Goal: Transaction & Acquisition: Purchase product/service

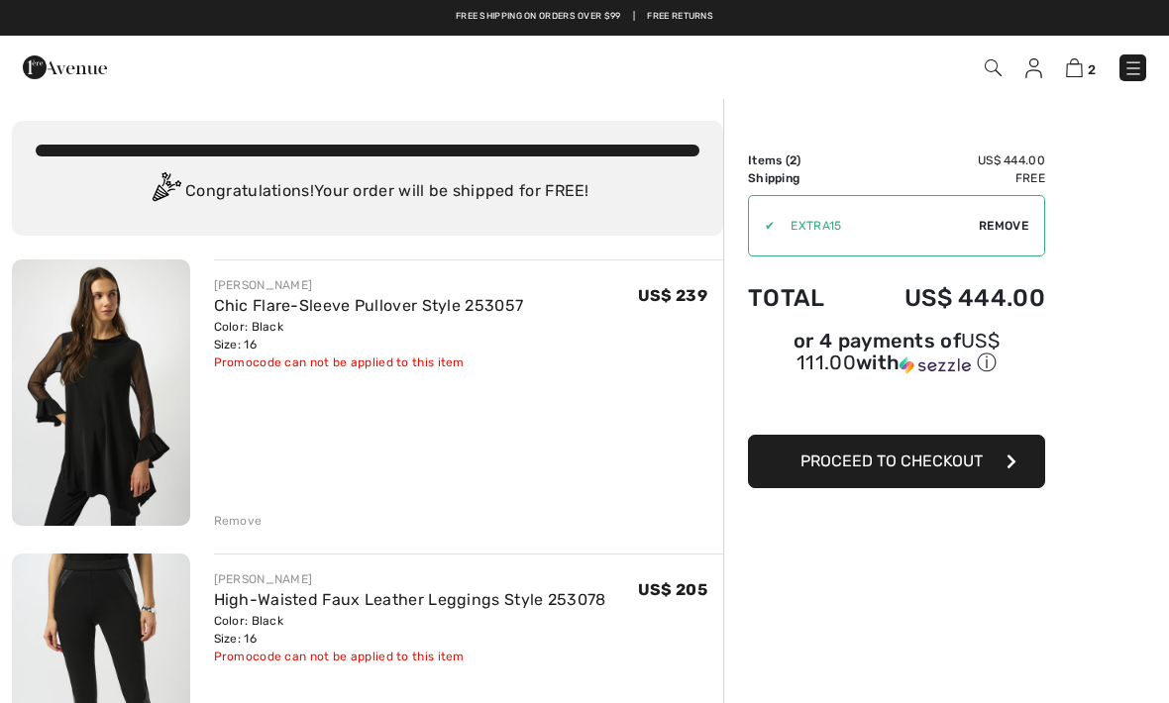
click at [1040, 68] on img at bounding box center [1033, 68] width 17 height 20
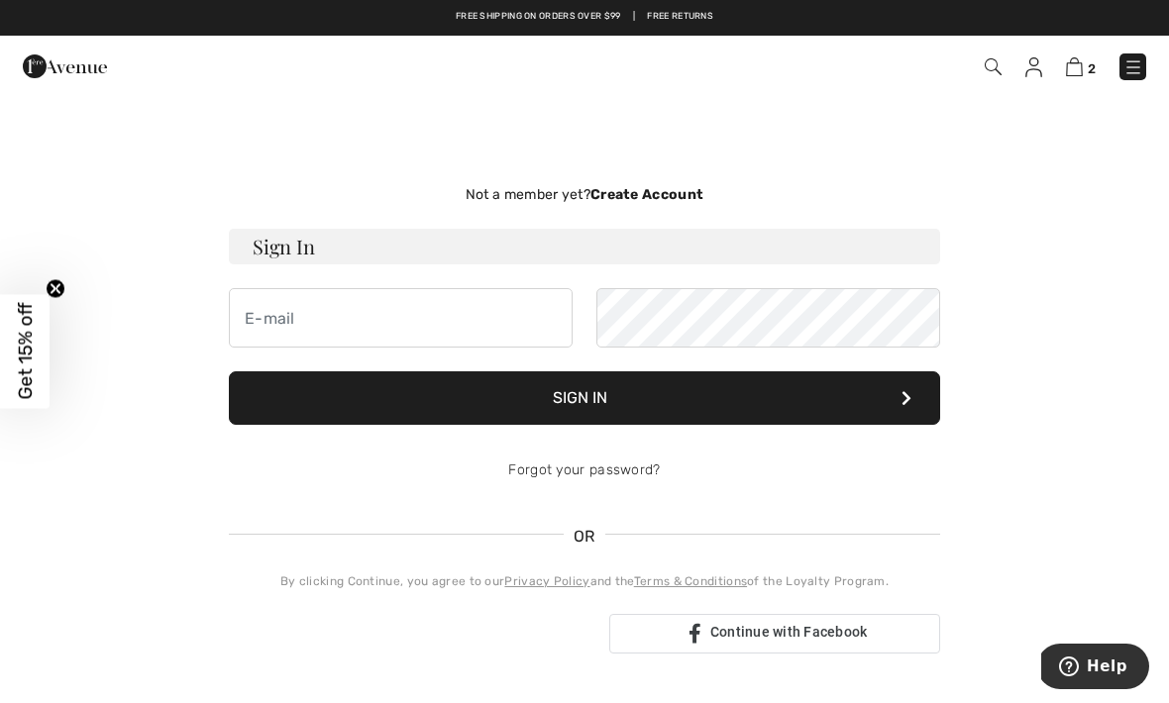
click at [658, 198] on strong "Create Account" at bounding box center [646, 194] width 113 height 17
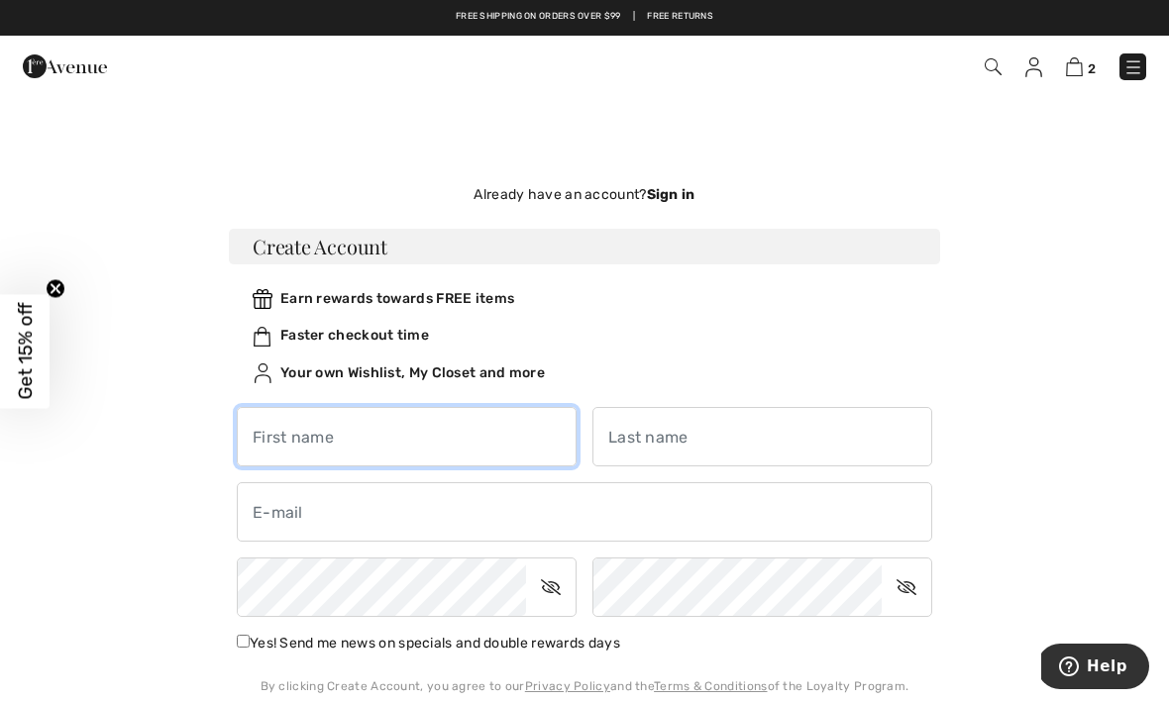
click at [464, 430] on input "text" at bounding box center [407, 436] width 340 height 59
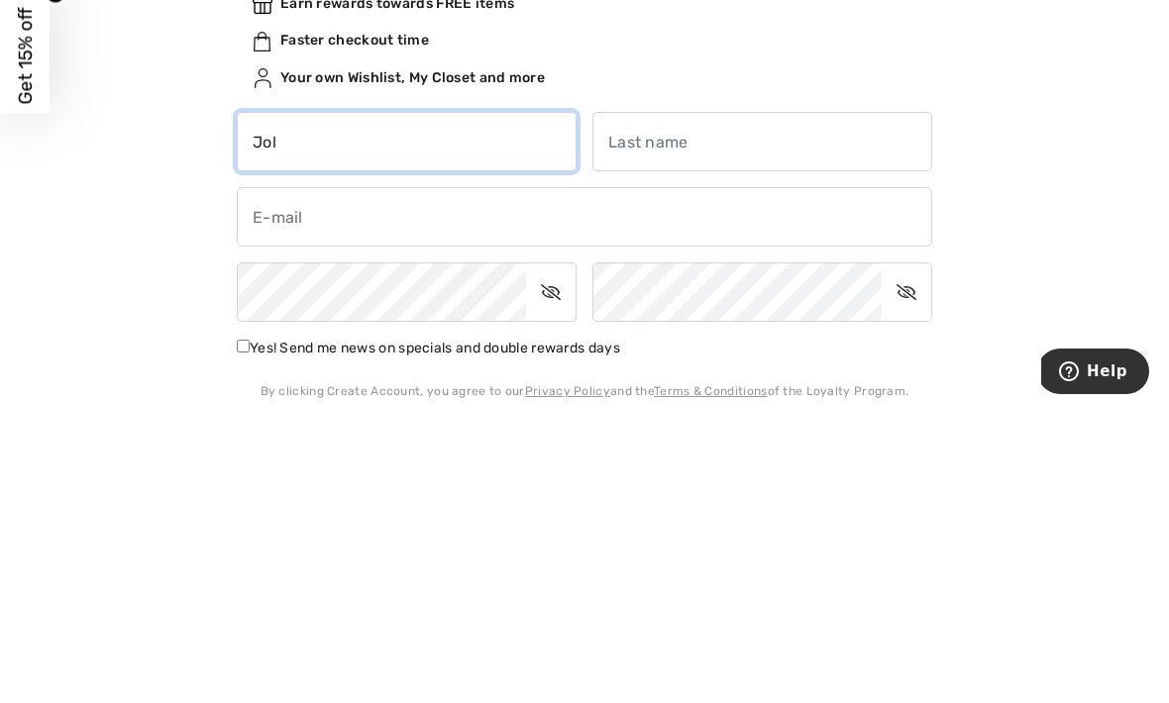
type input "Joli"
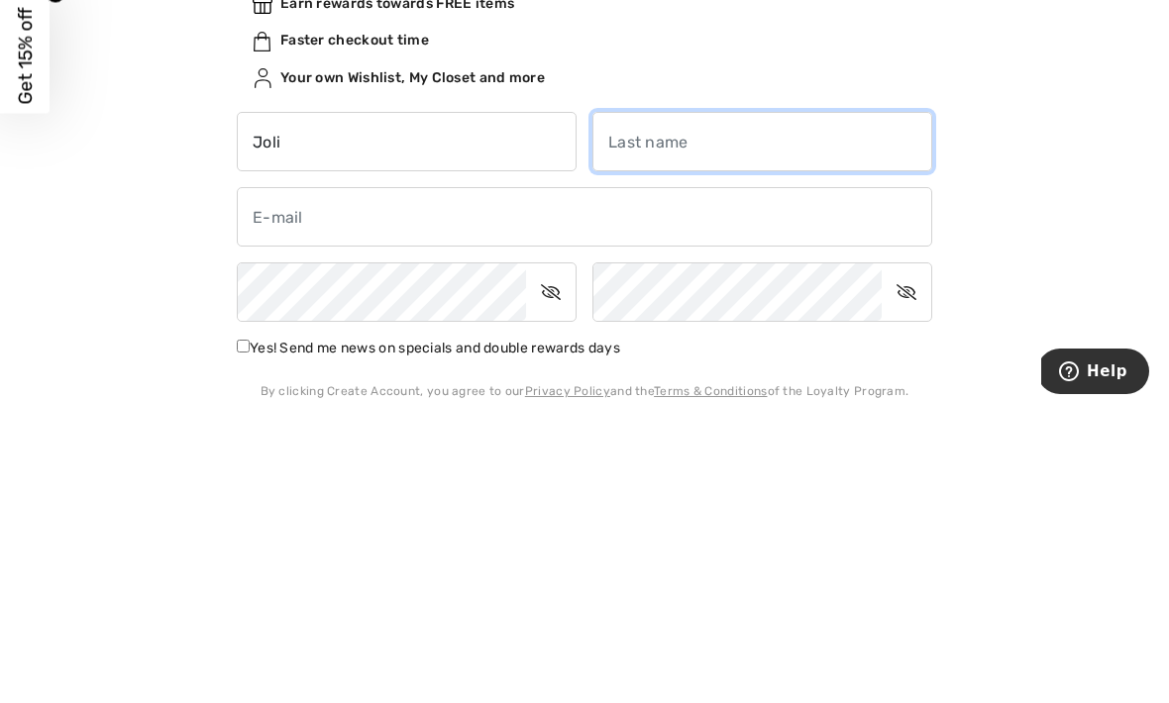
type input "Castor"
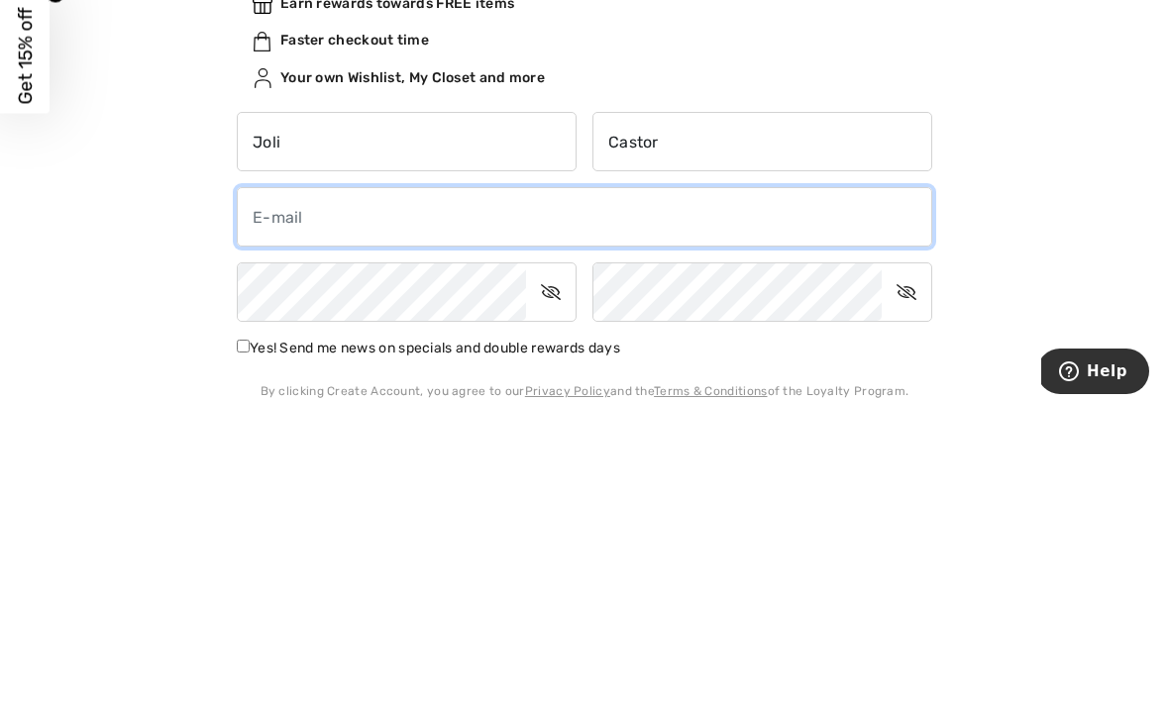
type input "joliwc@gmail.com"
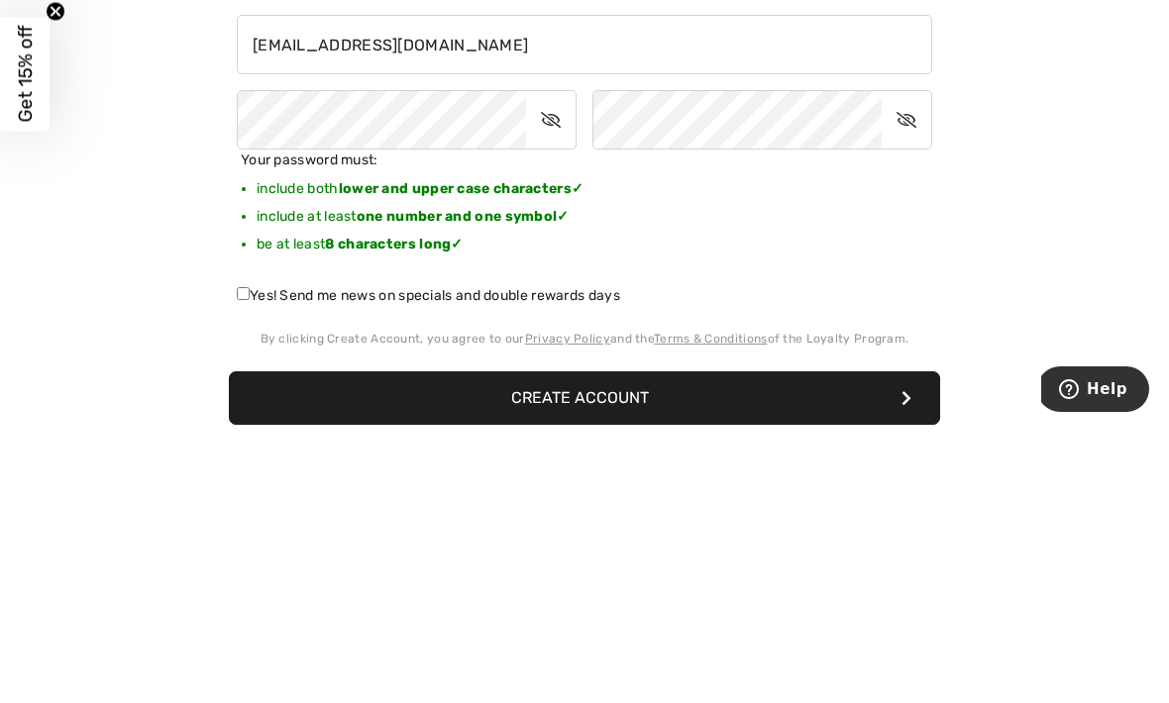
scroll to position [191, 0]
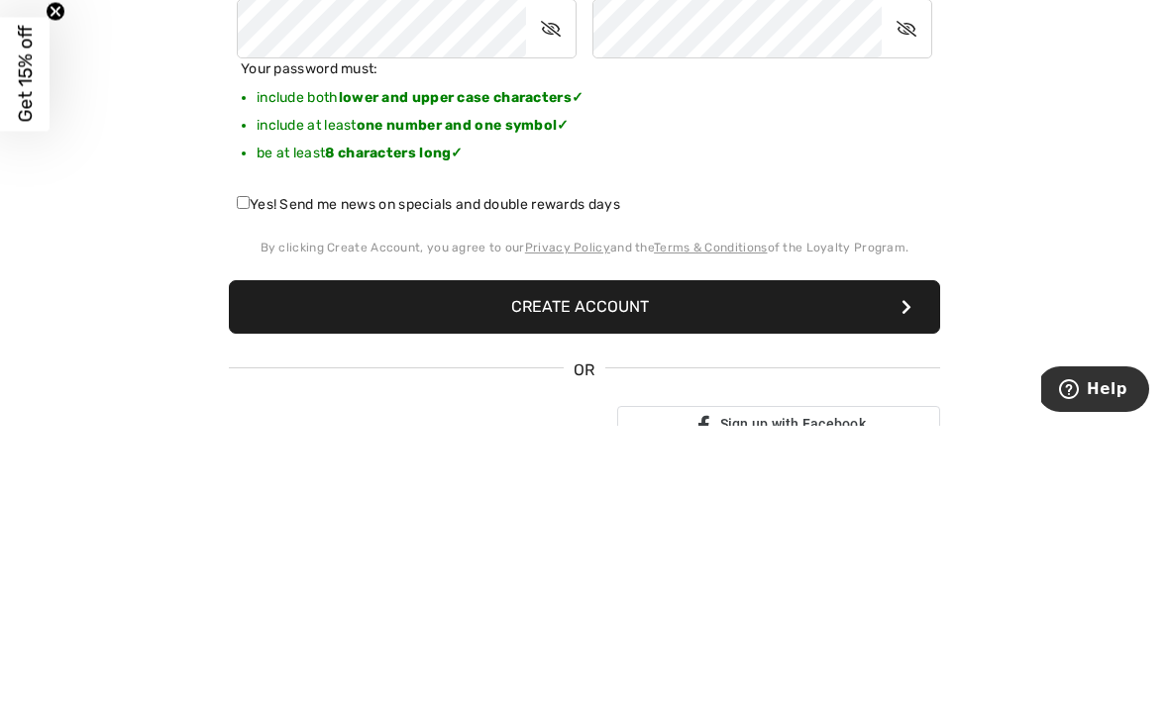
click at [819, 558] on button "Create Account" at bounding box center [584, 584] width 711 height 53
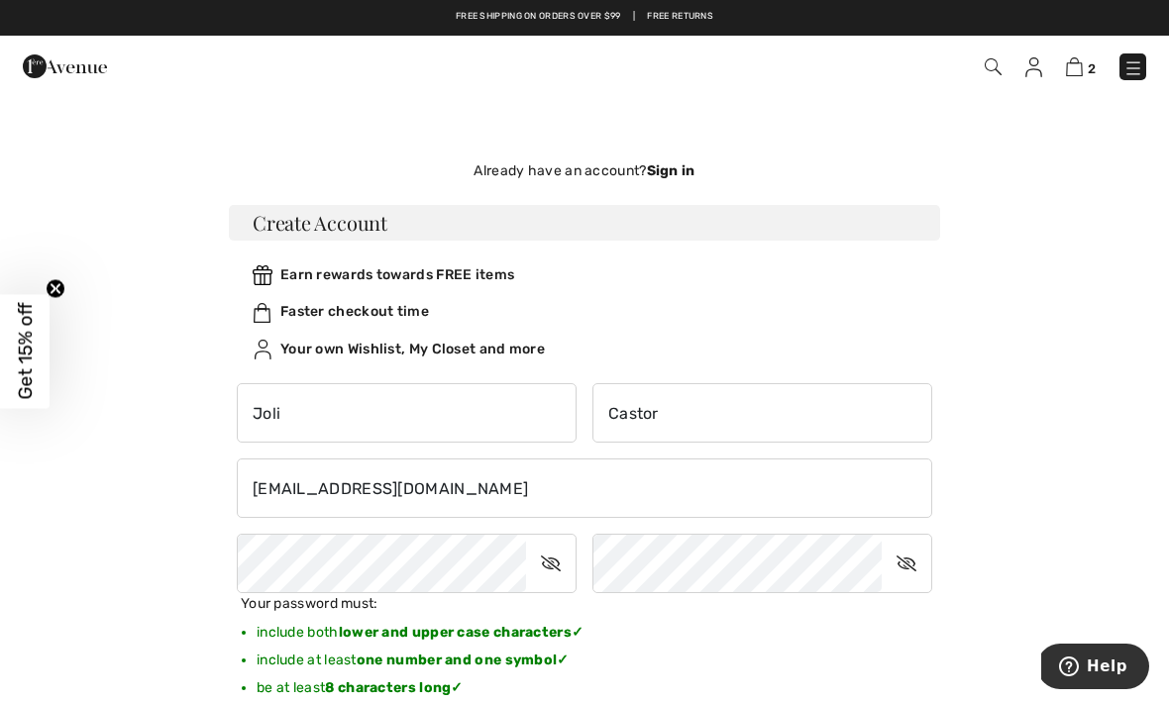
scroll to position [0, 0]
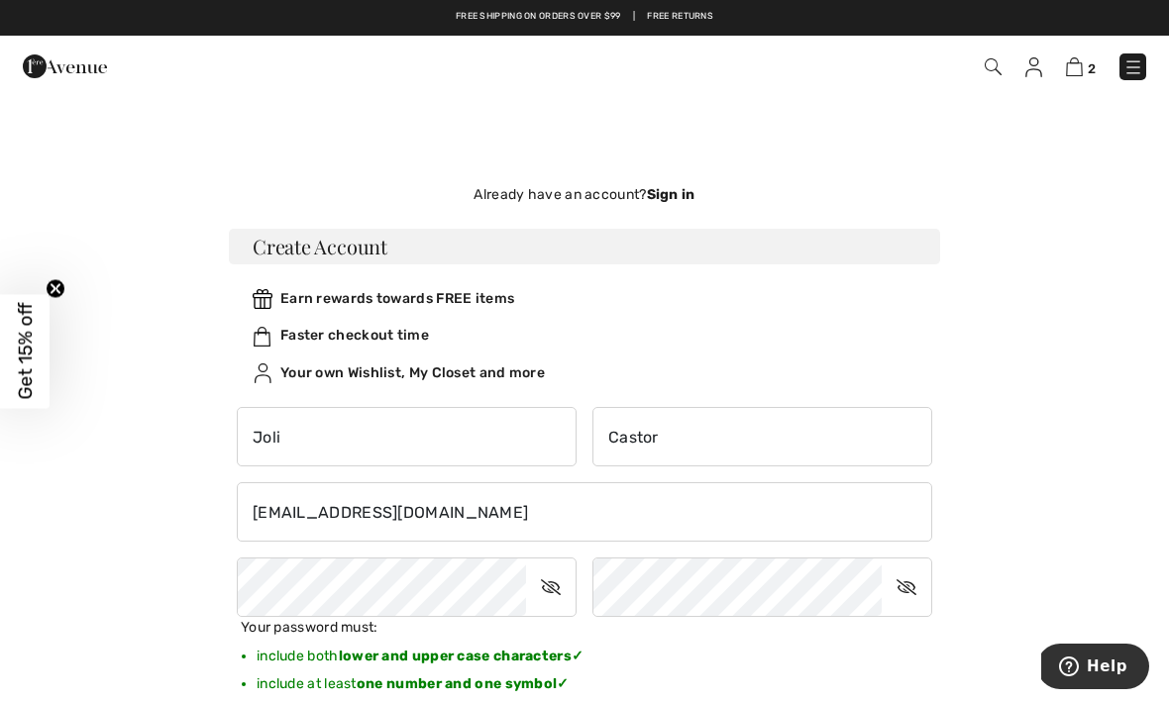
click at [668, 189] on strong "Sign in" at bounding box center [671, 194] width 49 height 17
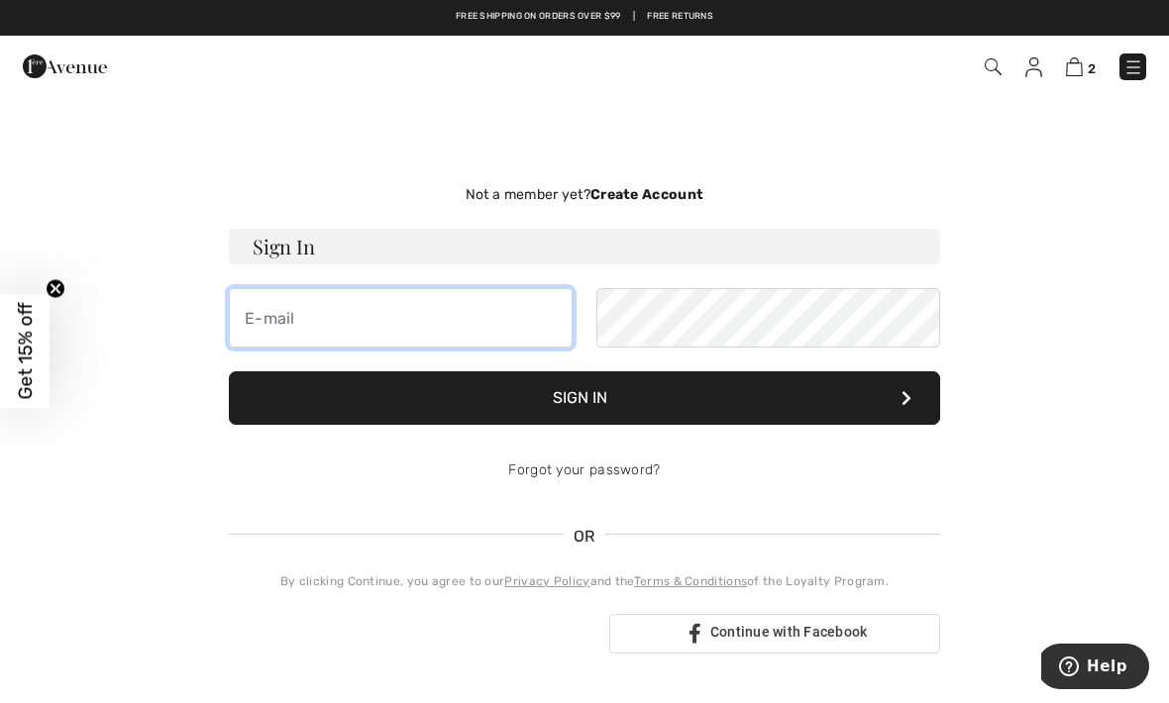
click at [479, 318] on input "email" at bounding box center [401, 317] width 344 height 59
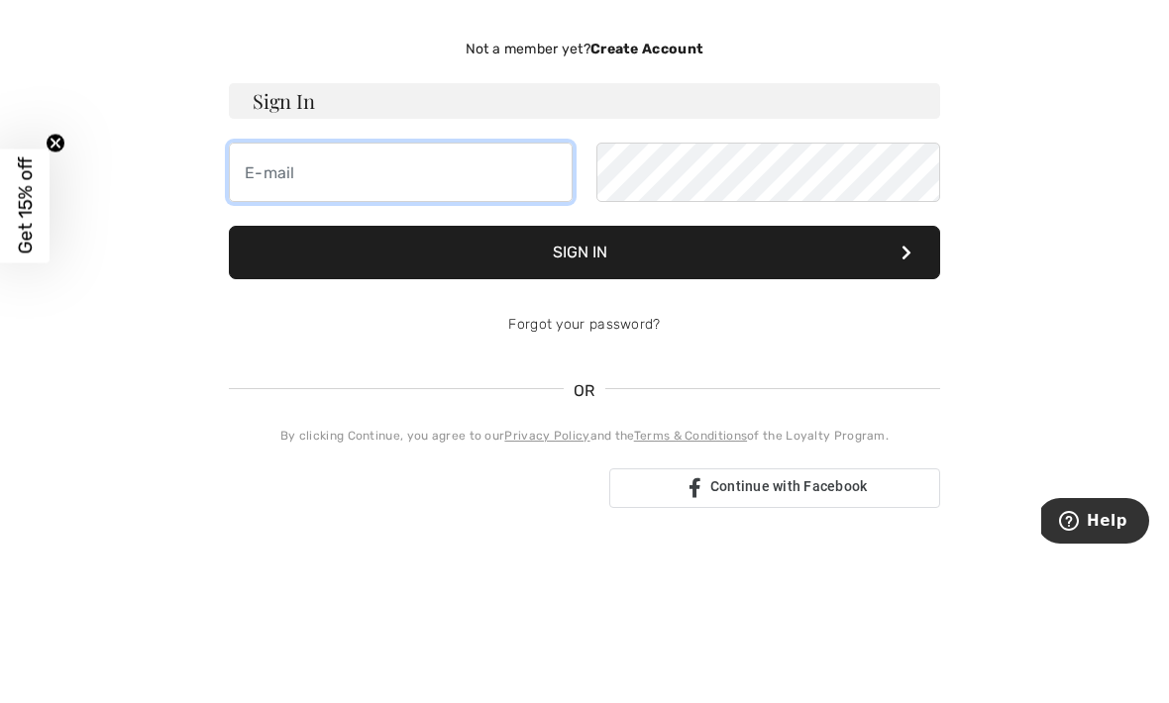
type input "joliwc@gmail.com"
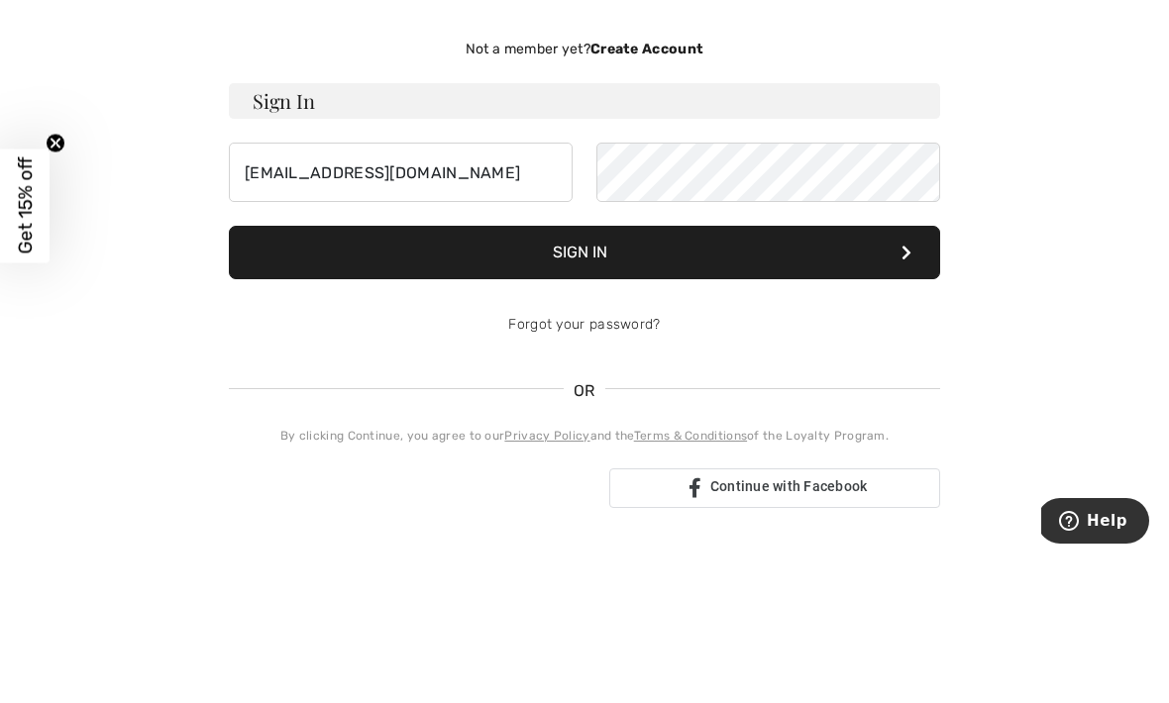
click at [585, 372] on button "Sign In" at bounding box center [584, 398] width 711 height 53
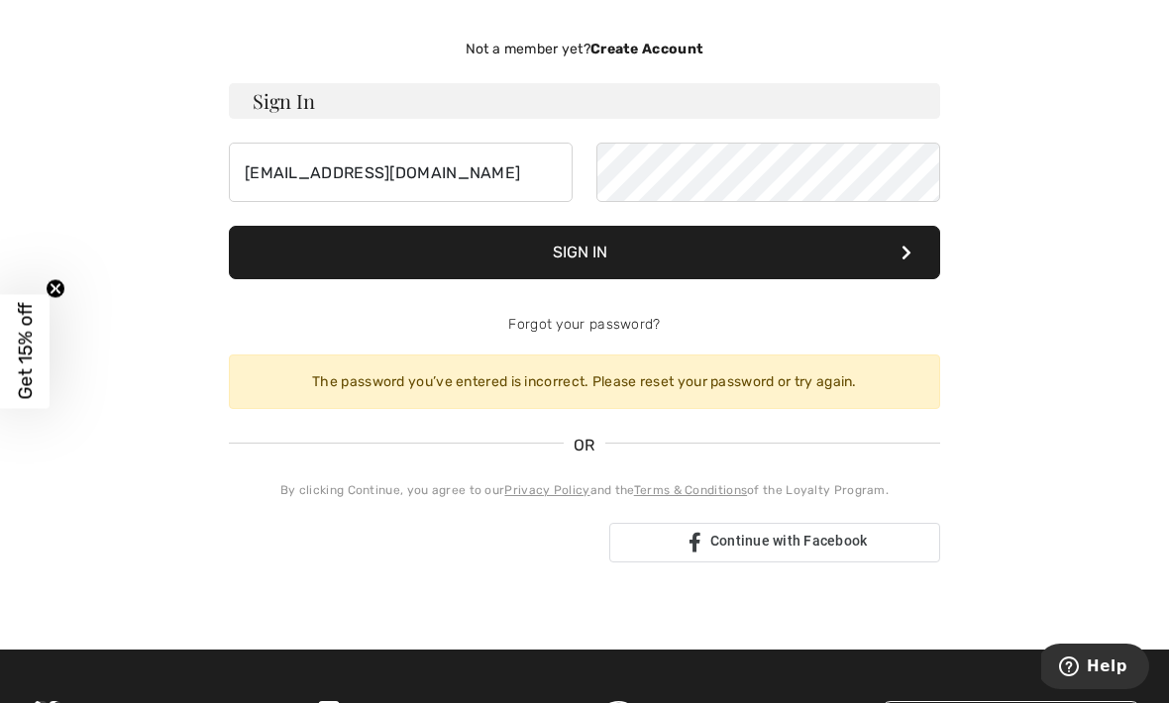
click at [711, 261] on button "Sign In" at bounding box center [584, 252] width 711 height 53
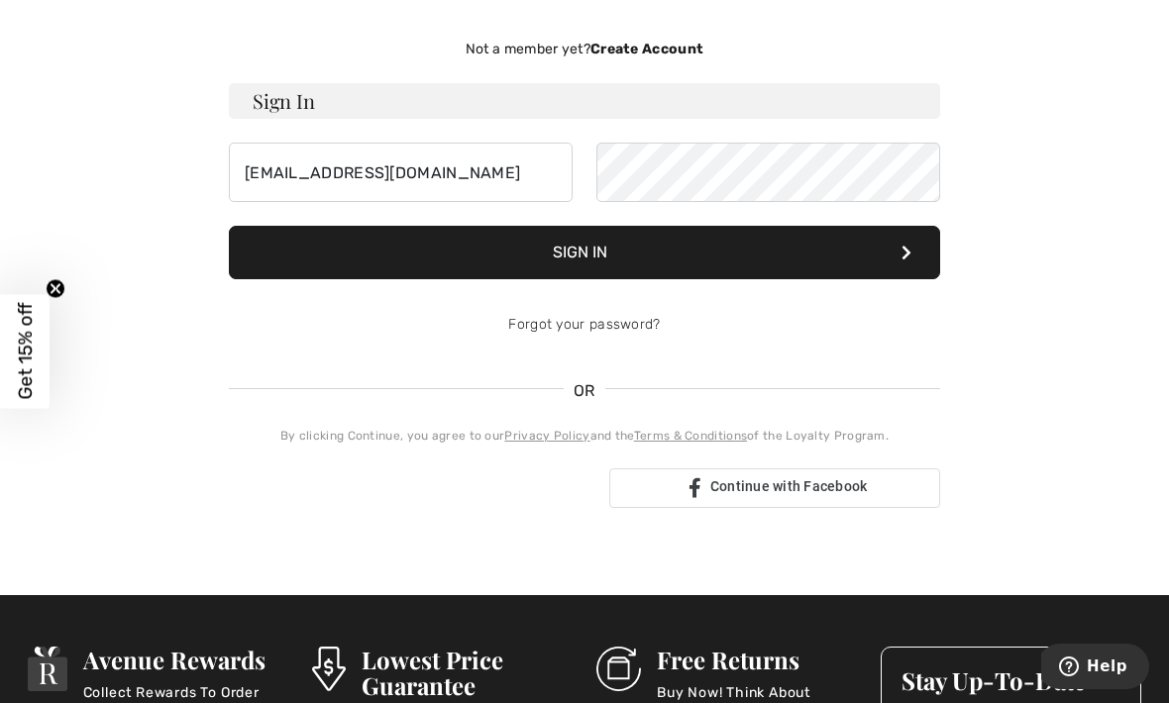
click at [716, 235] on button "Sign In" at bounding box center [584, 252] width 711 height 53
click at [731, 253] on button "Sign In" at bounding box center [584, 252] width 711 height 53
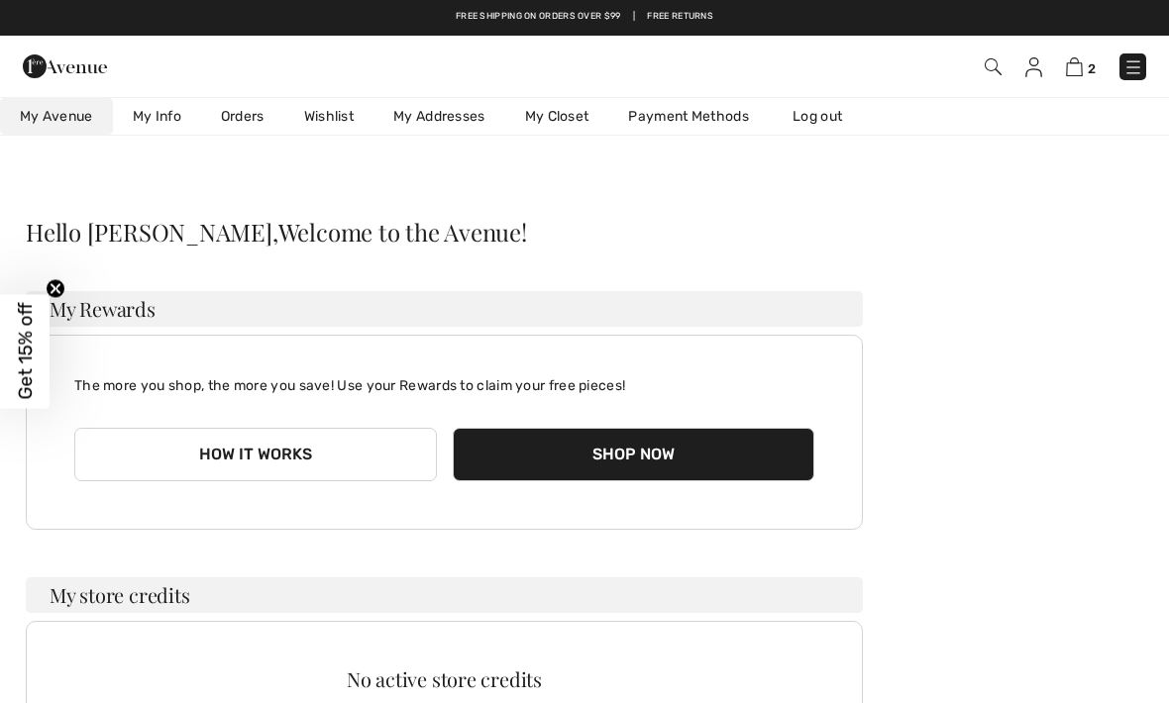
click at [1078, 70] on img at bounding box center [1074, 66] width 17 height 19
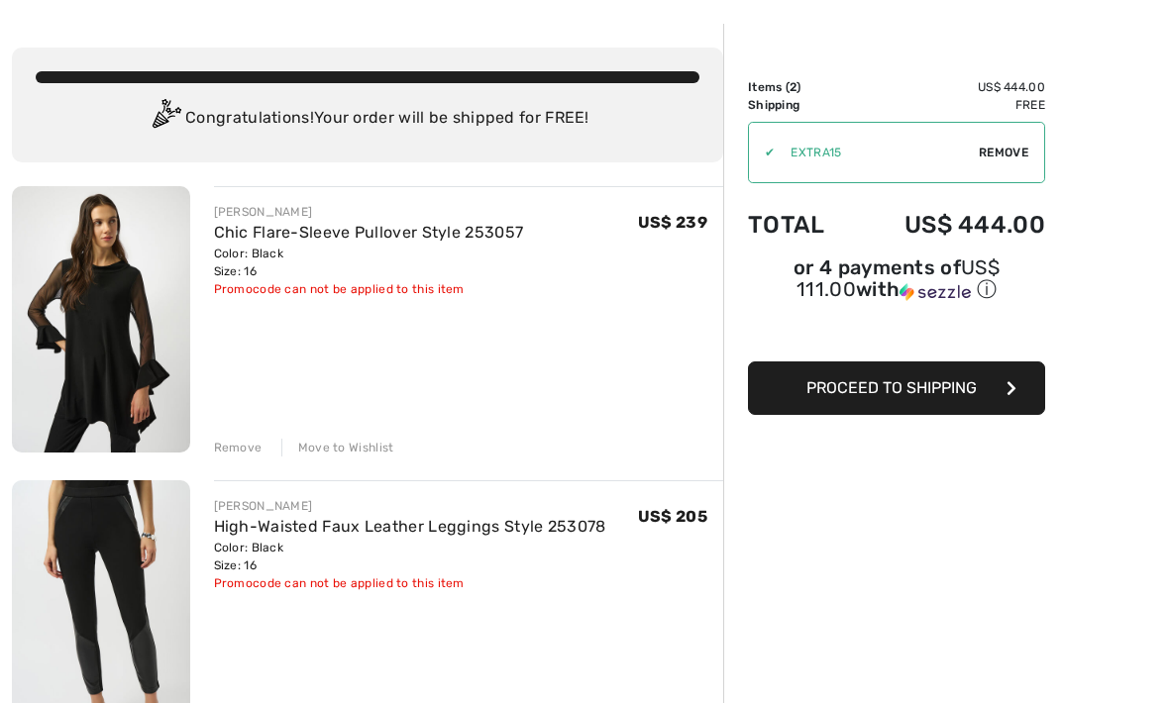
scroll to position [78, 0]
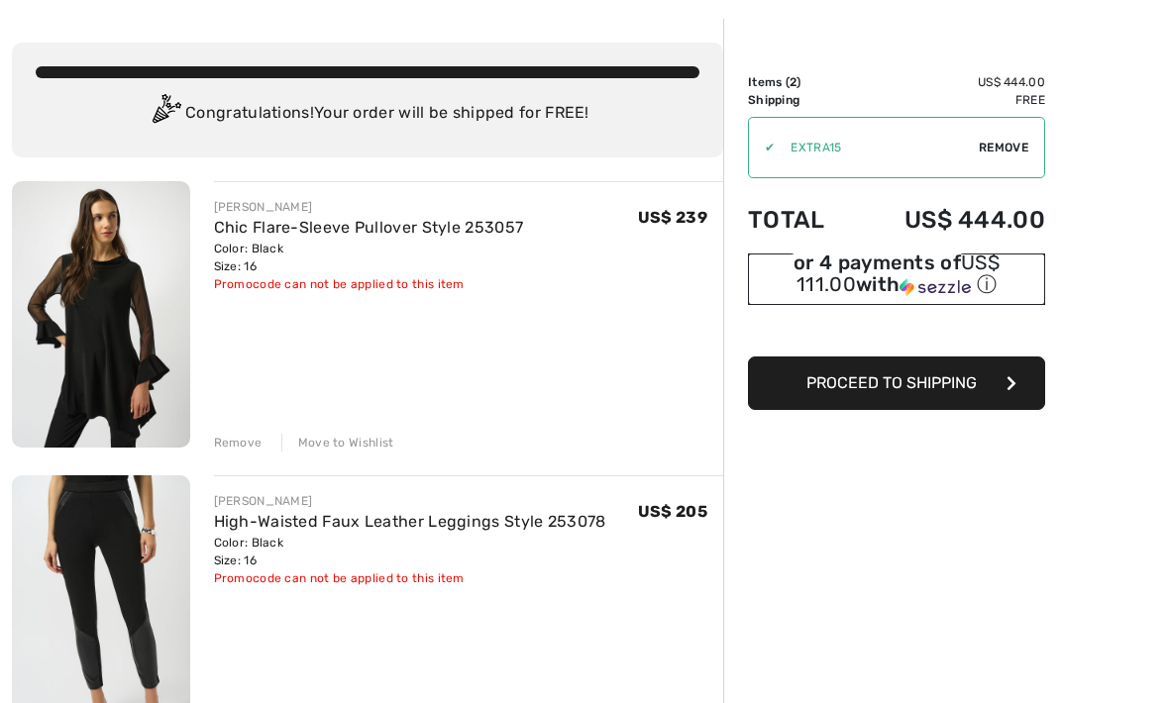
click at [0, 0] on div "ⓘ" at bounding box center [0, 0] width 0 height 0
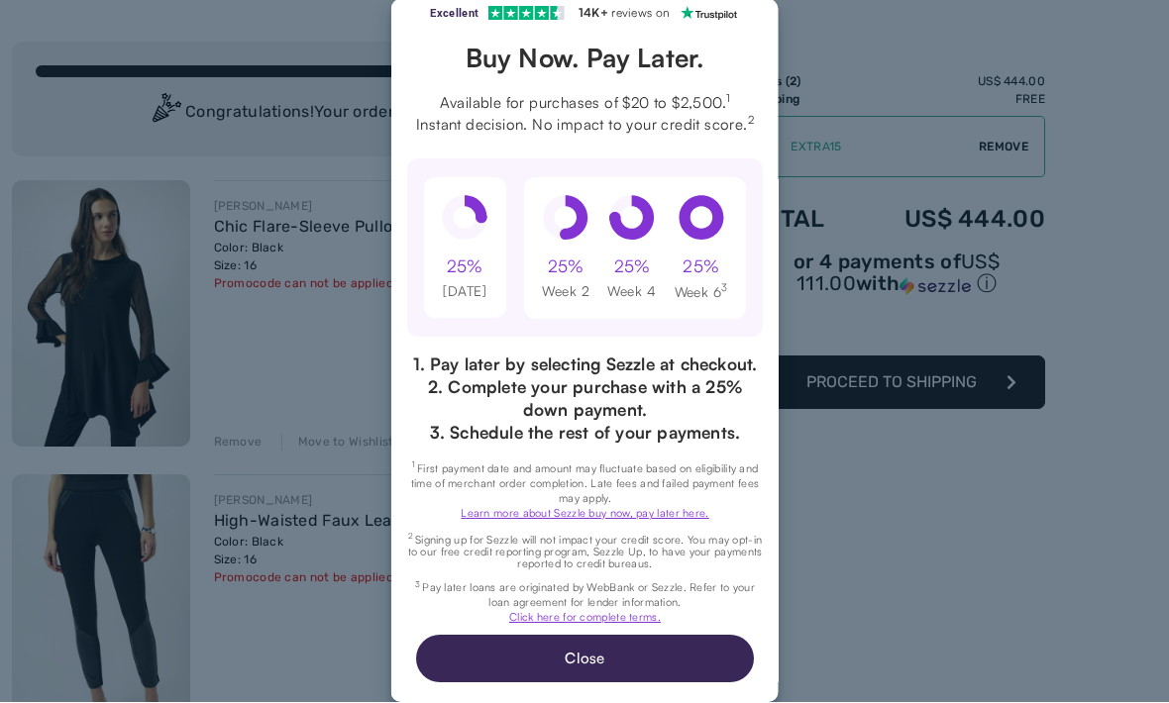
scroll to position [91, 0]
click at [875, 488] on div "Excellent 4.3 out of 5 star rating on Trustpilot 1" at bounding box center [584, 351] width 1169 height 703
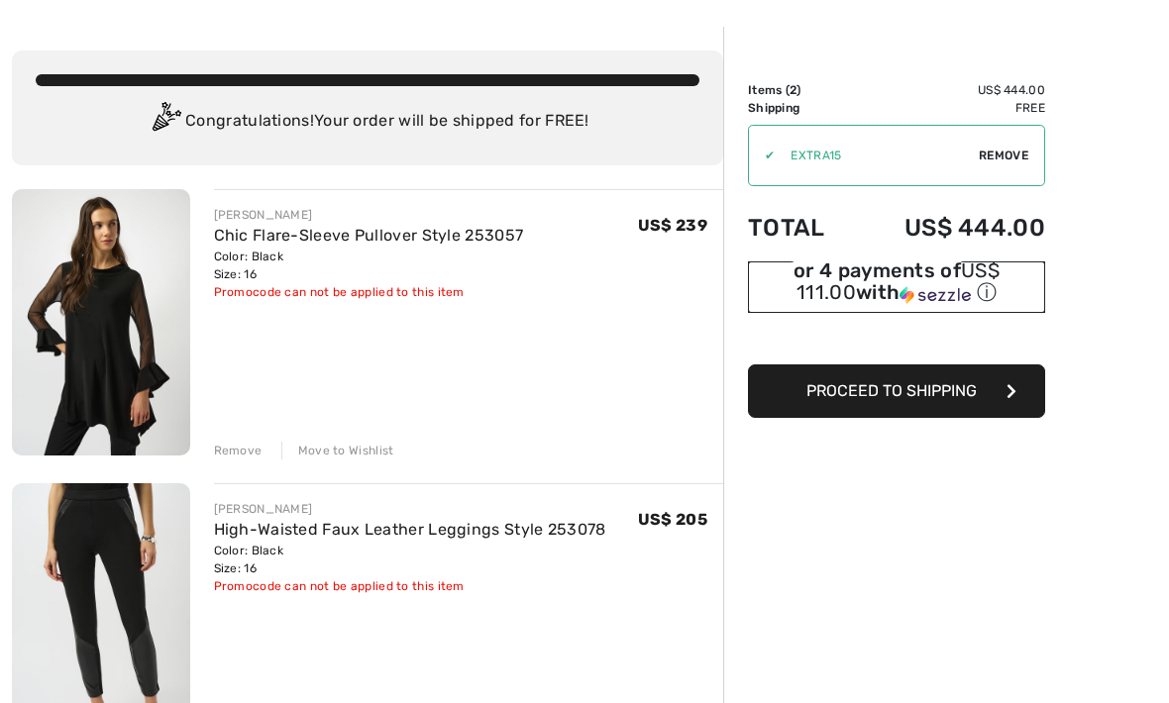
scroll to position [0, 0]
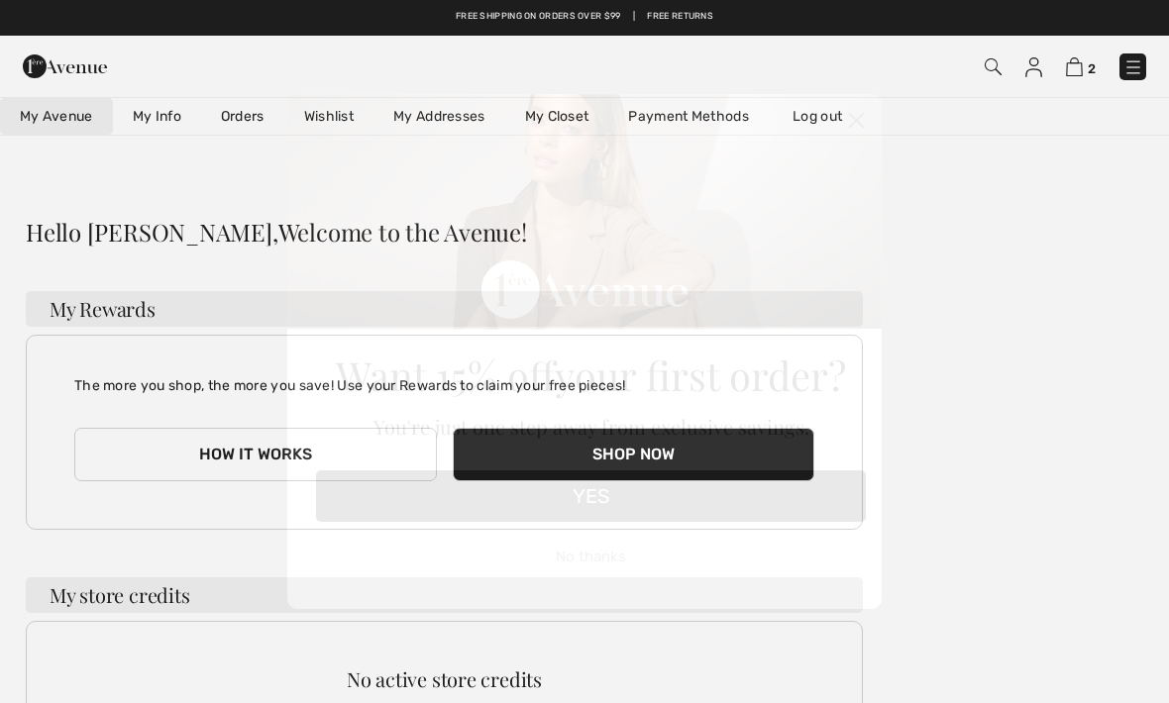
click at [865, 124] on circle "Close dialog" at bounding box center [856, 120] width 33 height 33
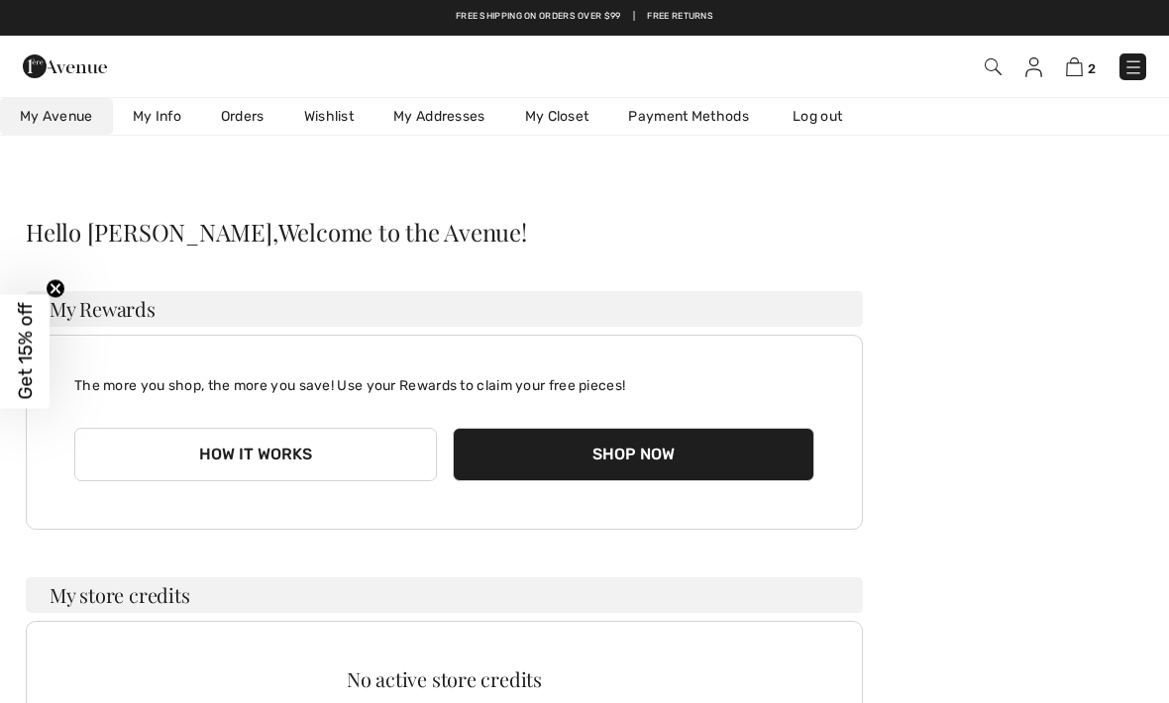
click at [436, 112] on link "My Addresses" at bounding box center [439, 116] width 132 height 37
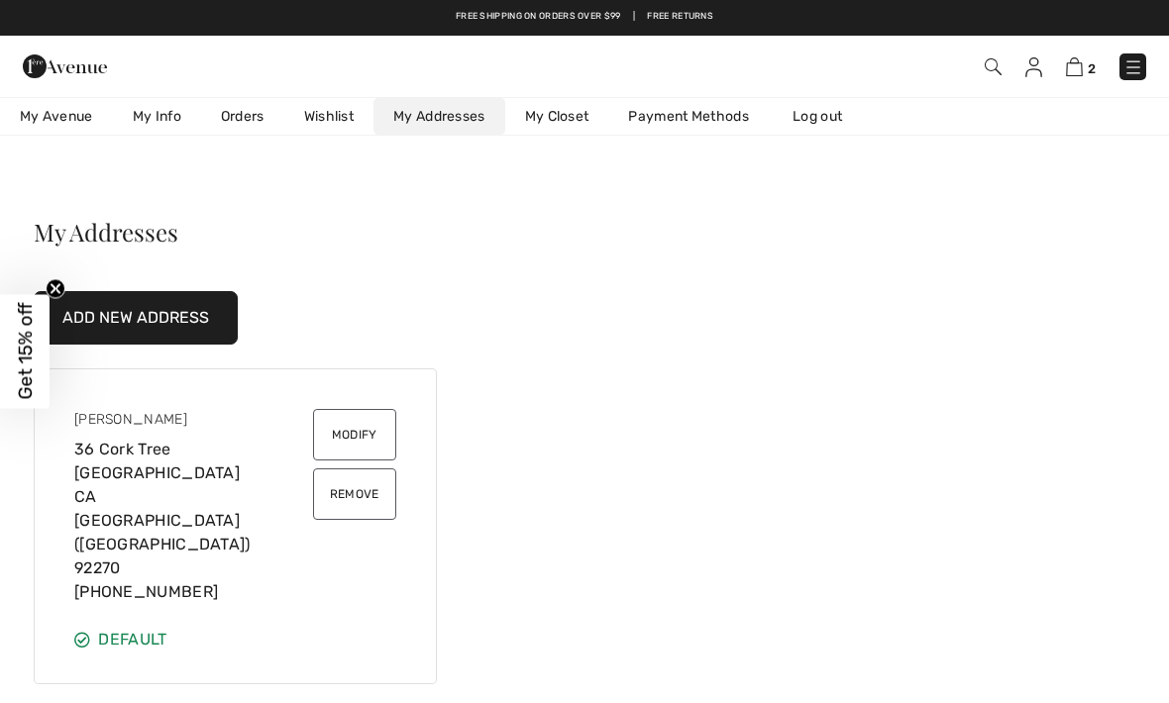
click at [65, 119] on span "My Avenue" at bounding box center [56, 116] width 73 height 17
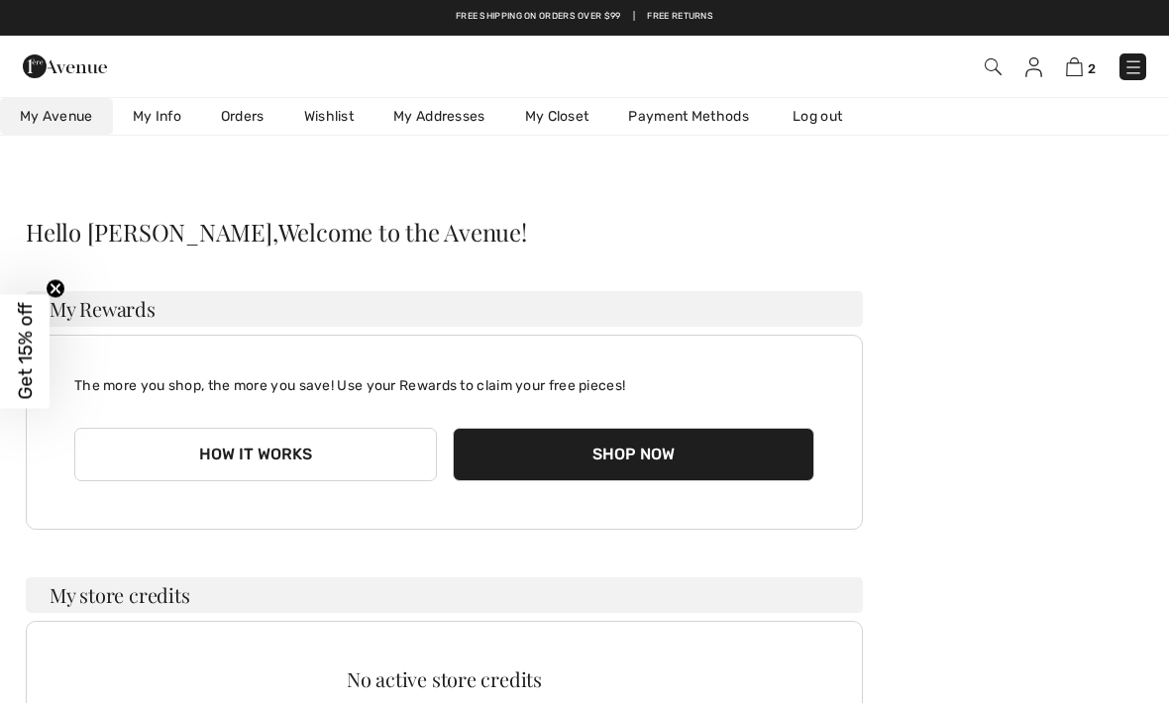
click at [50, 69] on img at bounding box center [65, 67] width 84 height 40
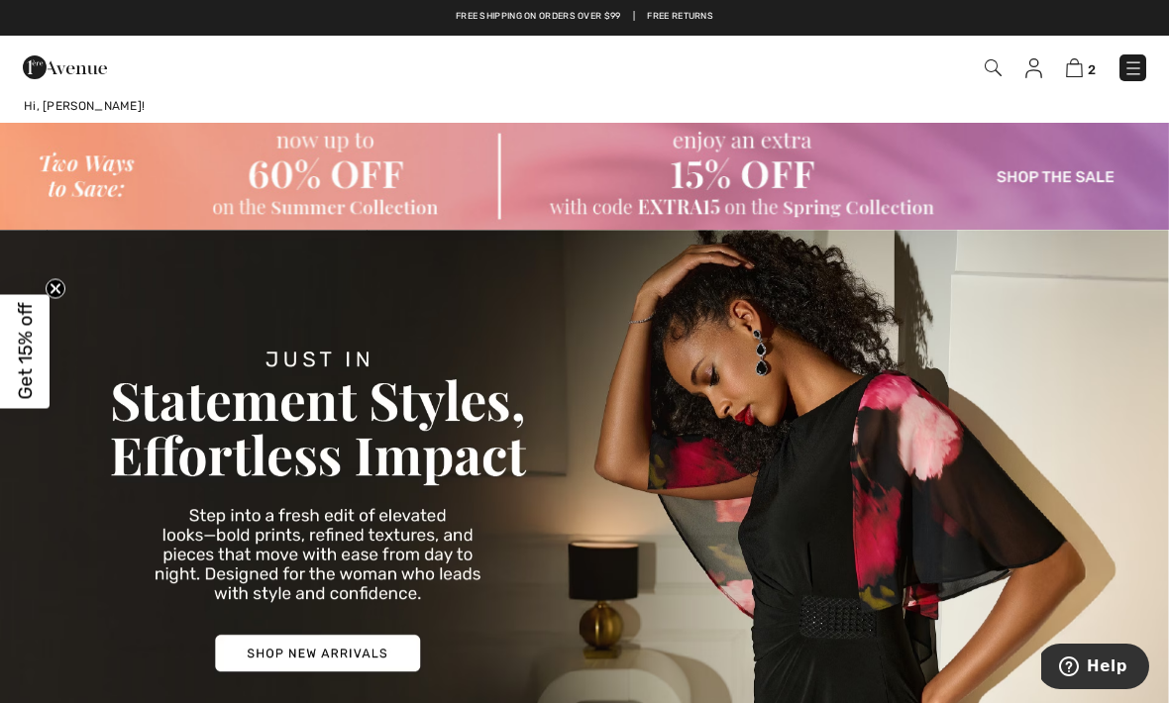
click at [822, 196] on img at bounding box center [584, 176] width 1169 height 107
click at [750, 169] on img at bounding box center [584, 176] width 1169 height 107
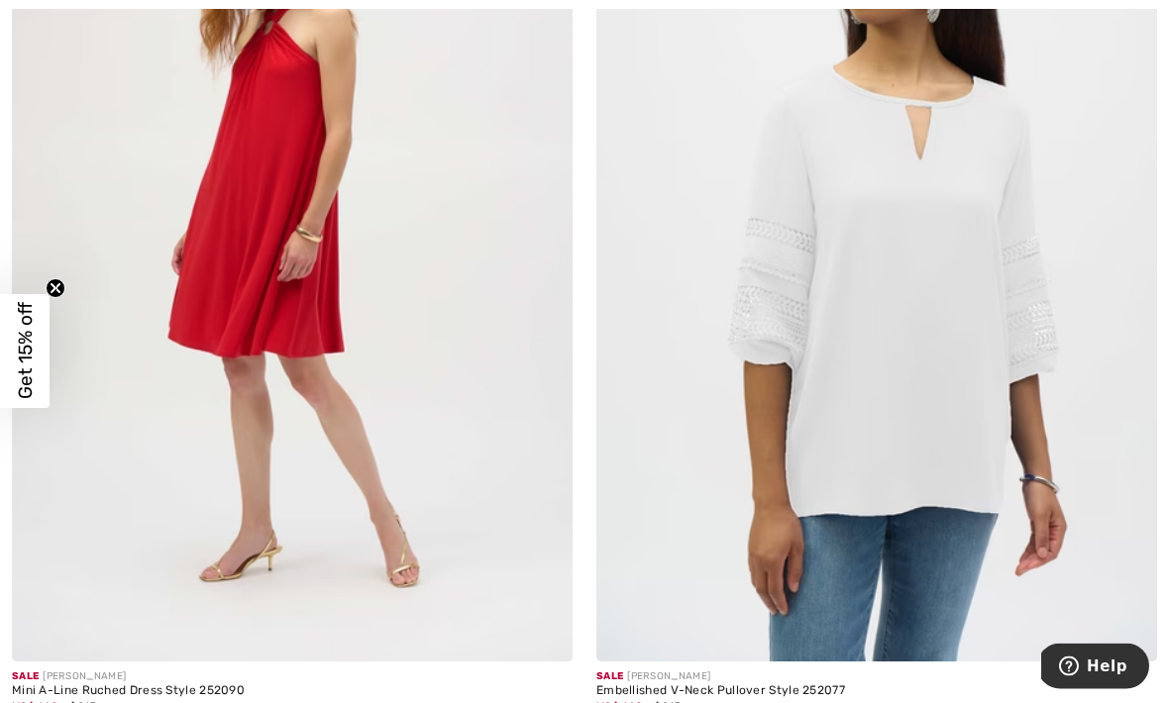
scroll to position [13070, 0]
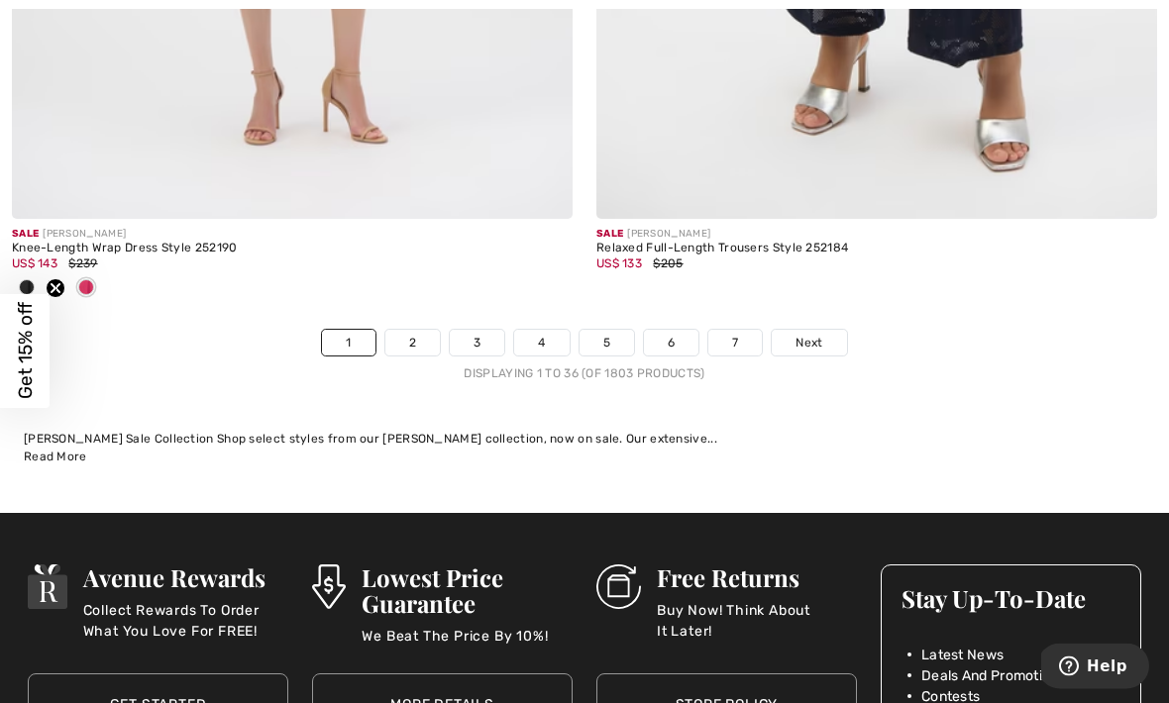
scroll to position [17318, 0]
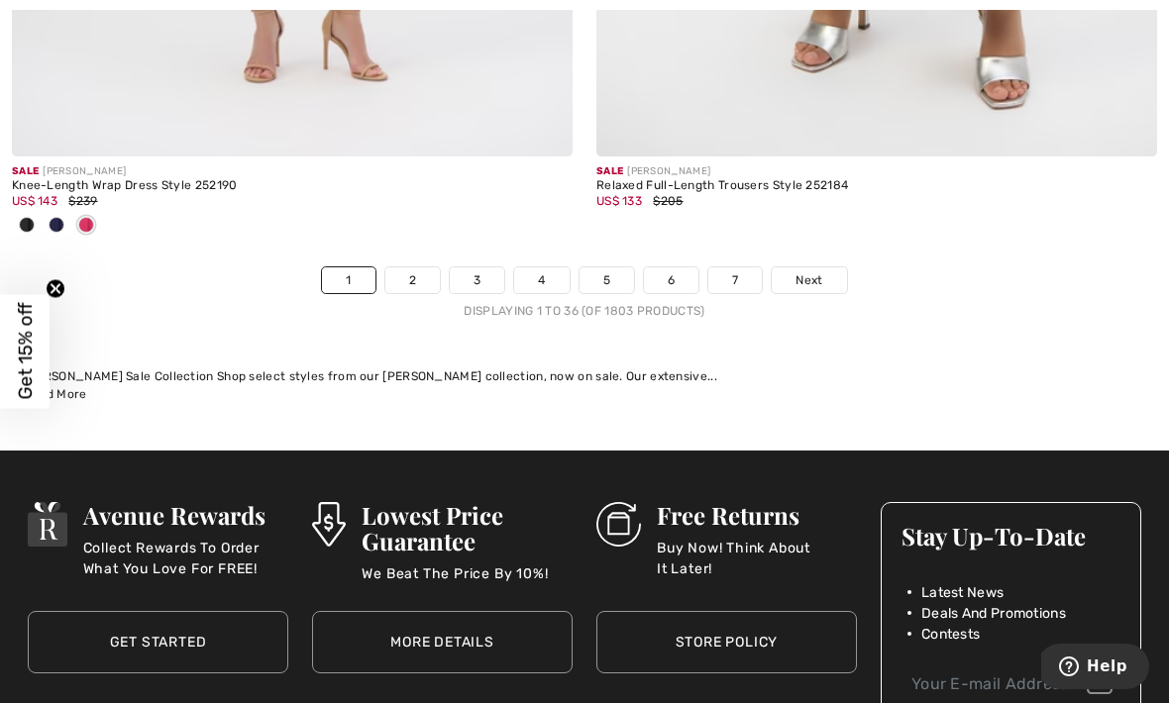
click at [386, 276] on link "2" at bounding box center [412, 280] width 54 height 26
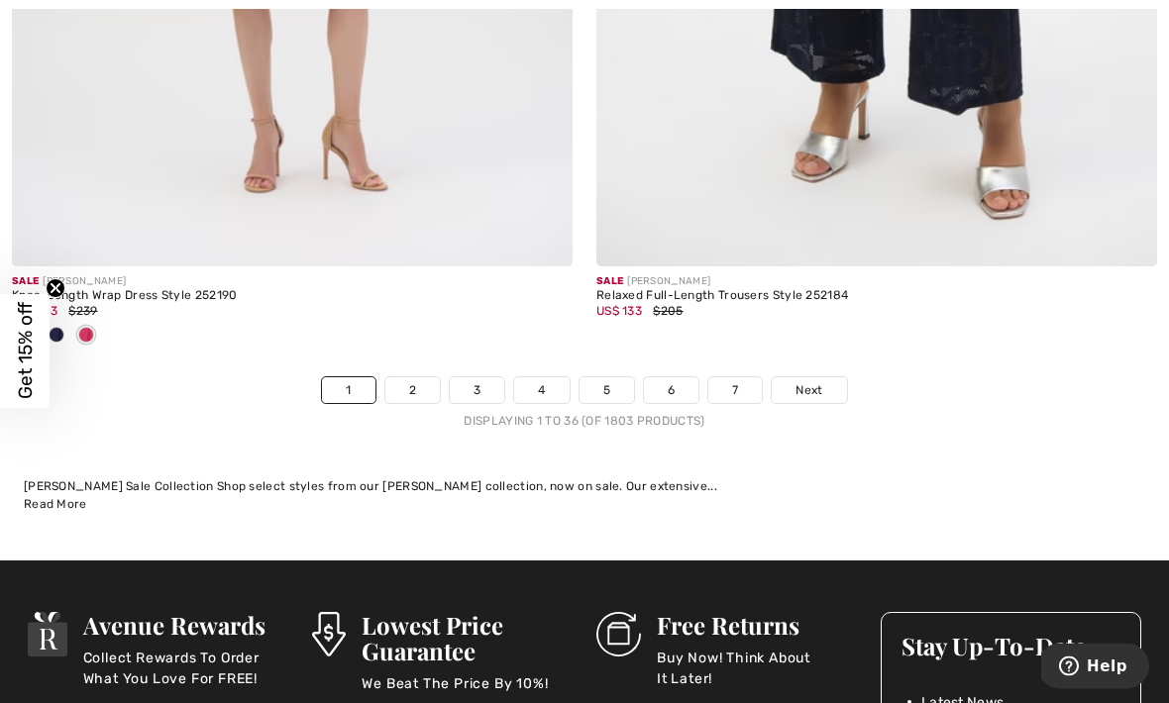
scroll to position [17208, 0]
click at [813, 384] on span "Next" at bounding box center [809, 390] width 27 height 18
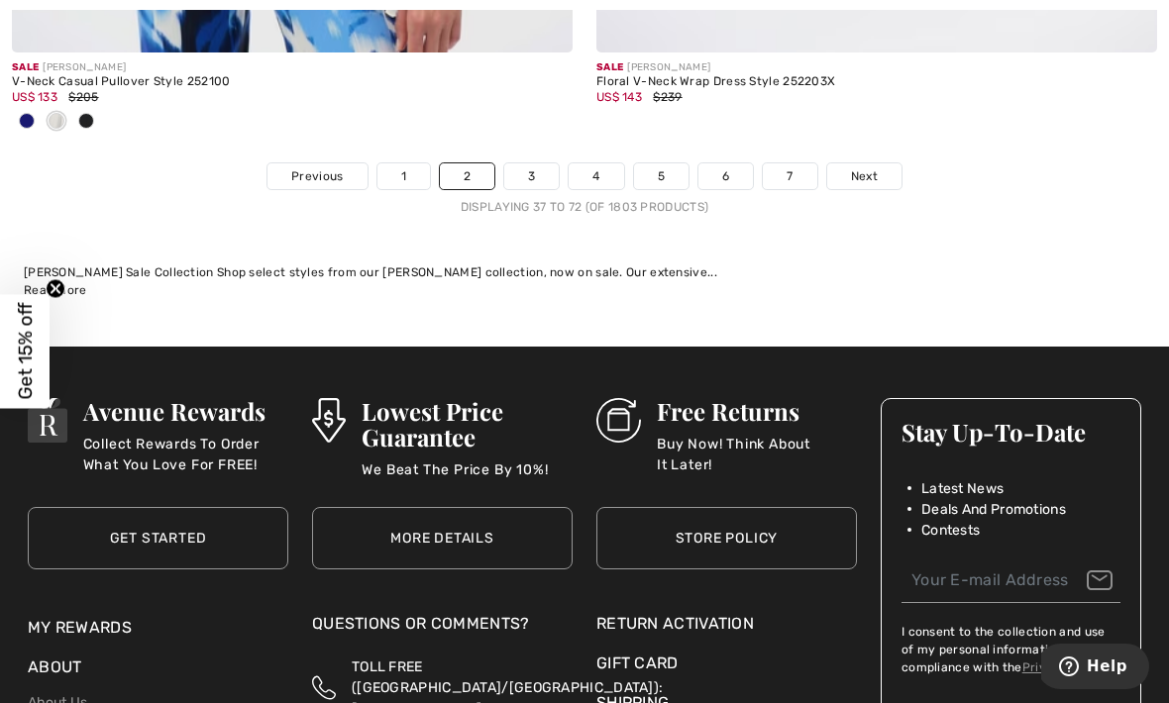
scroll to position [17773, 0]
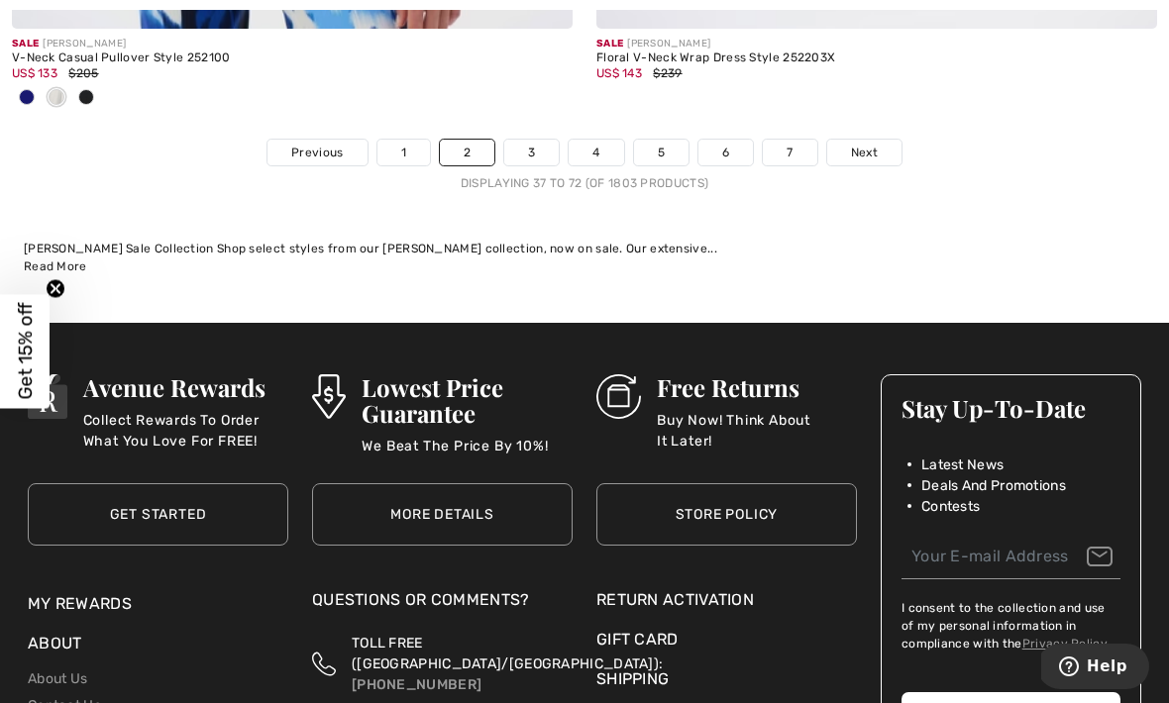
click at [858, 144] on span "Next" at bounding box center [864, 153] width 27 height 18
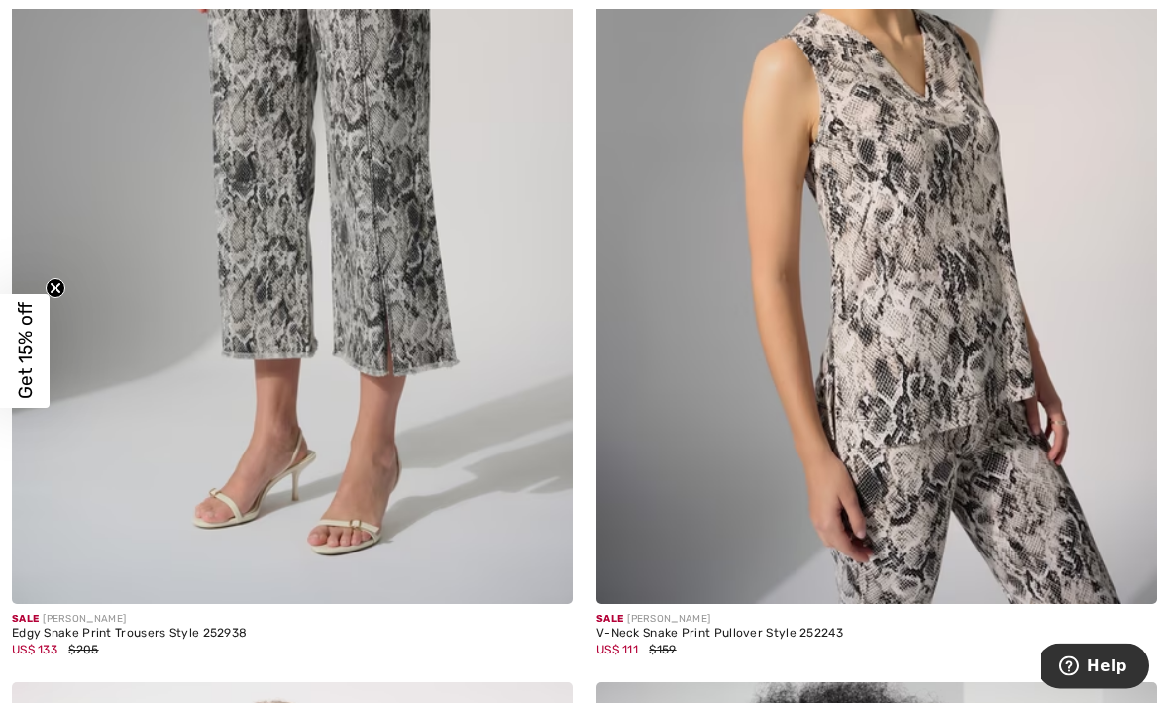
scroll to position [7425, 0]
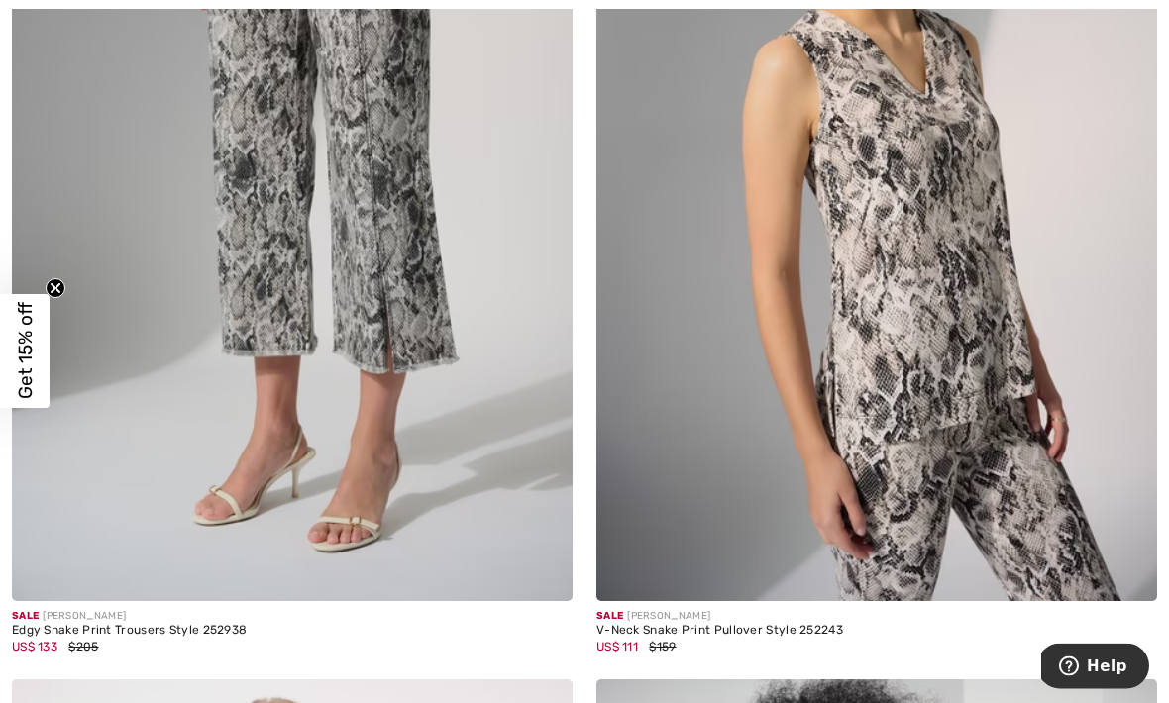
click at [1092, 457] on img at bounding box center [876, 181] width 561 height 841
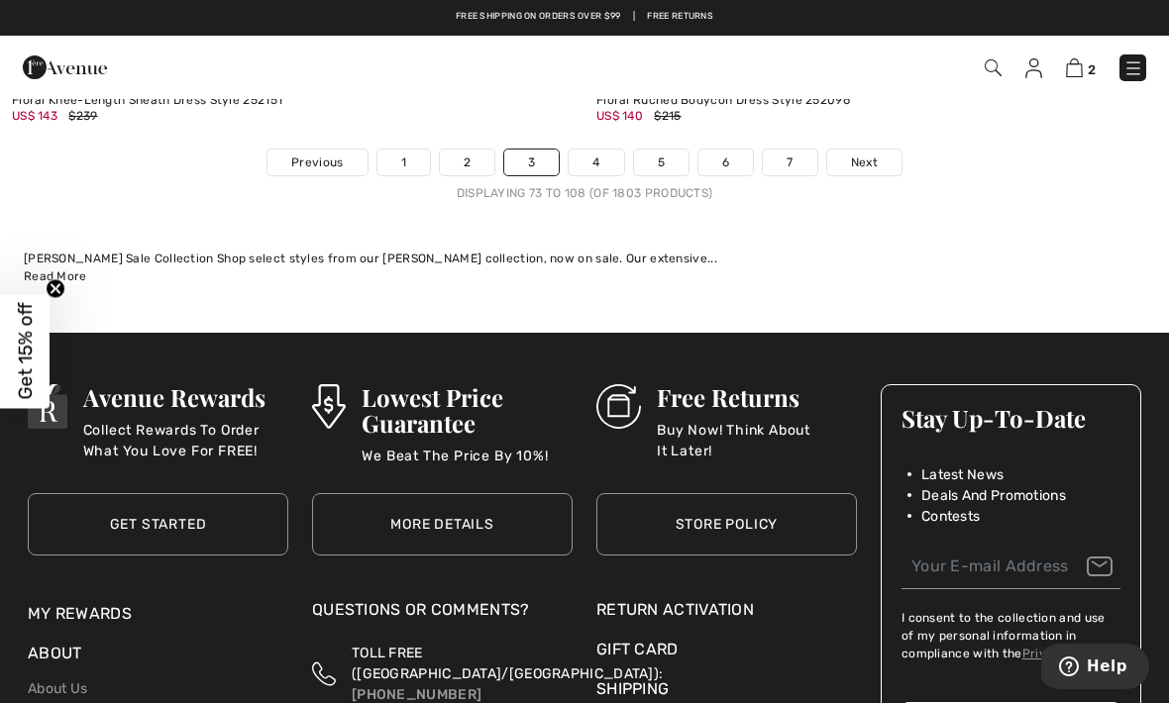
scroll to position [17467, 0]
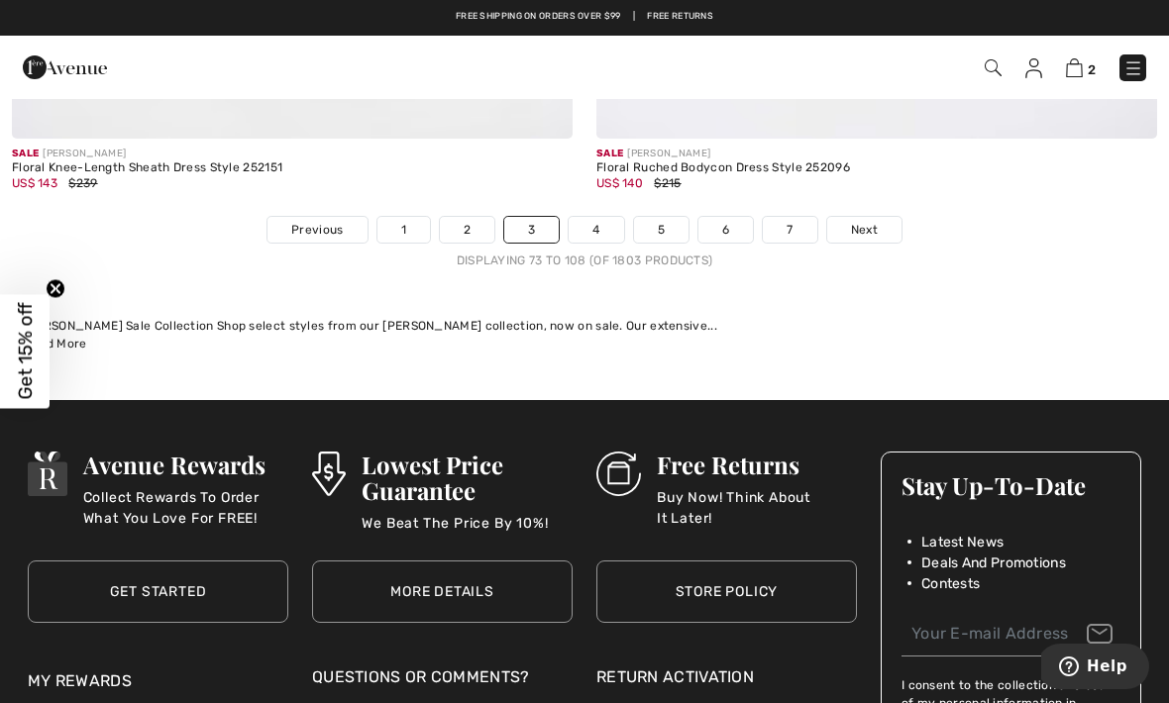
click at [861, 227] on link "Next" at bounding box center [864, 230] width 74 height 26
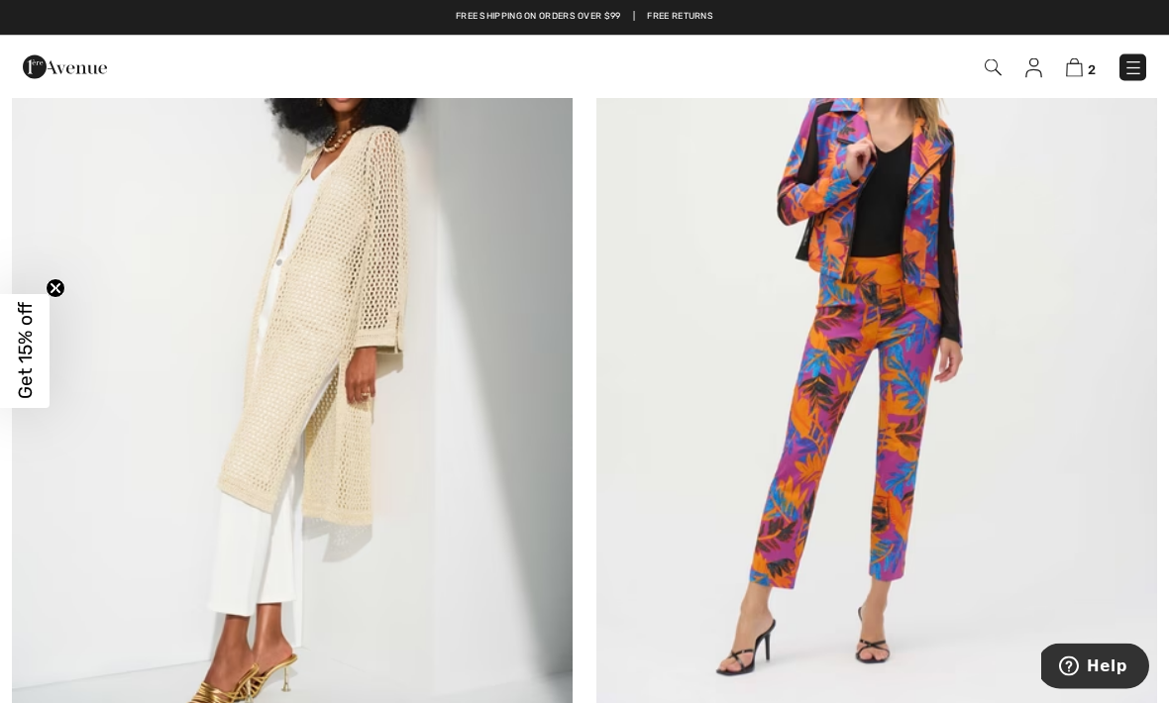
scroll to position [9110, 0]
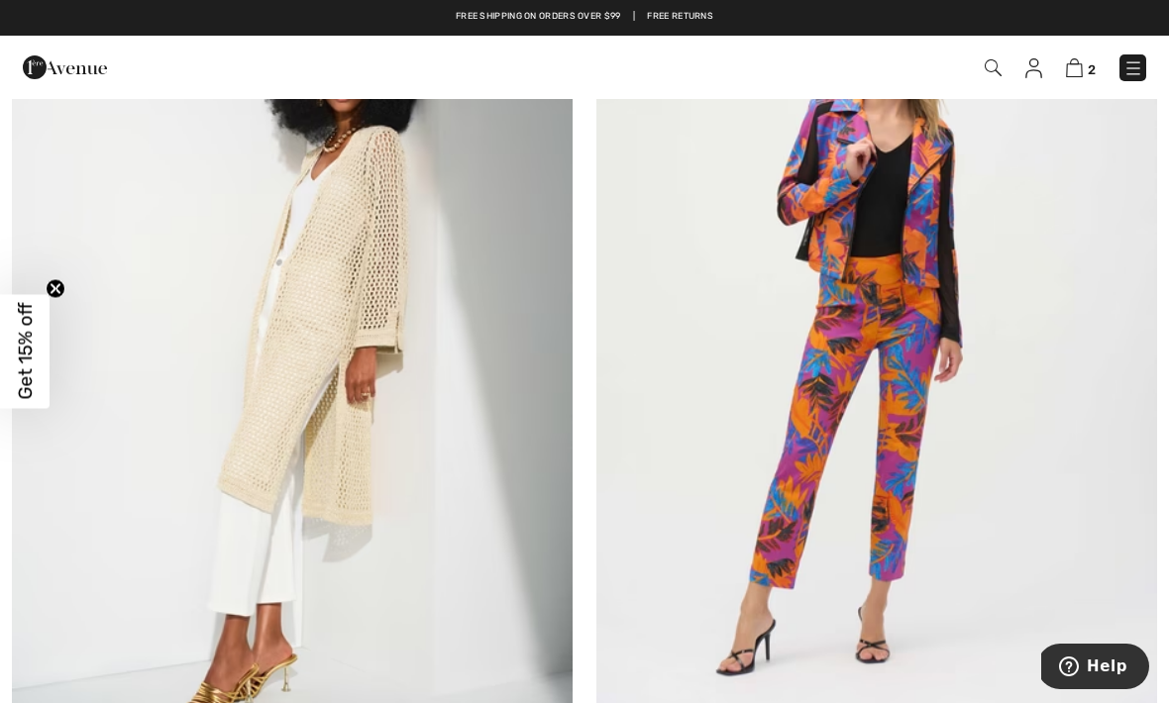
click at [458, 507] on img at bounding box center [292, 335] width 561 height 841
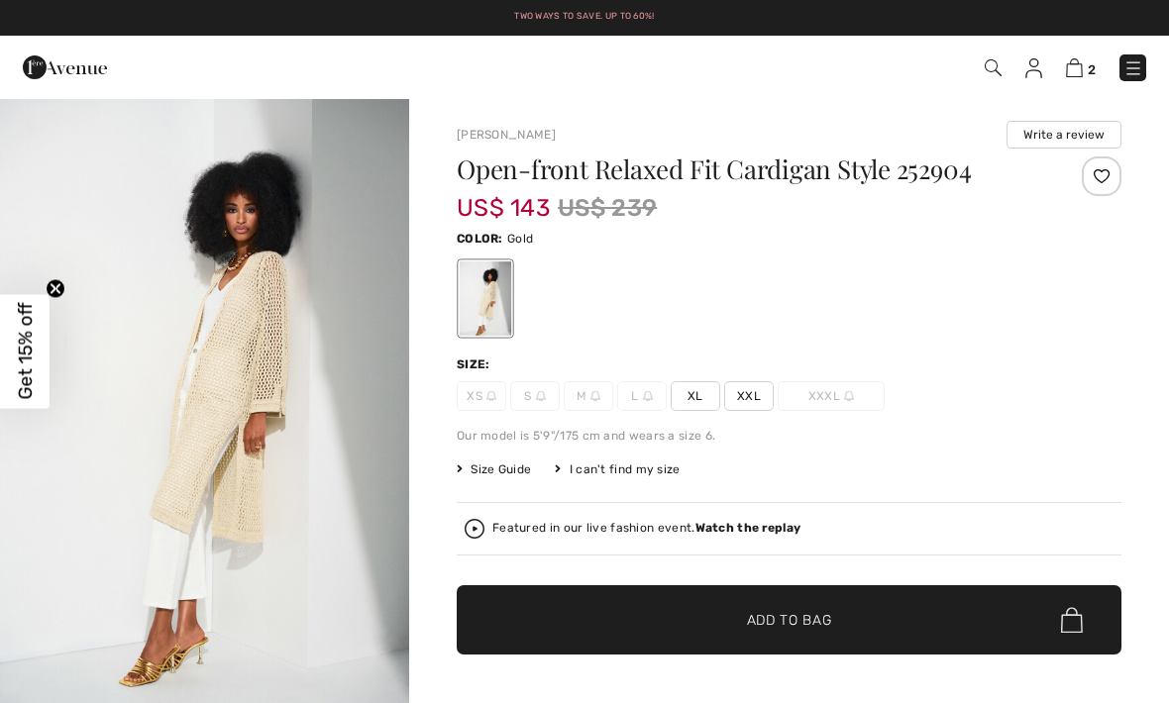
checkbox input "true"
click at [484, 292] on div at bounding box center [486, 299] width 52 height 74
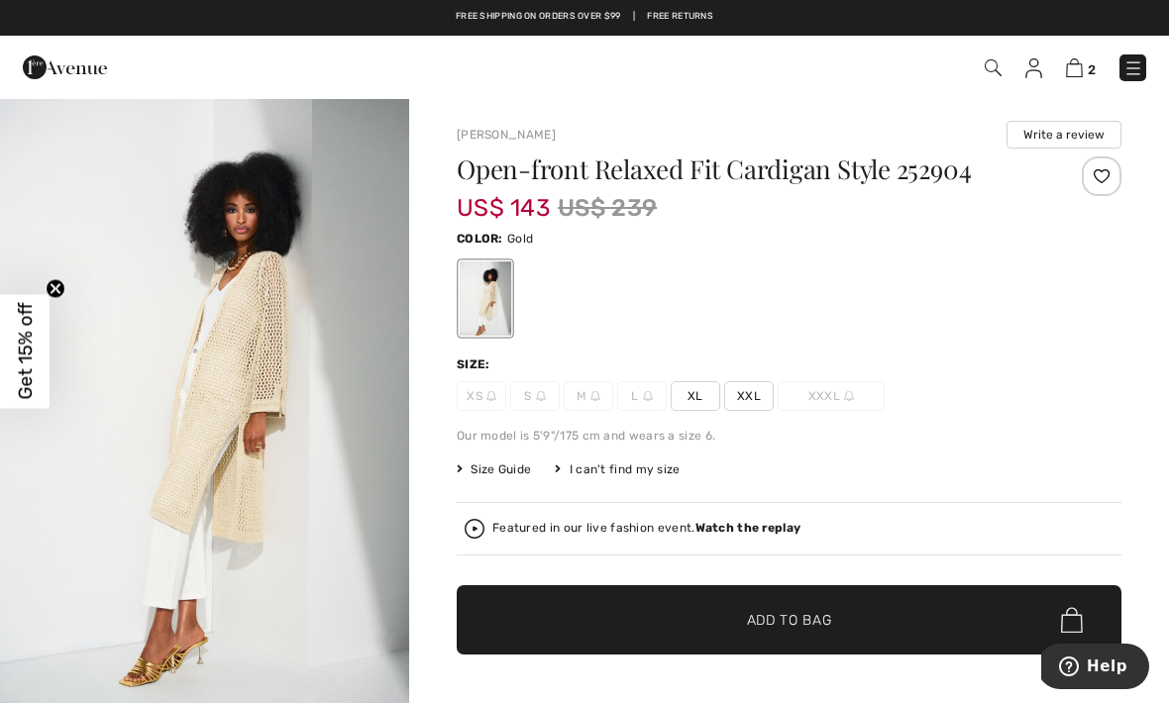
click at [761, 307] on div at bounding box center [789, 299] width 665 height 82
click at [690, 389] on span "XL" at bounding box center [696, 396] width 50 height 30
click at [689, 611] on span "✔ Added to Bag Add to Bag" at bounding box center [789, 619] width 665 height 69
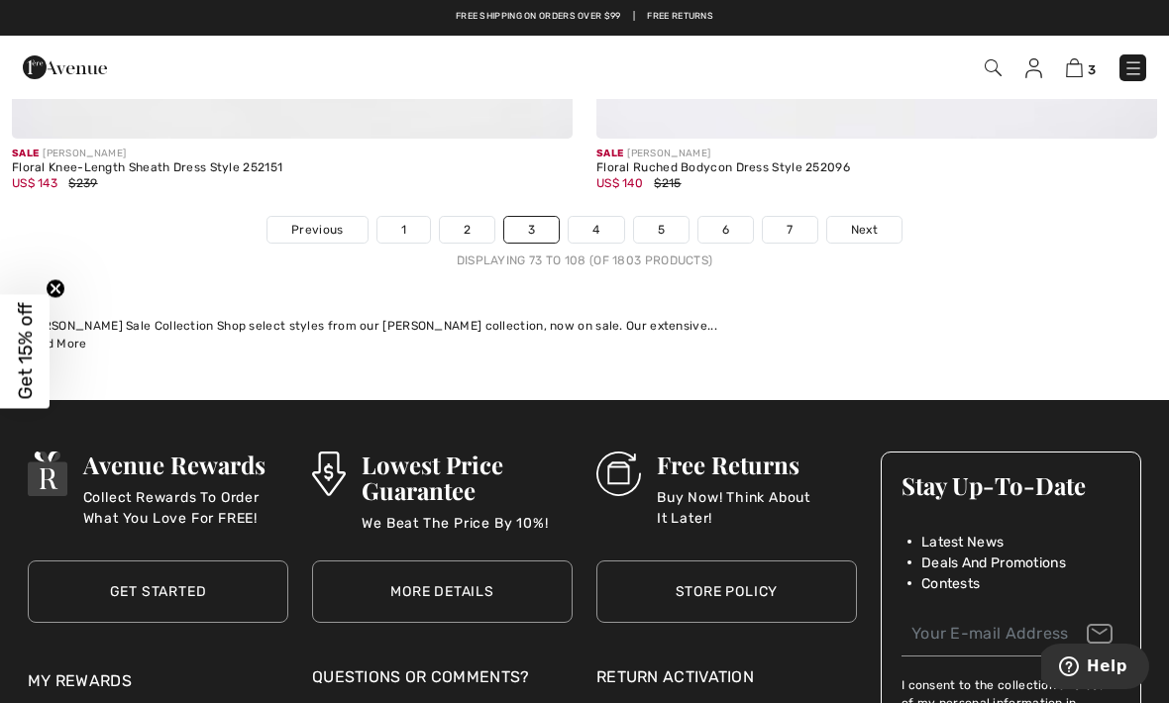
click at [870, 221] on span "Next" at bounding box center [864, 230] width 27 height 18
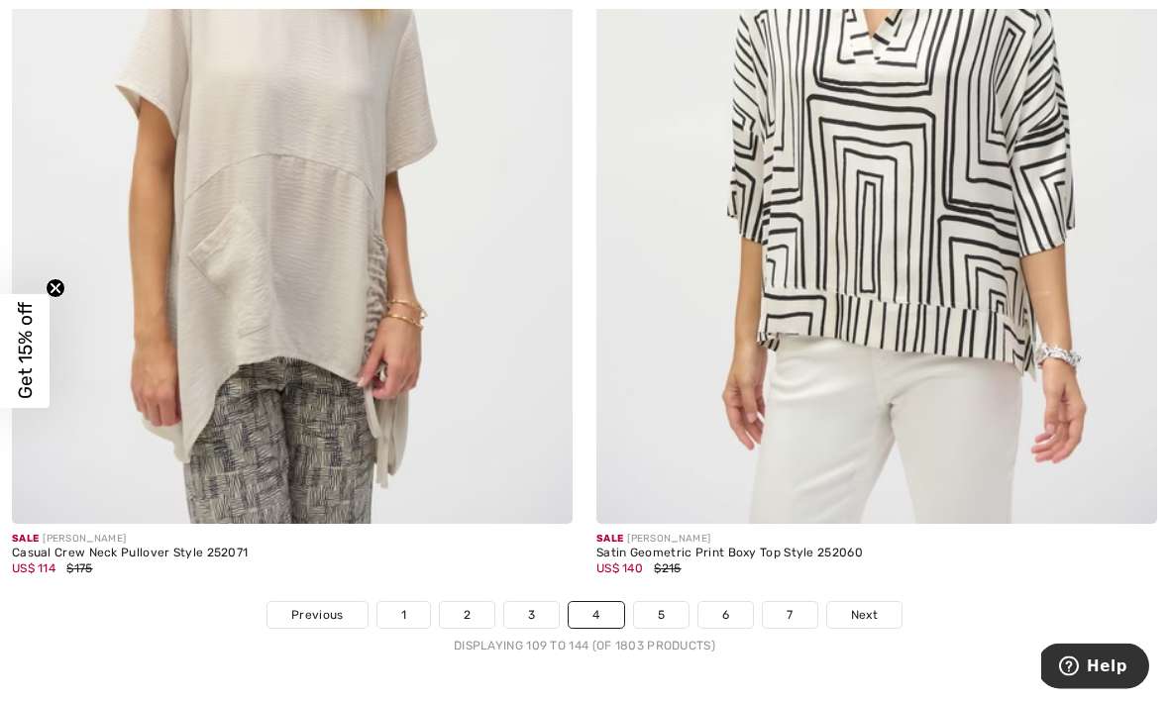
scroll to position [16956, 0]
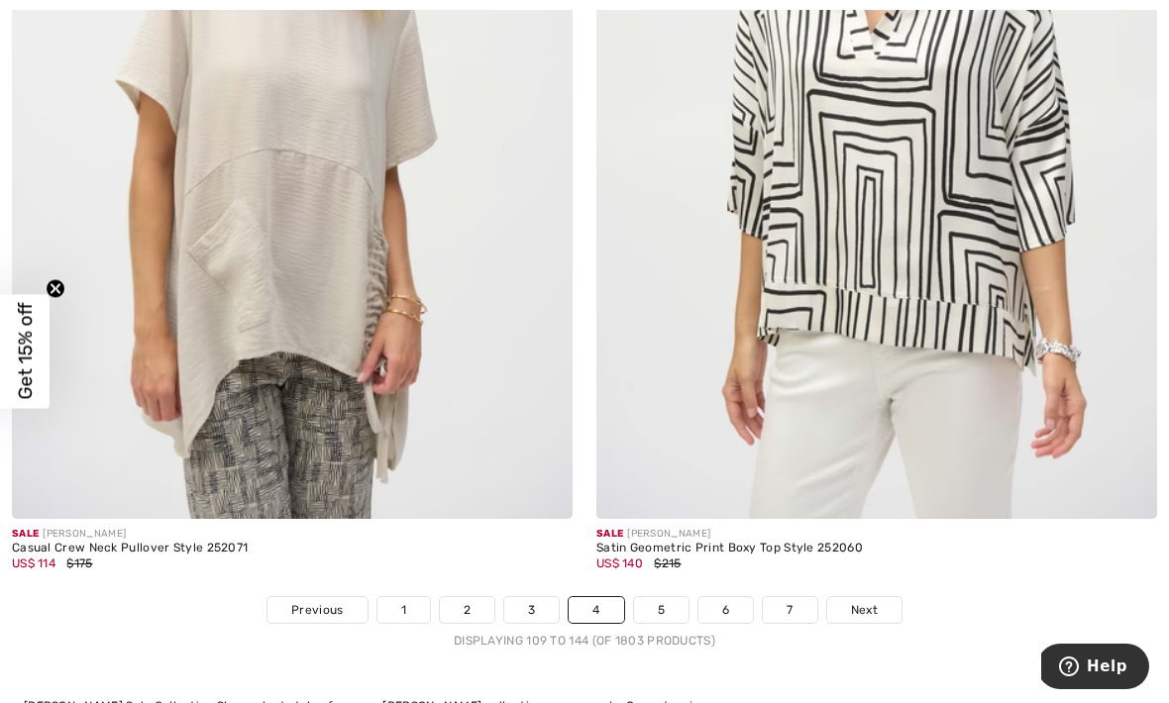
click at [866, 601] on span "Next" at bounding box center [864, 610] width 27 height 18
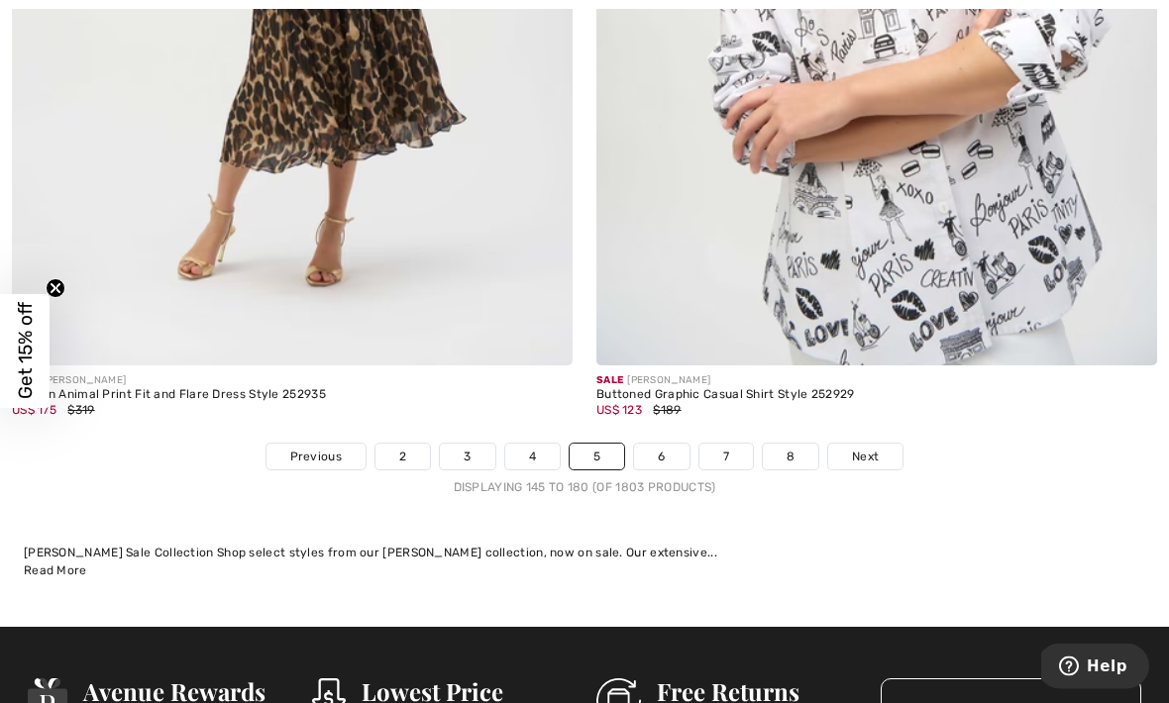
scroll to position [17109, 0]
click at [872, 448] on span "Next" at bounding box center [865, 457] width 27 height 18
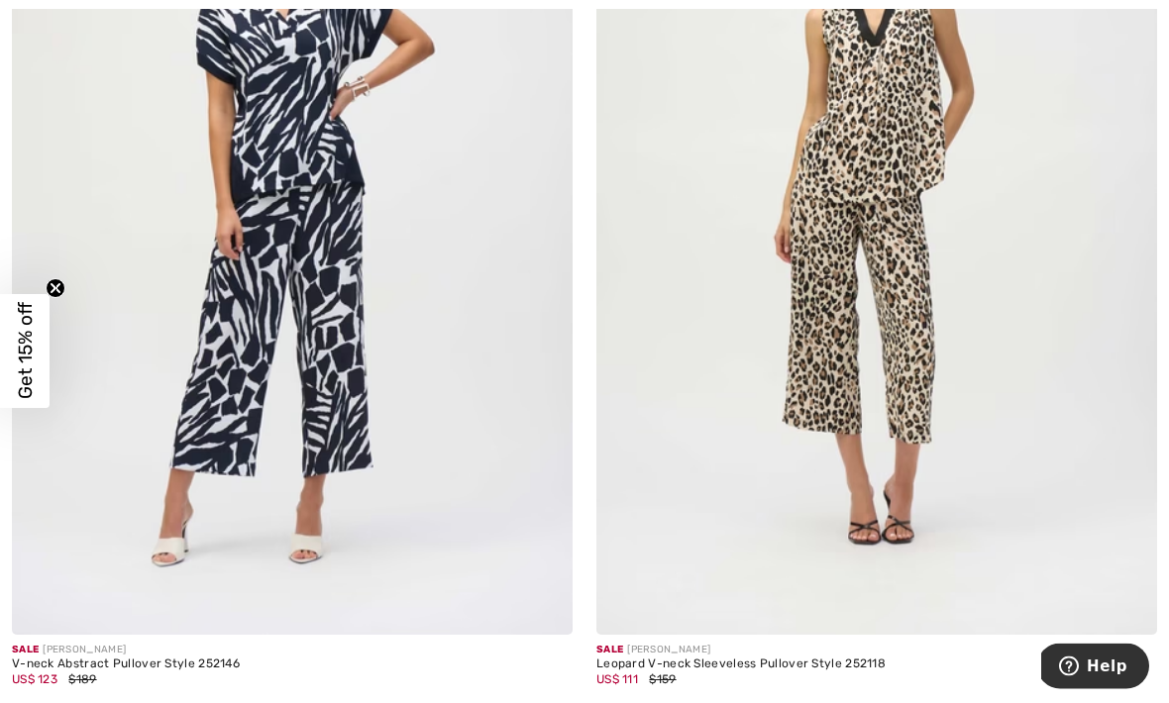
scroll to position [12080, 0]
click at [905, 286] on img at bounding box center [876, 214] width 561 height 841
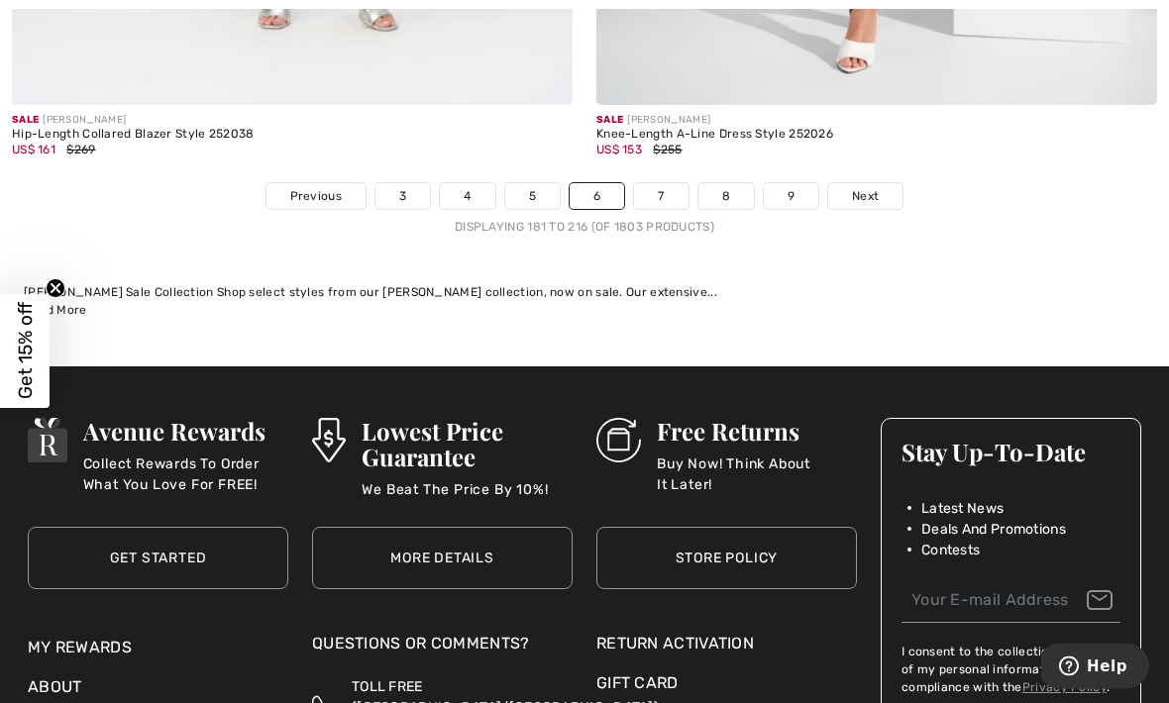
scroll to position [17239, 0]
click at [861, 187] on span "Next" at bounding box center [865, 196] width 27 height 18
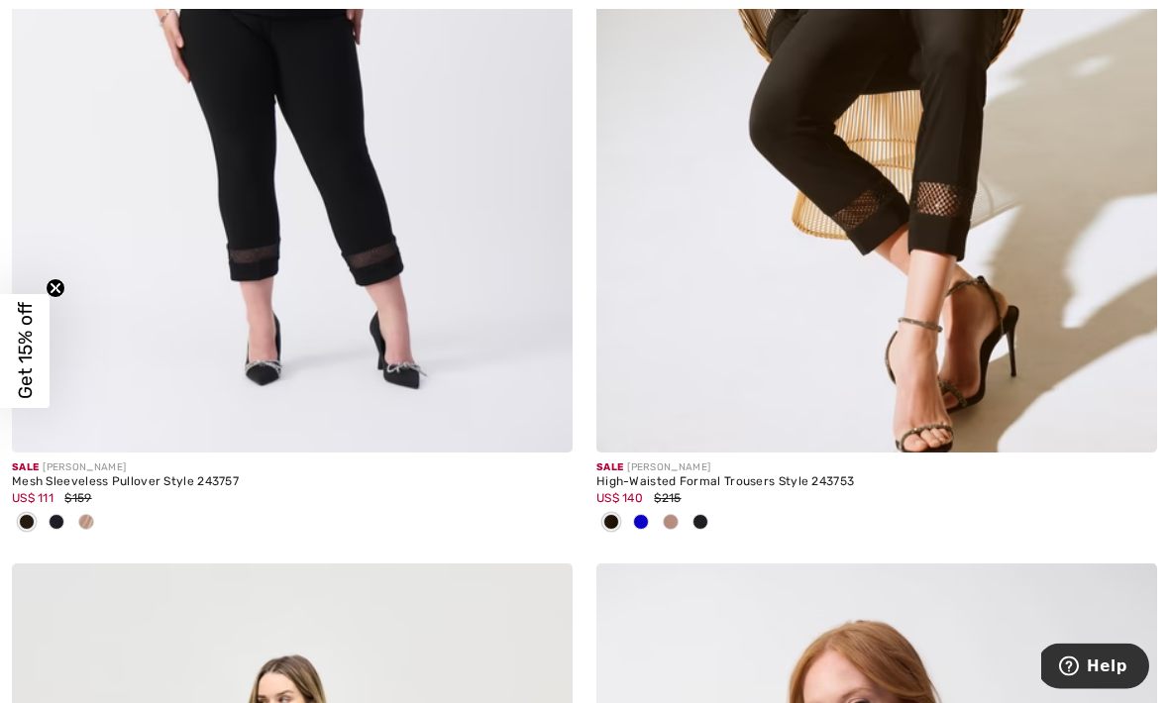
scroll to position [6682, 0]
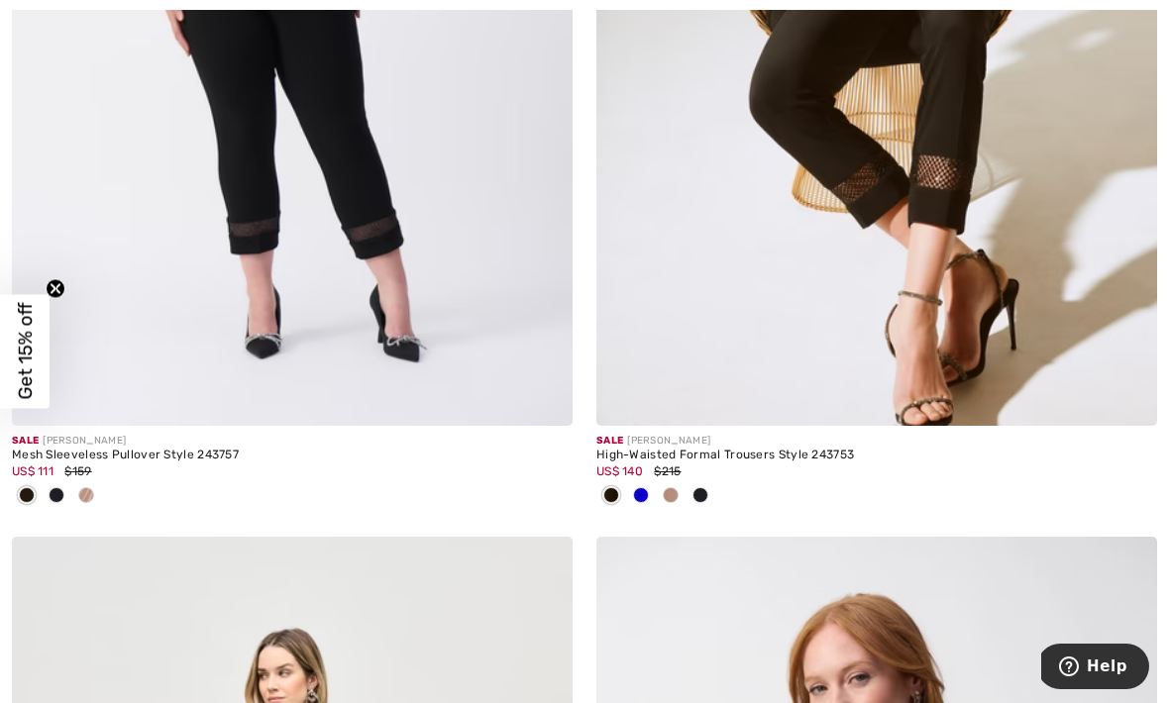
click at [1131, 396] on img at bounding box center [1127, 396] width 18 height 18
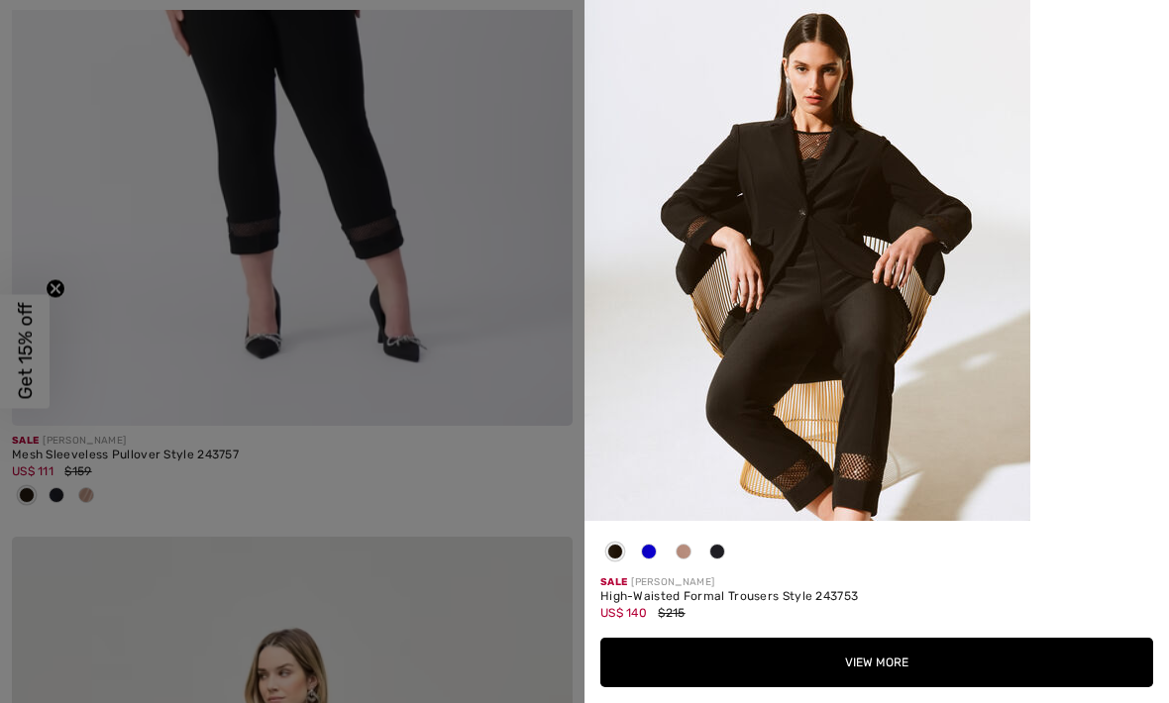
click at [947, 465] on img at bounding box center [808, 334] width 446 height 669
click at [817, 688] on button "View More" at bounding box center [876, 663] width 553 height 50
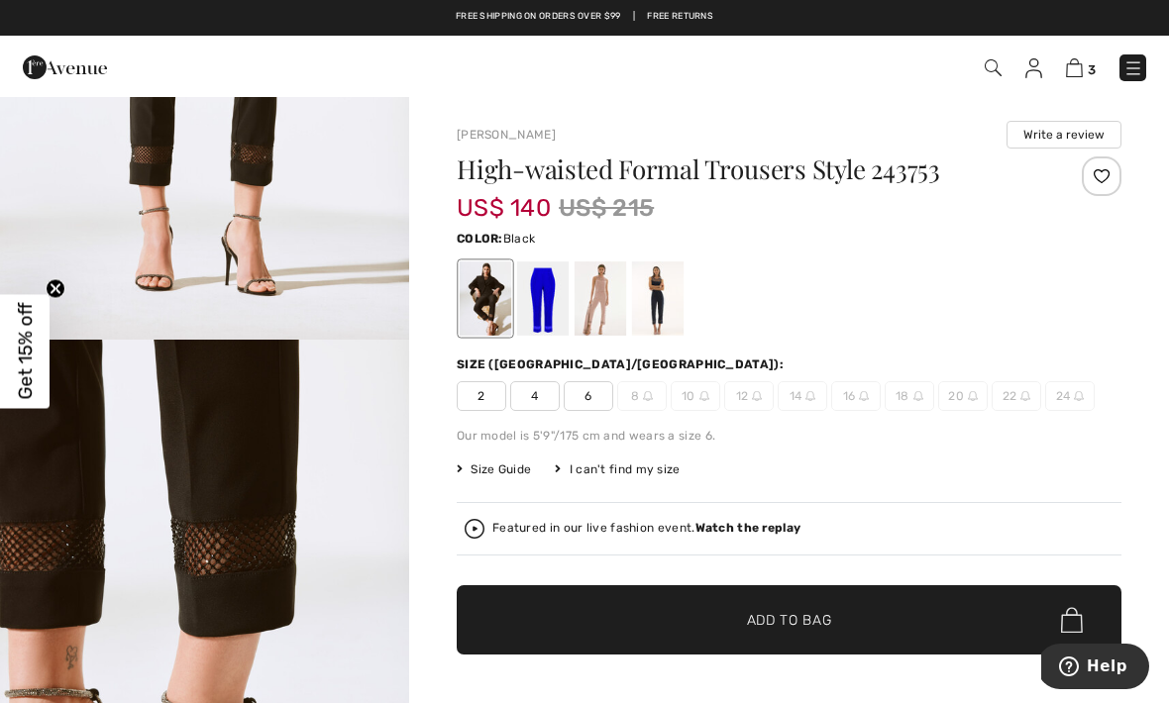
scroll to position [2331, 0]
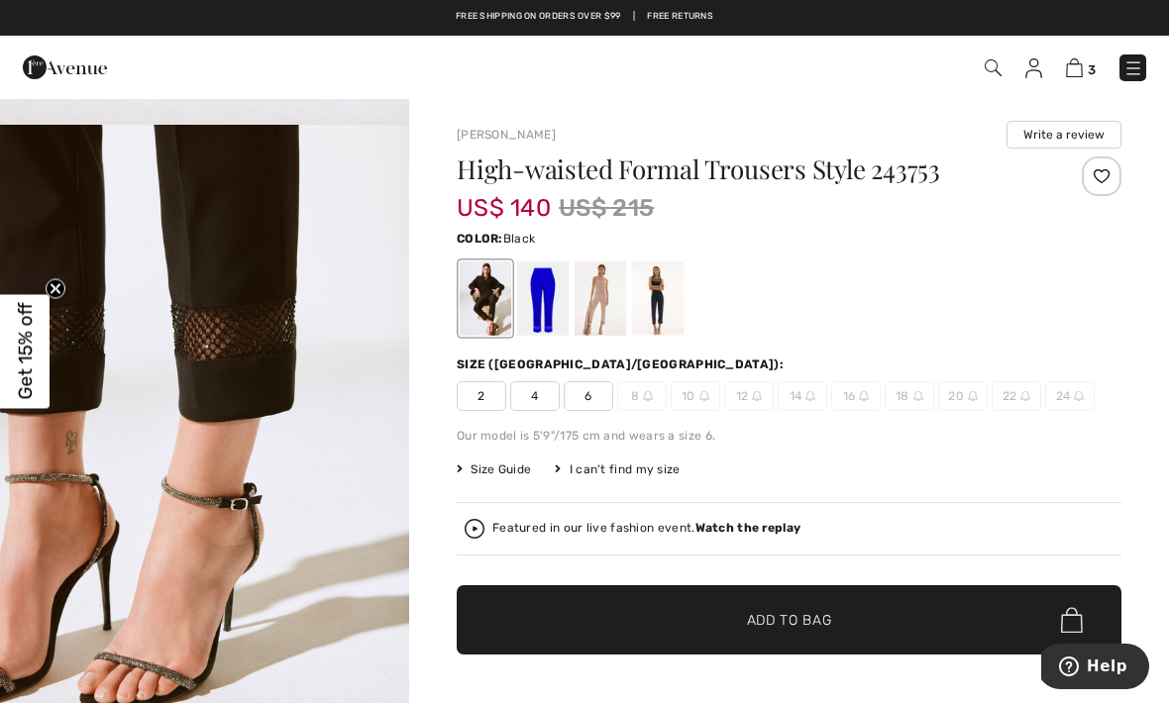
click at [984, 638] on span "✔ Added to Bag Add to Bag" at bounding box center [789, 619] width 665 height 69
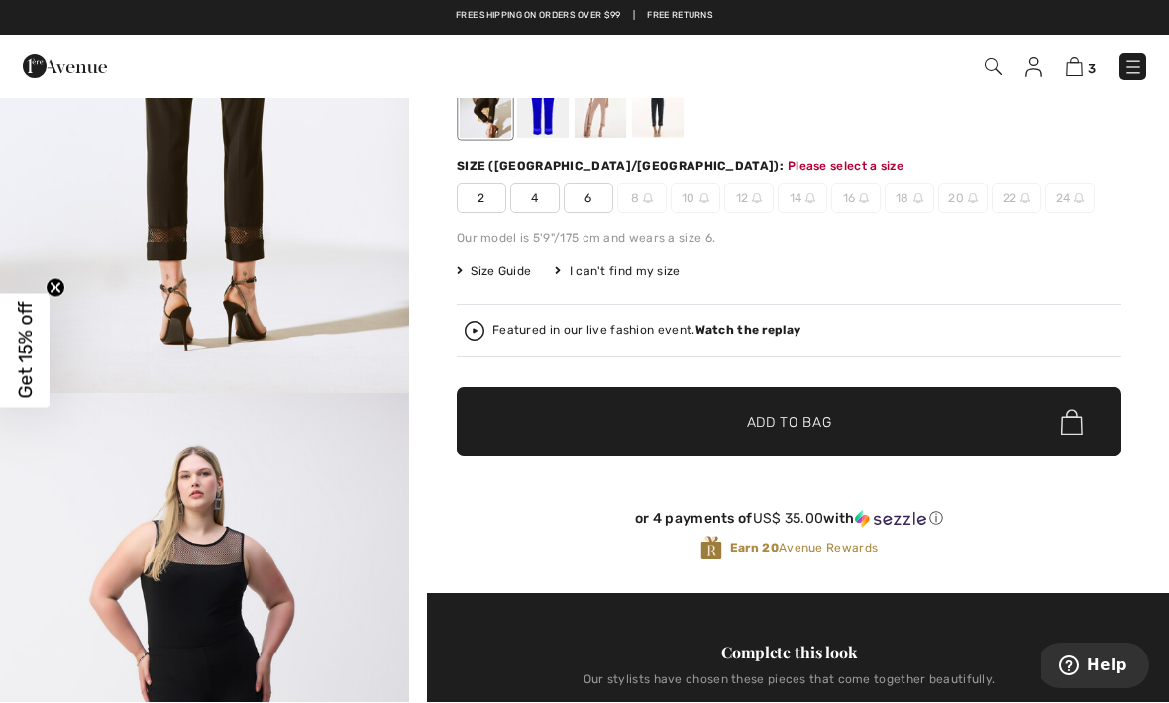
scroll to position [198, 0]
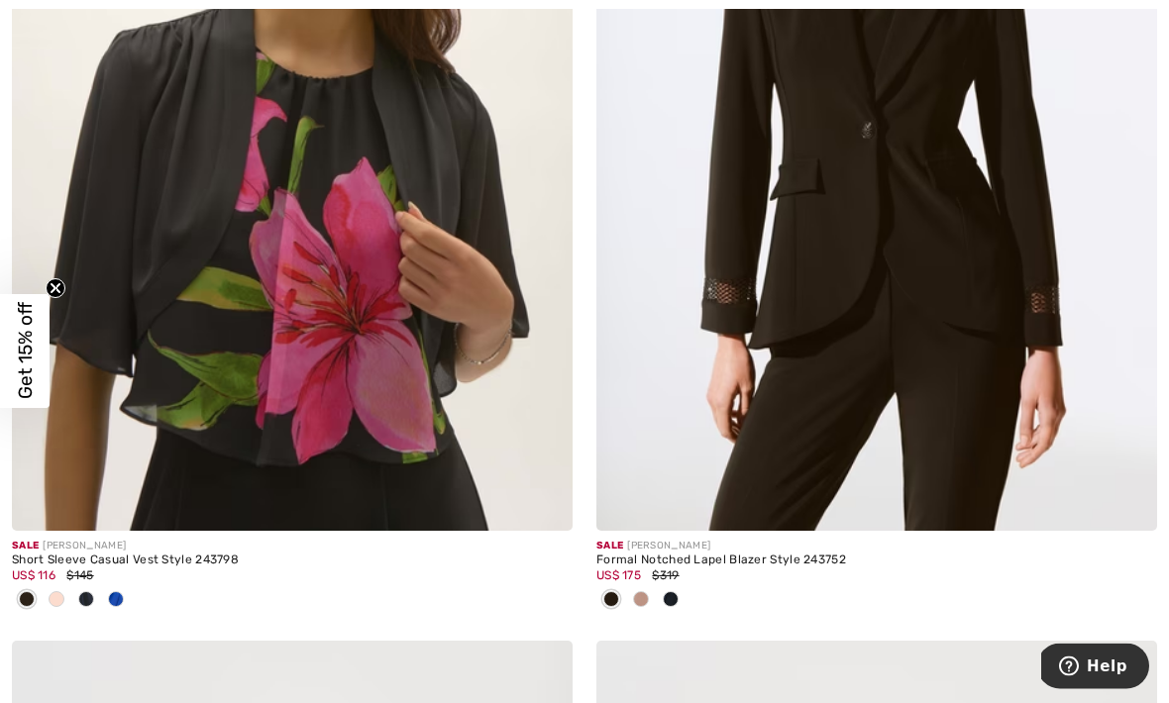
scroll to position [9402, 0]
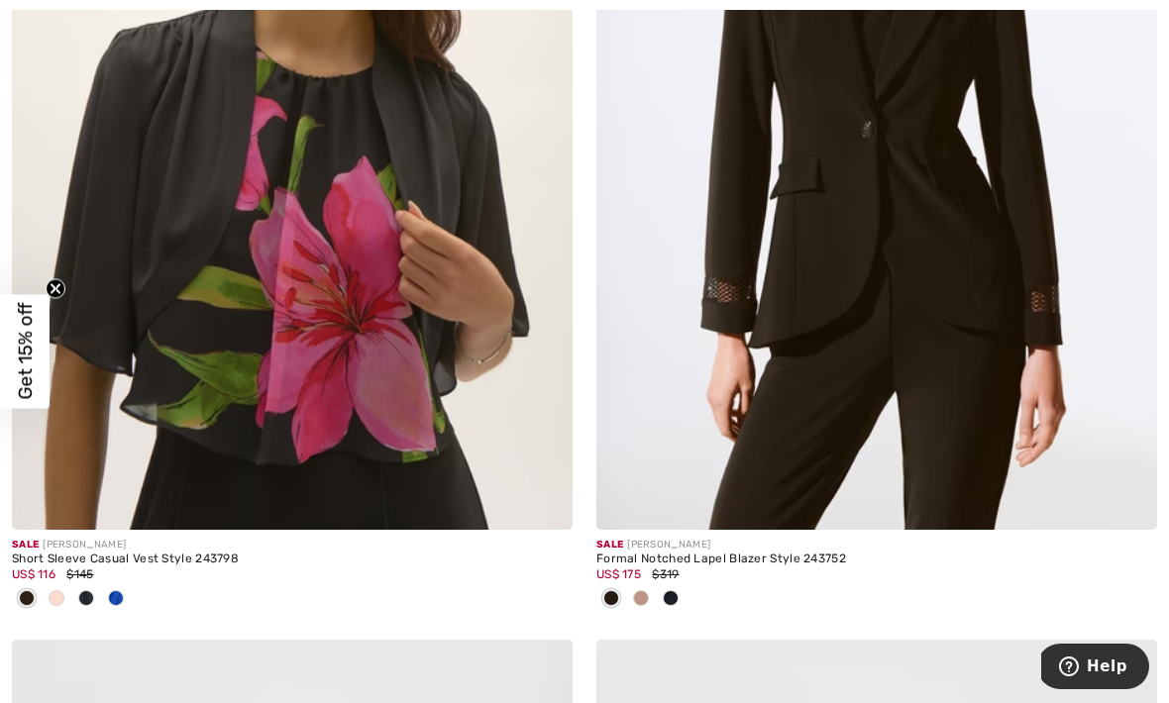
click at [1133, 494] on img at bounding box center [1127, 500] width 18 height 18
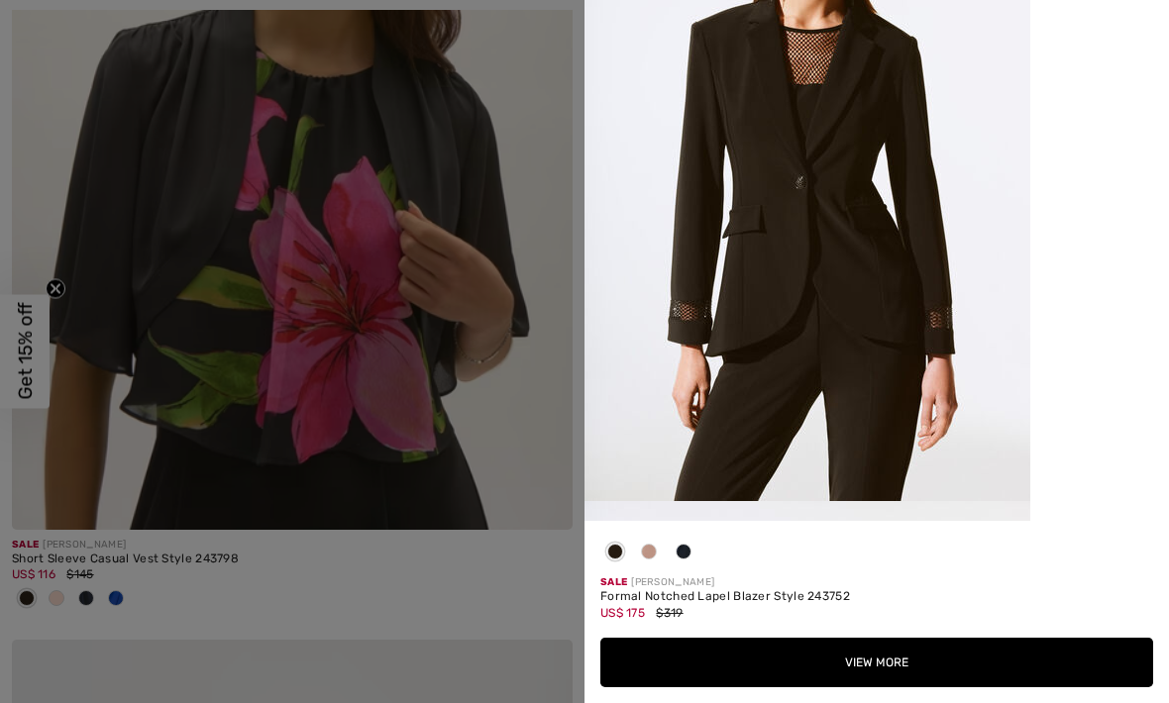
scroll to position [216, 0]
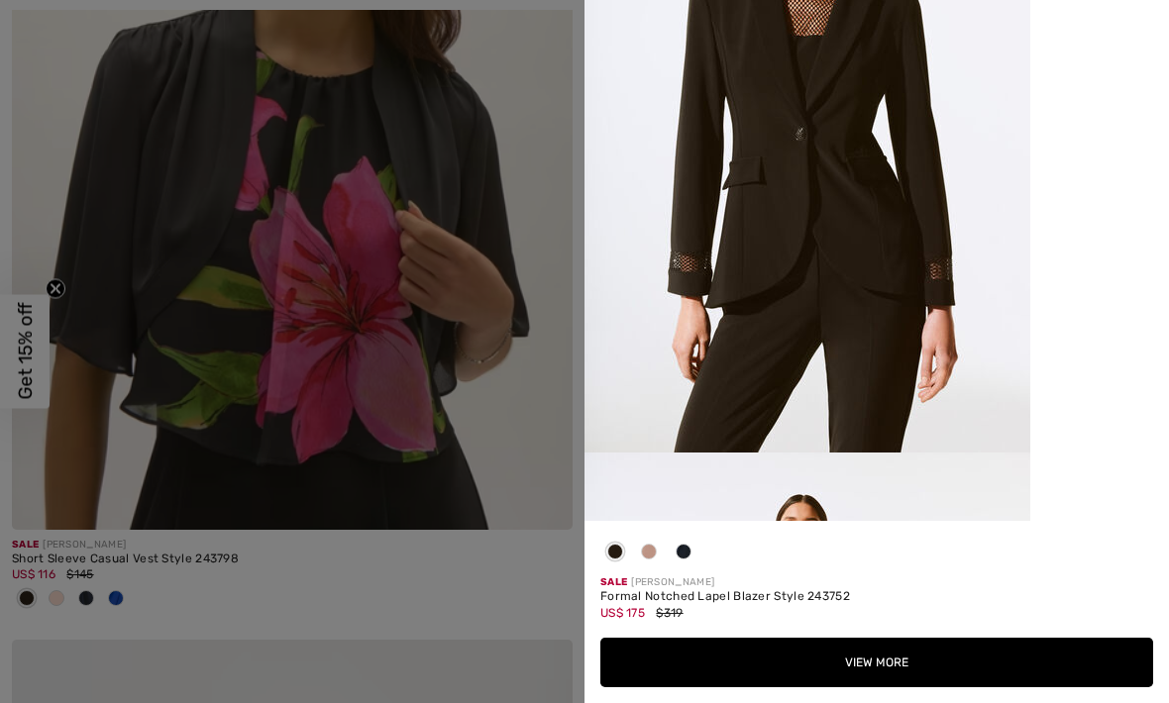
click at [883, 688] on button "View More" at bounding box center [876, 663] width 553 height 50
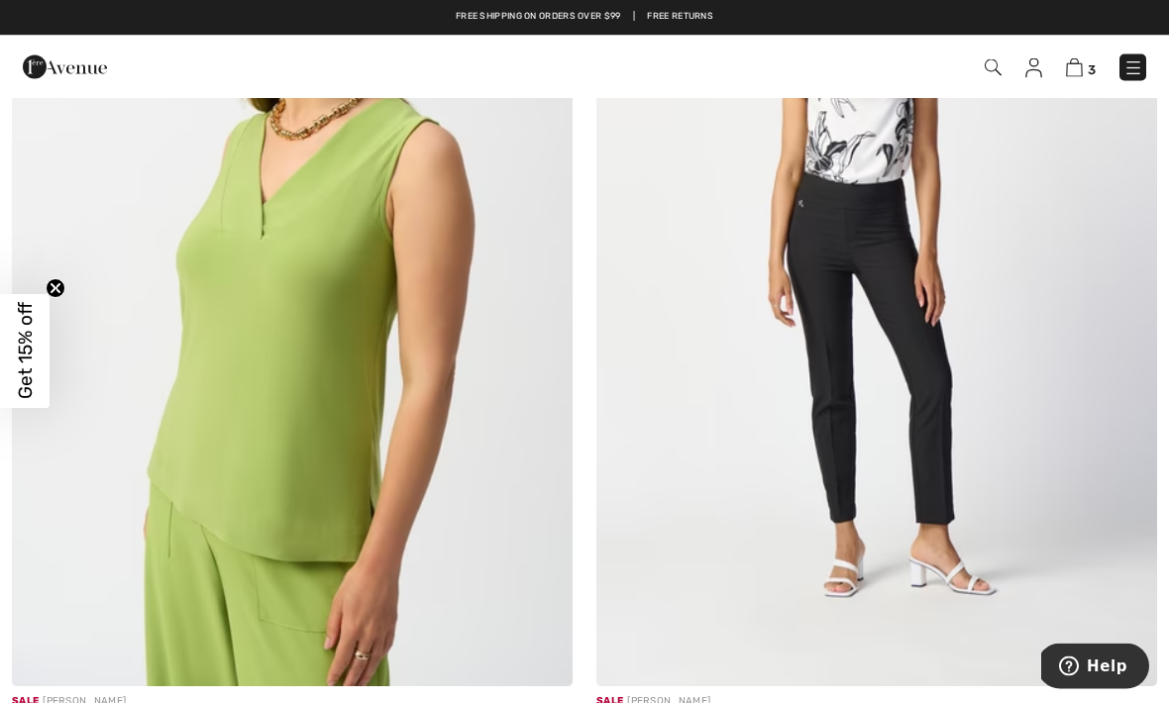
scroll to position [13242, 0]
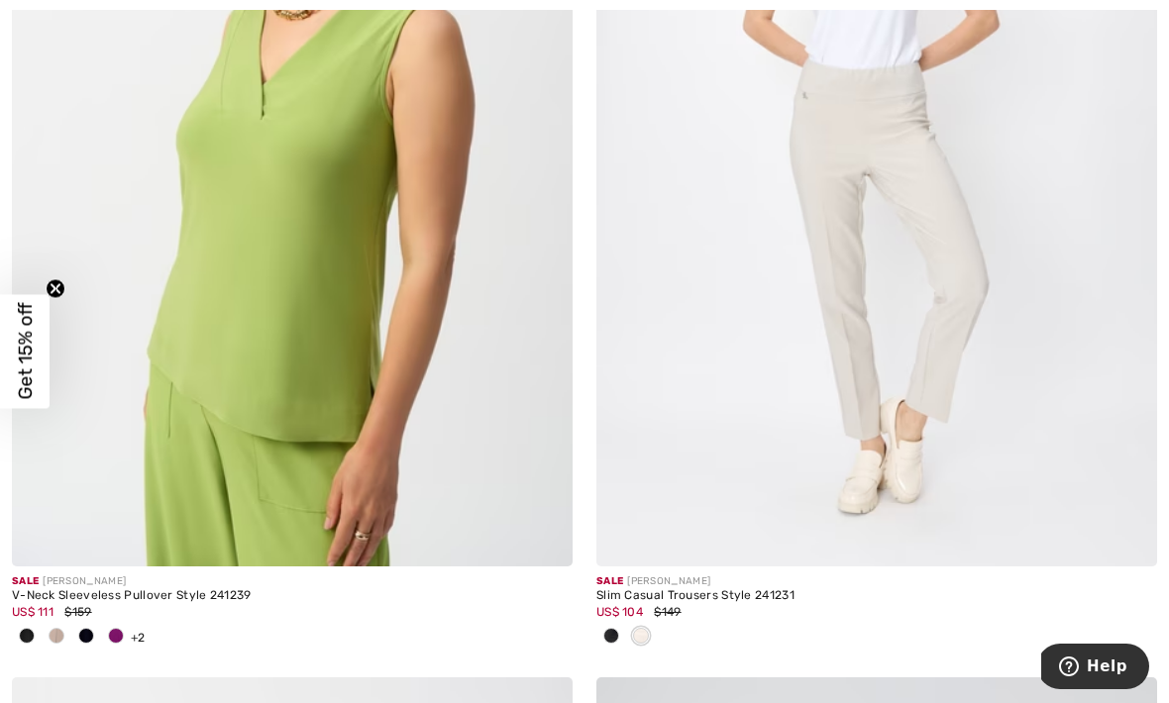
scroll to position [13362, 0]
click at [986, 407] on img at bounding box center [876, 145] width 561 height 841
click at [1121, 527] on img at bounding box center [1127, 536] width 18 height 18
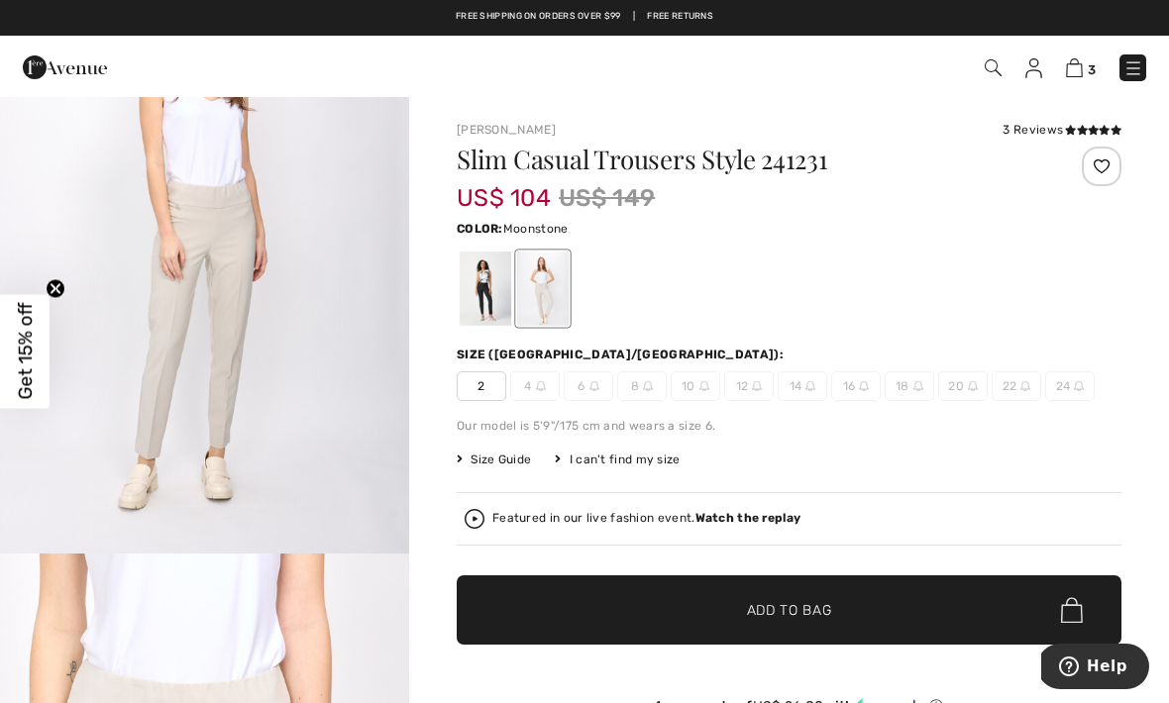
scroll to position [2000, 0]
click at [494, 281] on div at bounding box center [486, 289] width 52 height 74
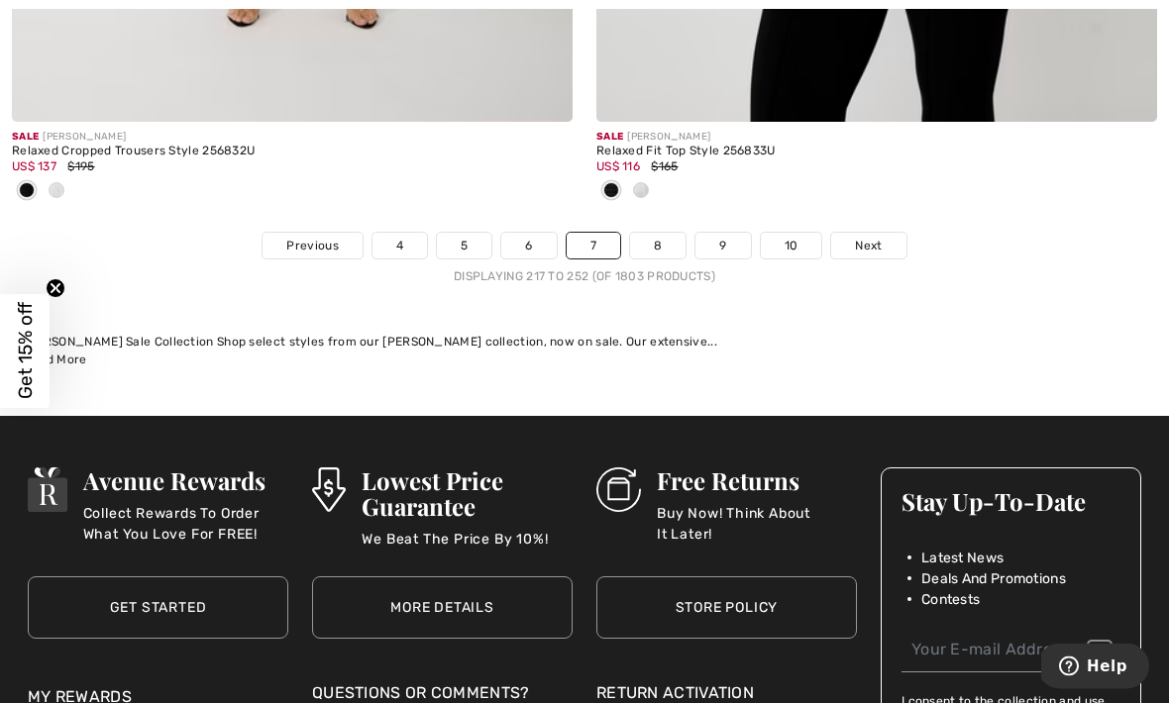
scroll to position [17582, 0]
click at [870, 237] on span "Next" at bounding box center [868, 246] width 27 height 18
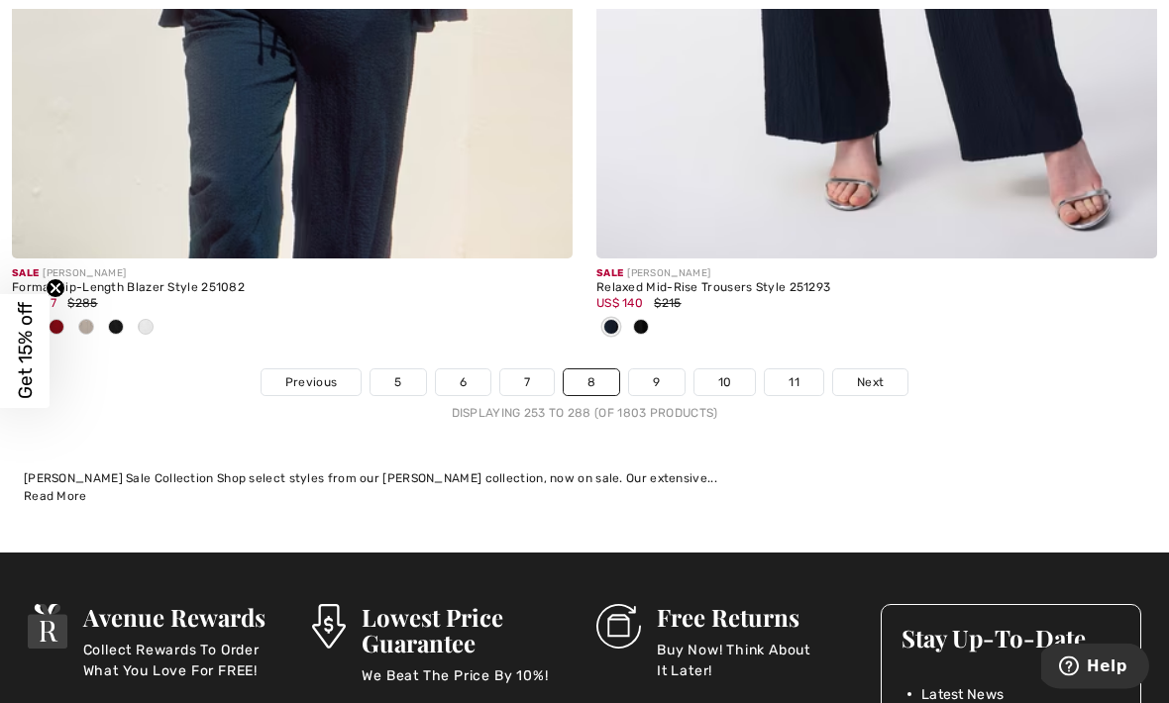
scroll to position [17249, 0]
click at [874, 376] on span "Next" at bounding box center [870, 382] width 27 height 18
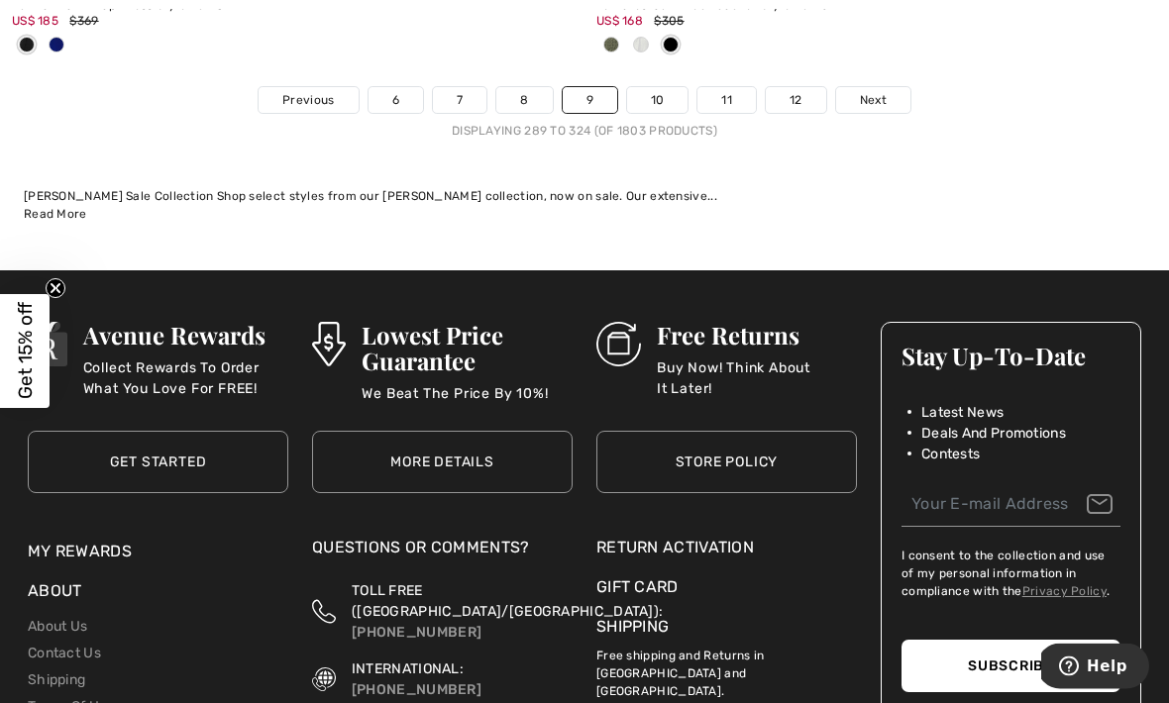
scroll to position [17826, 0]
click at [856, 96] on link "Next" at bounding box center [873, 100] width 74 height 26
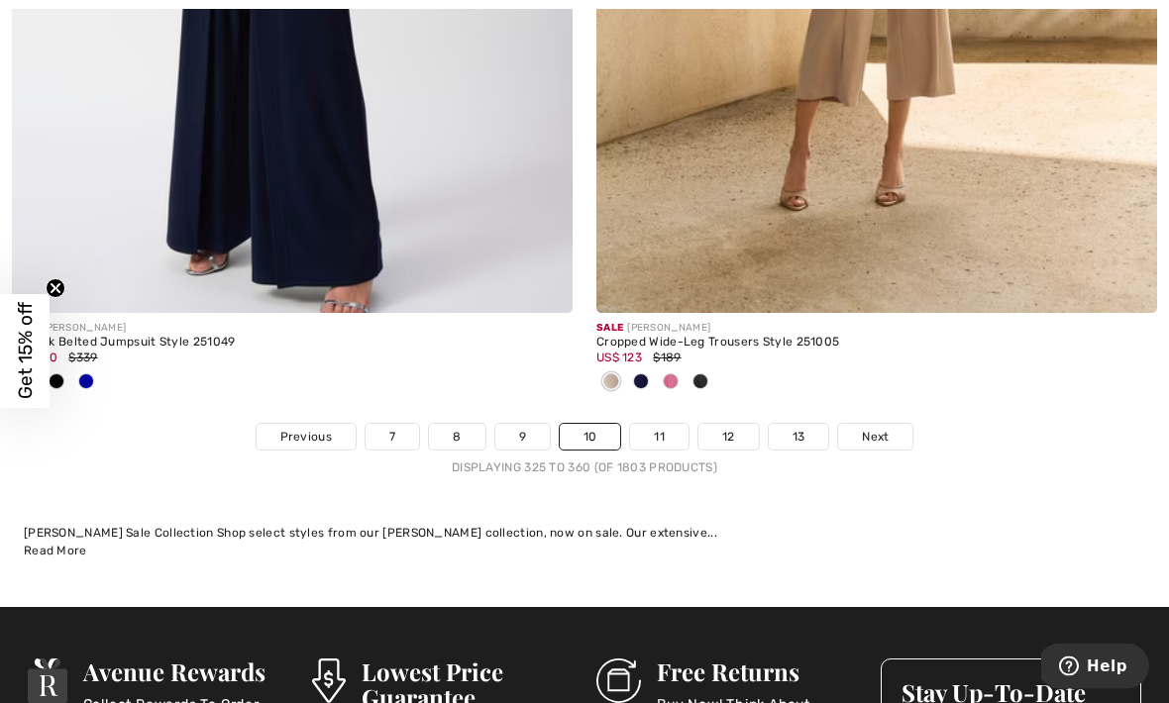
scroll to position [17489, 0]
click at [892, 425] on link "Next" at bounding box center [875, 437] width 74 height 26
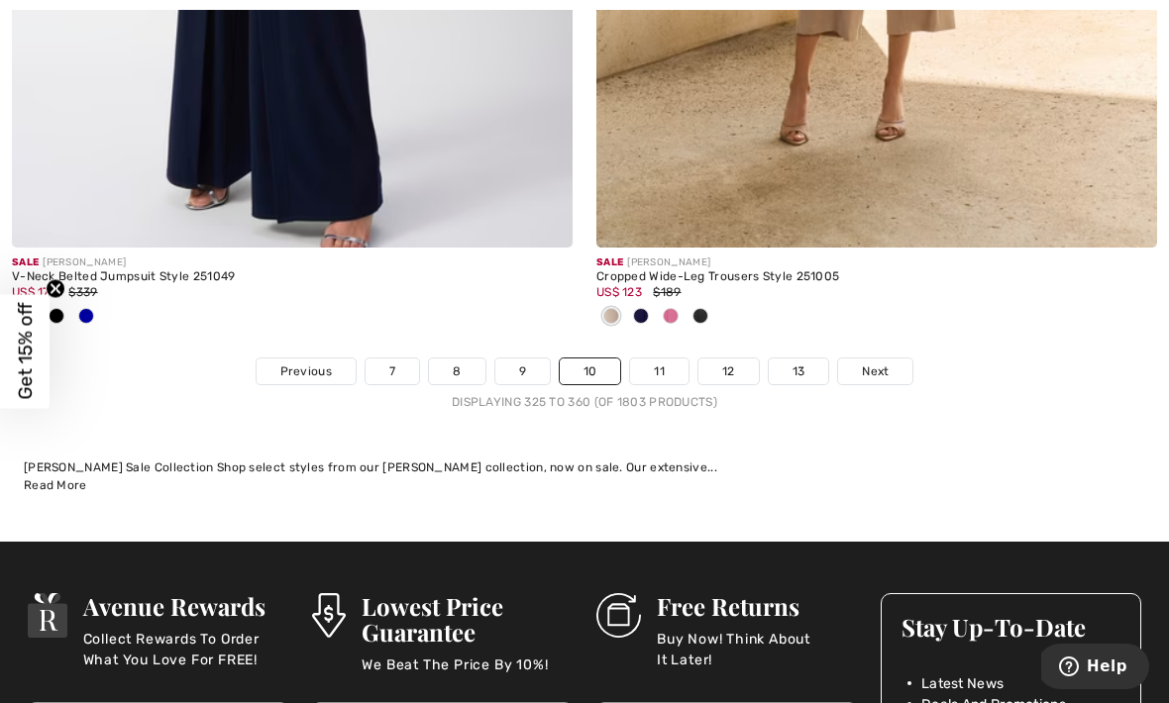
click at [873, 363] on span "Next" at bounding box center [875, 372] width 27 height 18
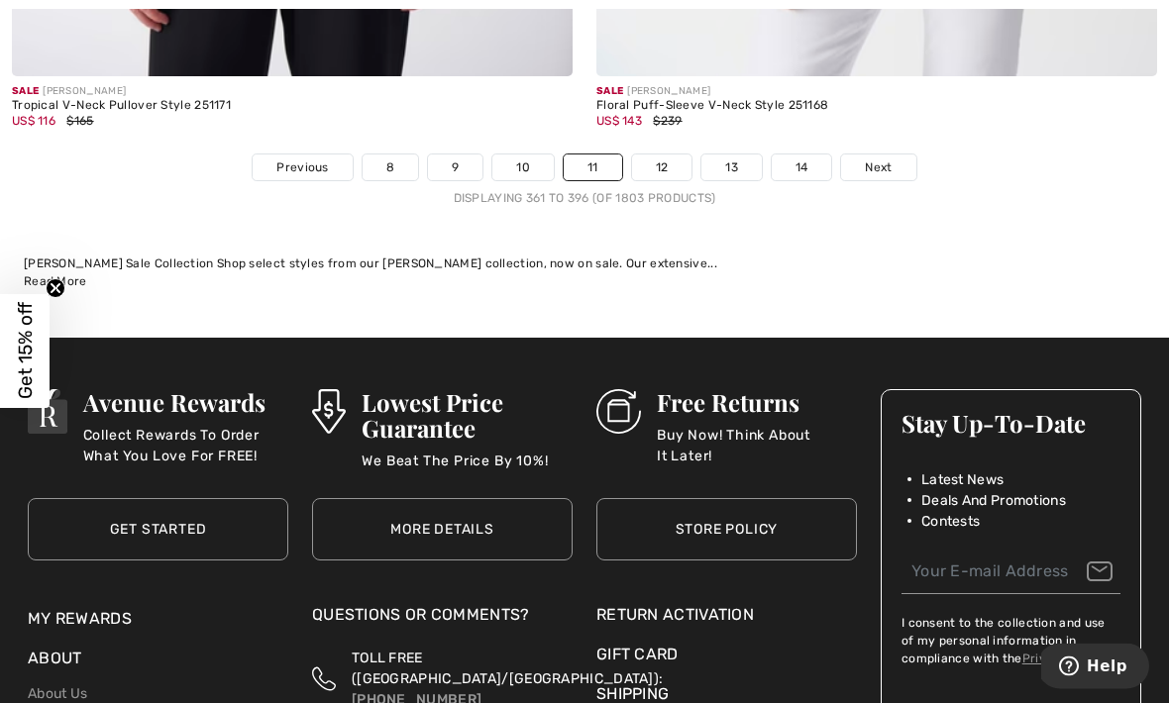
scroll to position [17333, 0]
click at [899, 158] on link "Next" at bounding box center [878, 168] width 74 height 26
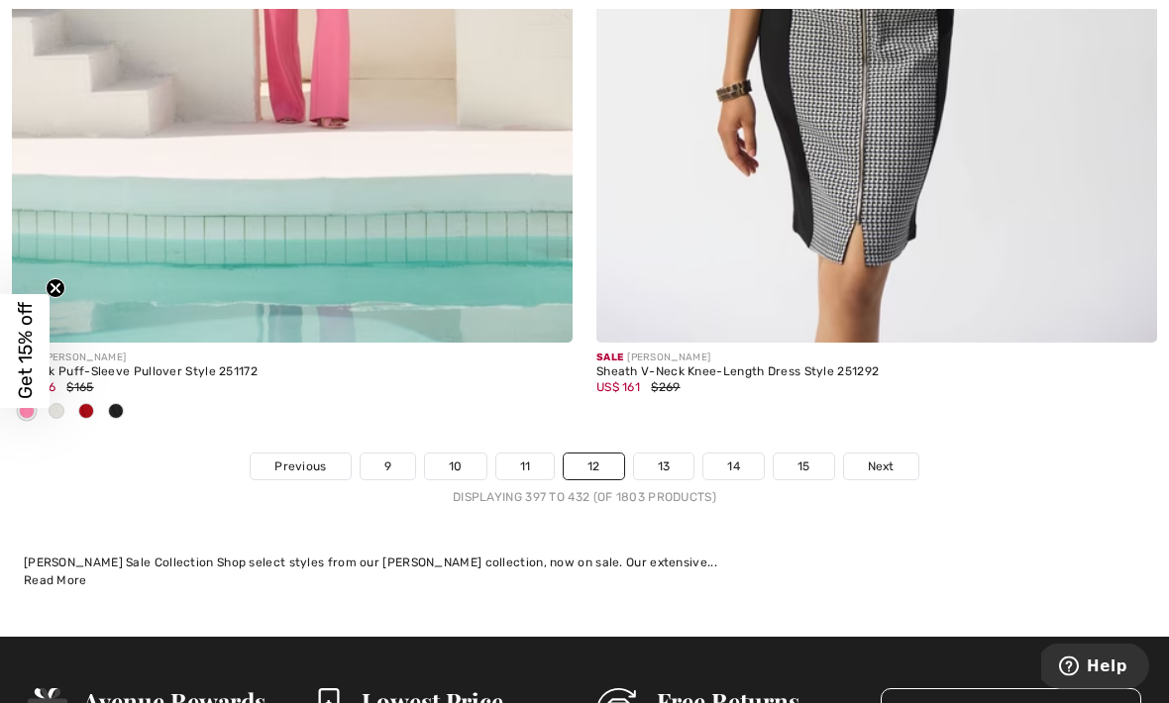
scroll to position [17195, 0]
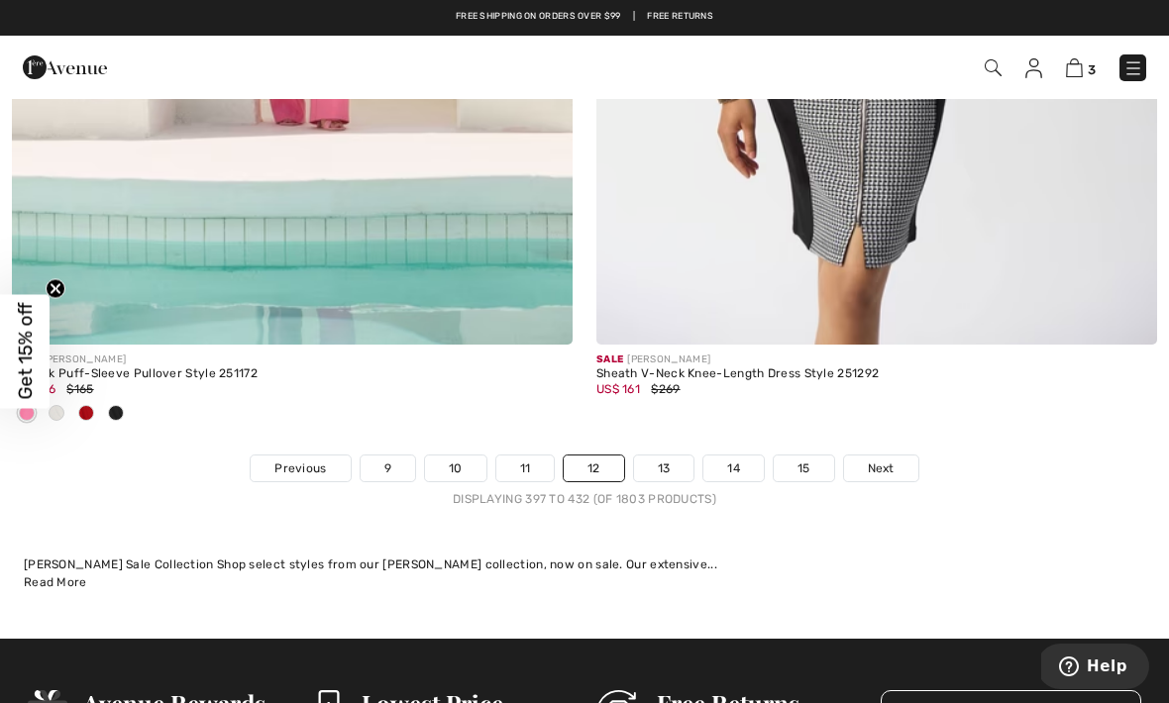
click at [886, 460] on span "Next" at bounding box center [881, 469] width 27 height 18
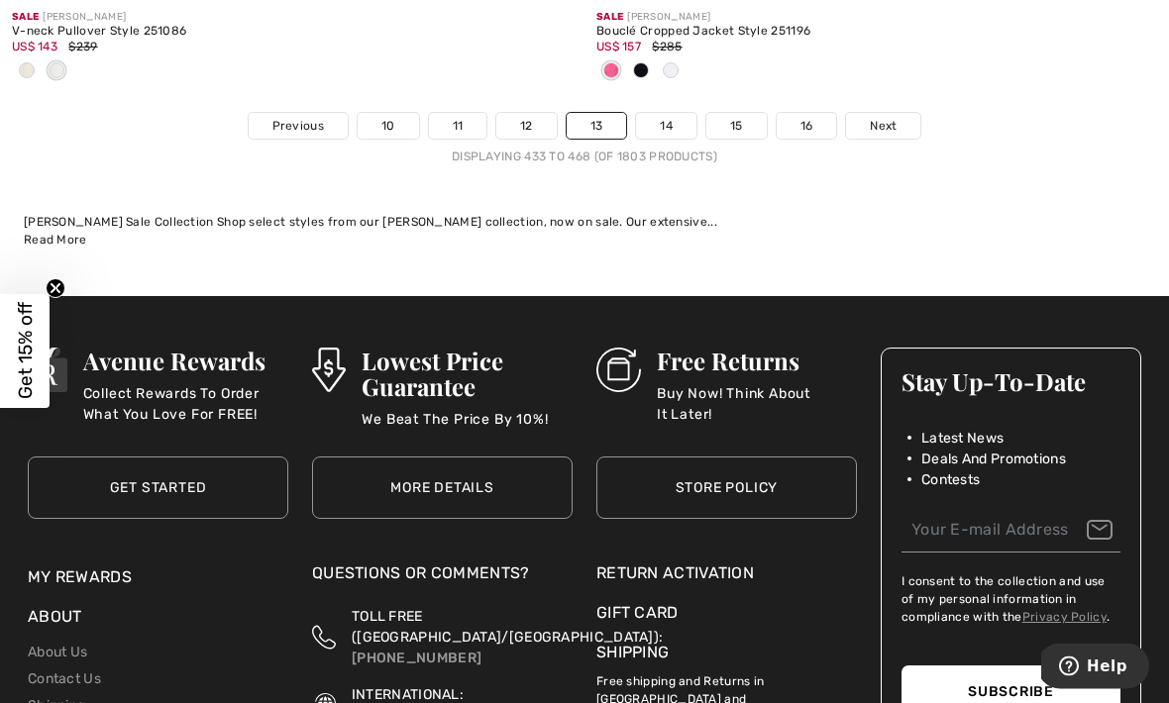
scroll to position [17604, 0]
click at [882, 123] on link "Next" at bounding box center [883, 126] width 74 height 26
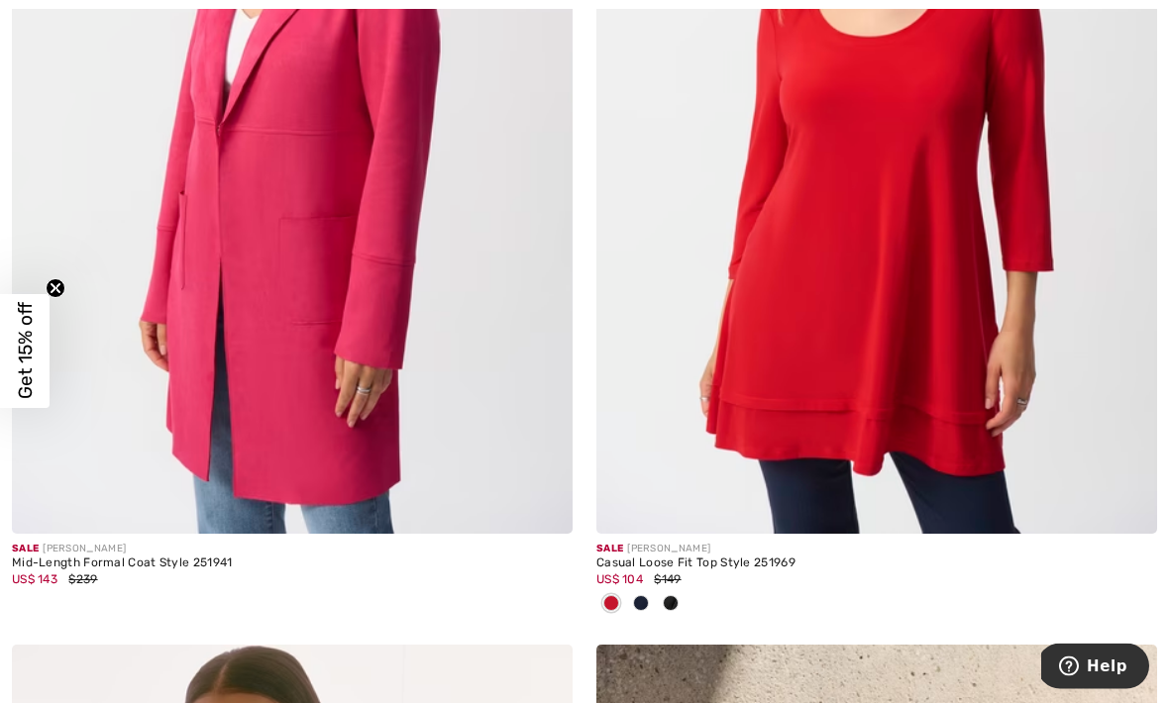
scroll to position [13461, 0]
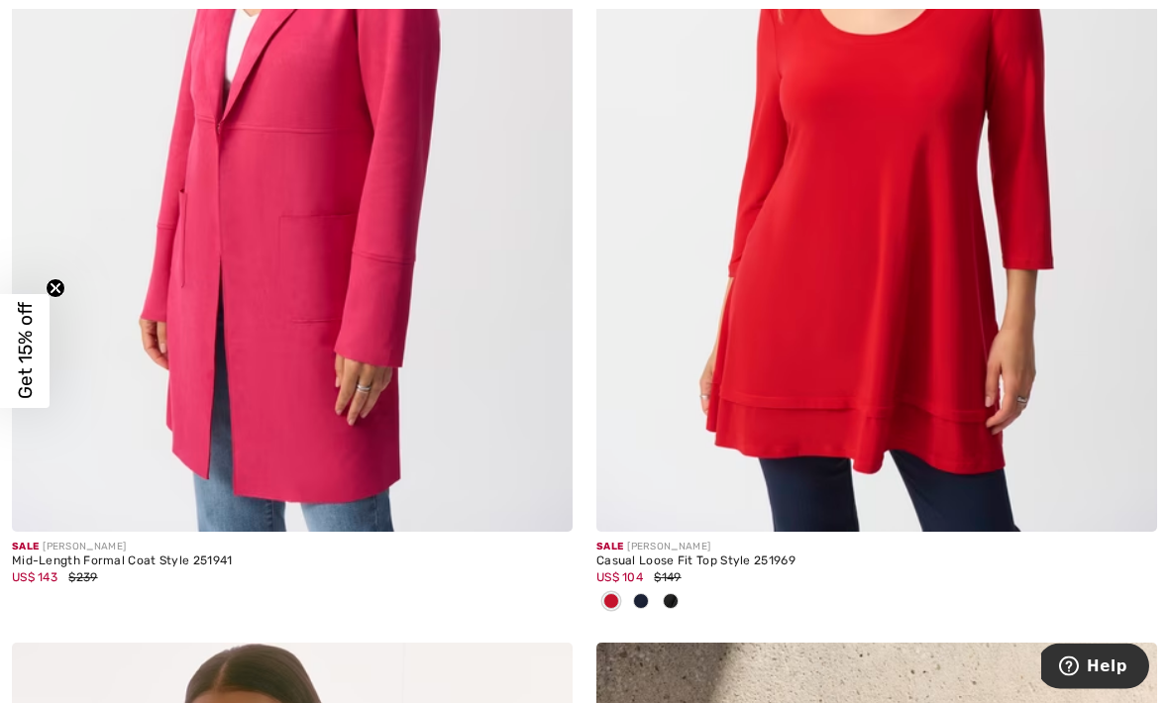
click at [1134, 496] on img at bounding box center [1127, 503] width 18 height 18
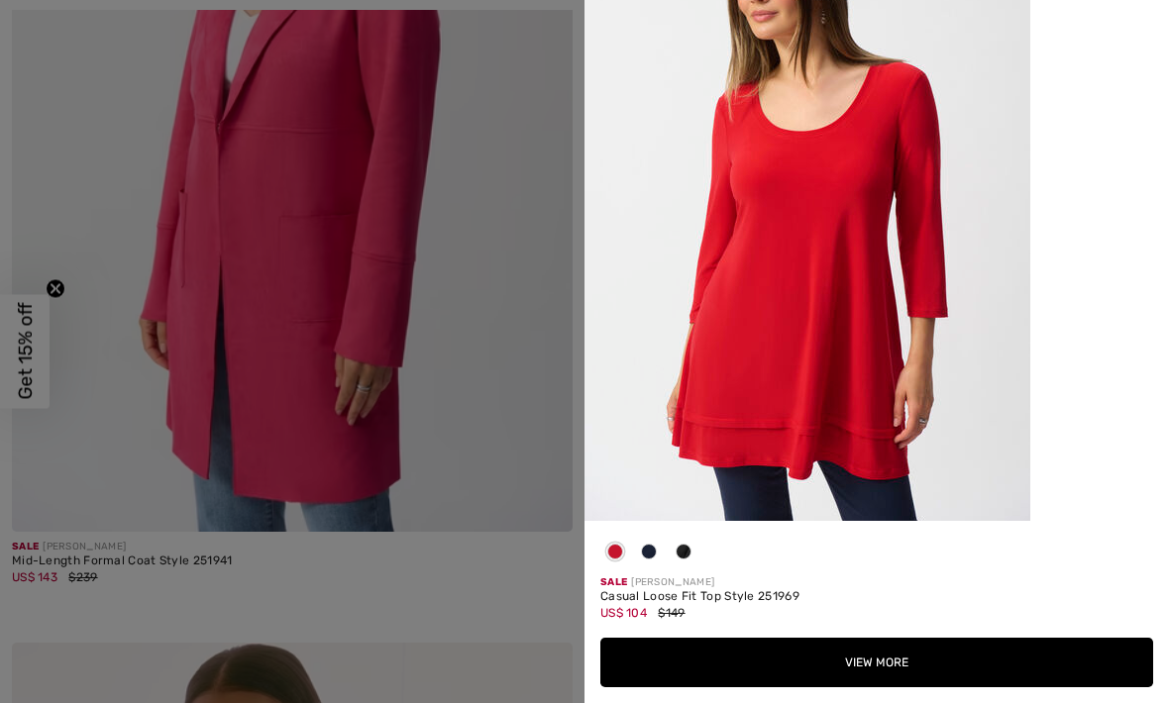
scroll to position [238, 0]
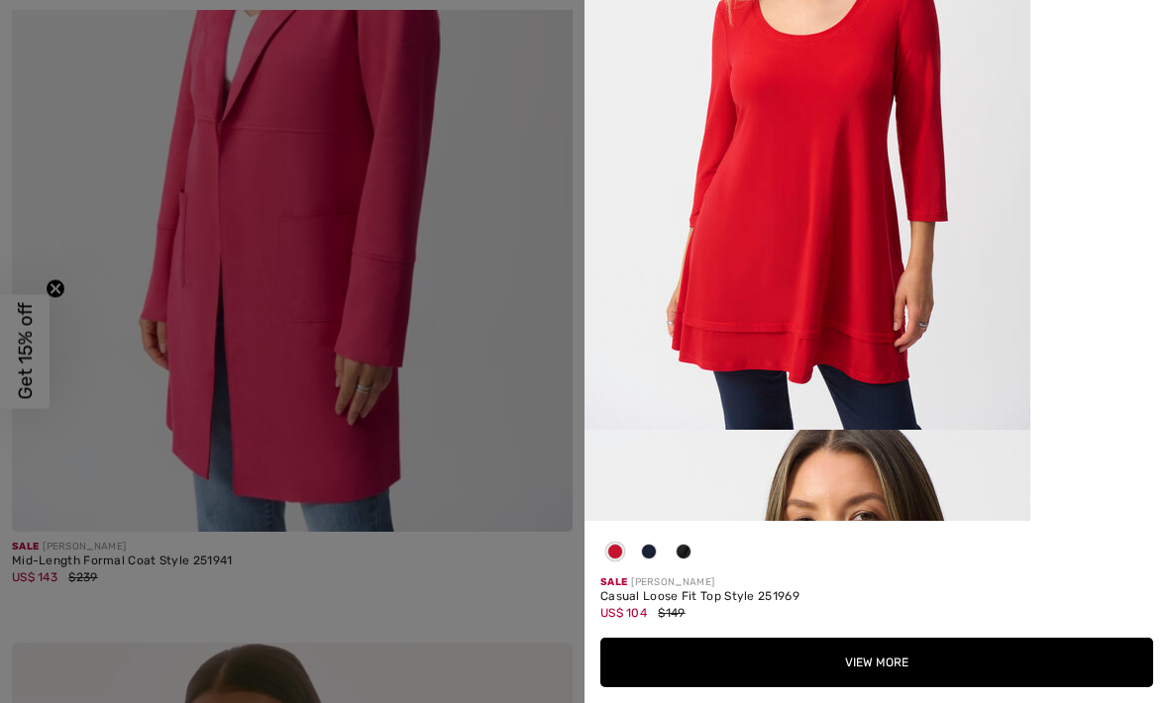
click at [656, 560] on span at bounding box center [649, 552] width 16 height 16
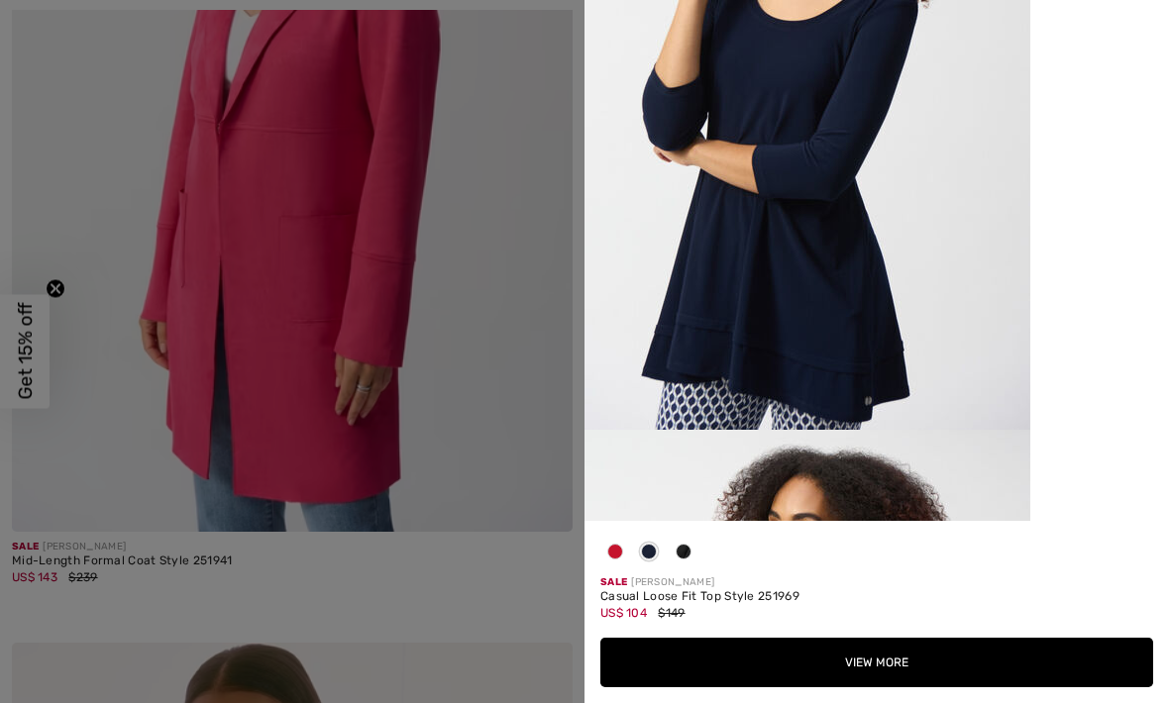
scroll to position [0, 0]
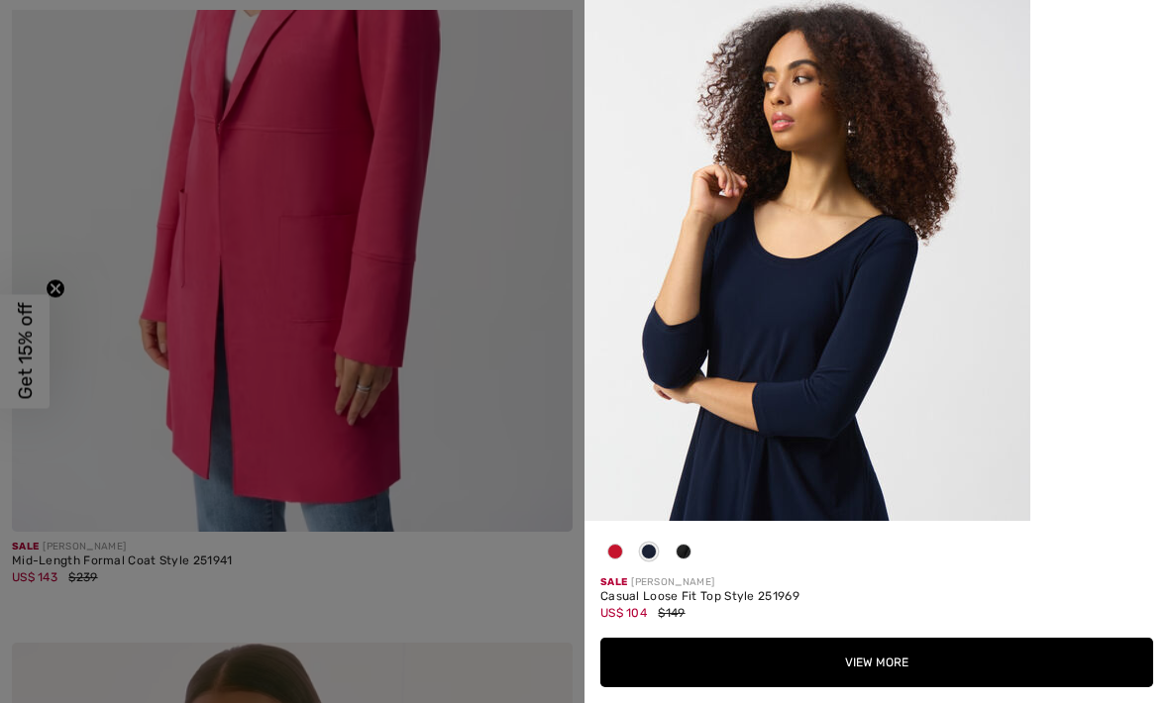
click at [686, 560] on span at bounding box center [684, 552] width 16 height 16
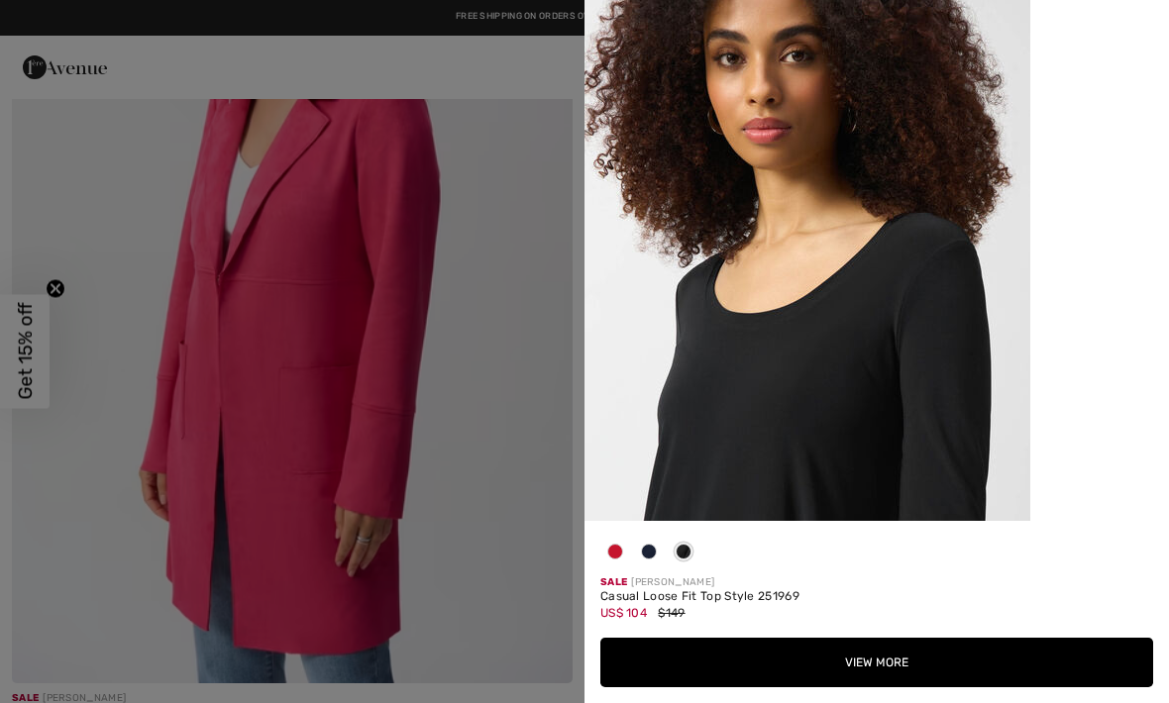
scroll to position [13308, 0]
click at [769, 659] on button "View More" at bounding box center [876, 663] width 553 height 50
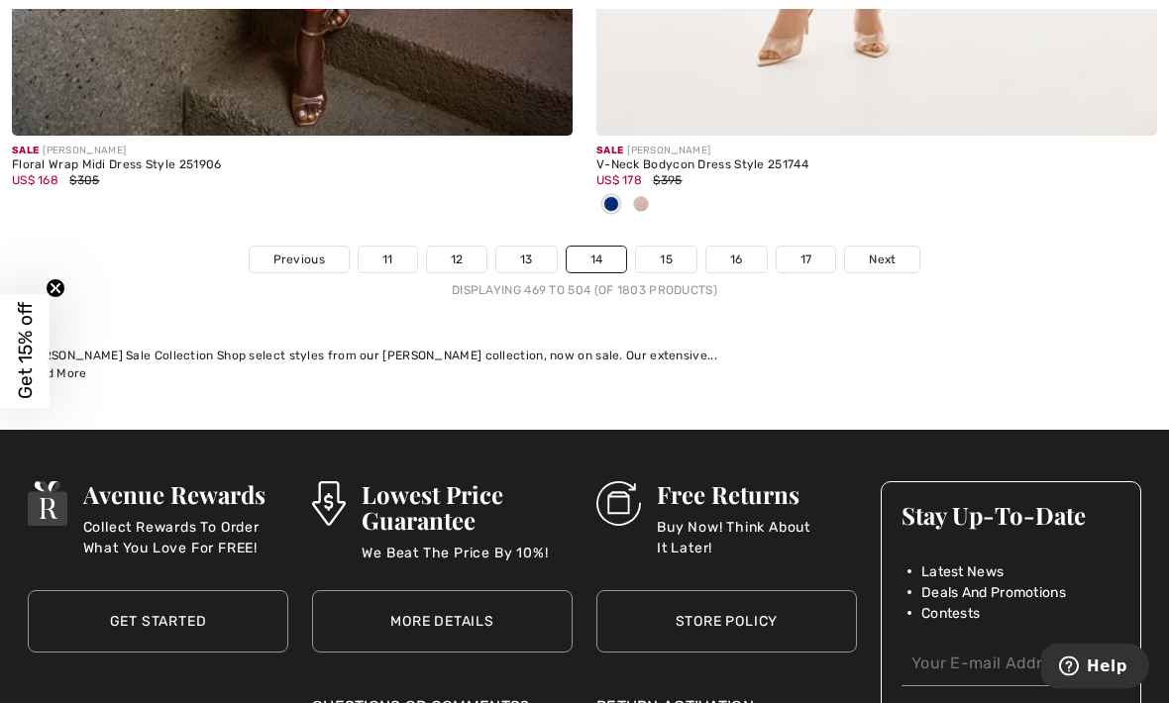
scroll to position [17601, 0]
click at [663, 247] on link "15" at bounding box center [666, 260] width 60 height 26
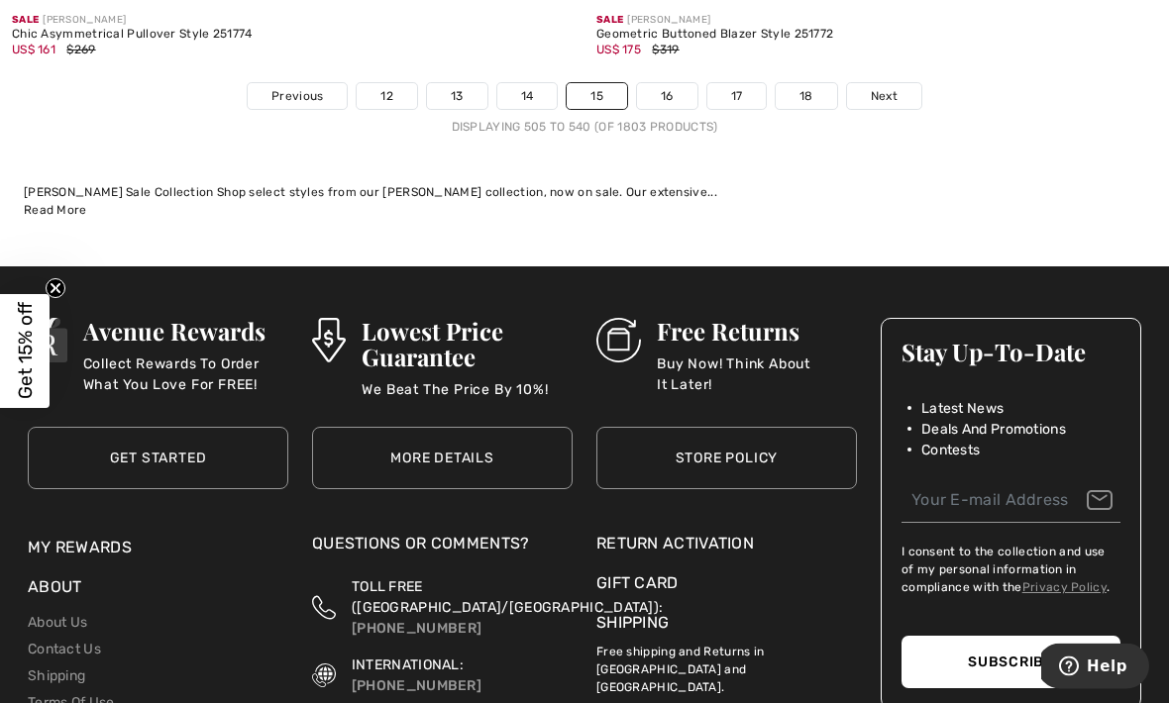
scroll to position [17404, 0]
click at [867, 88] on link "Next" at bounding box center [884, 96] width 74 height 26
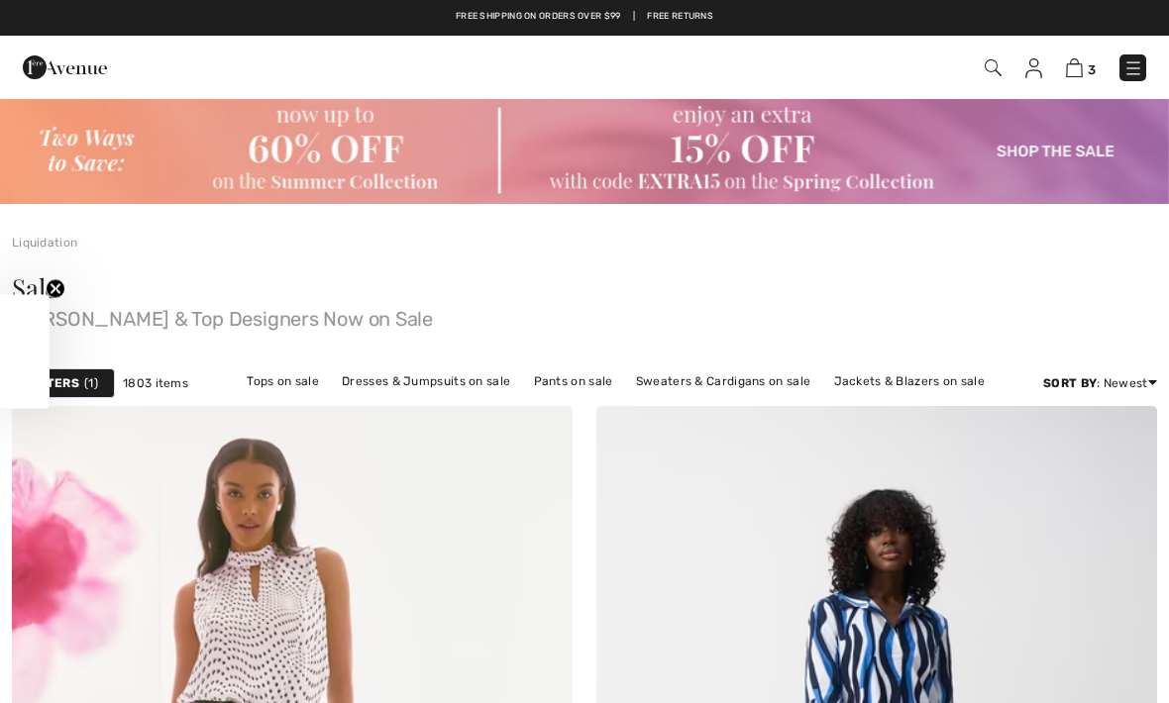
checkbox input "true"
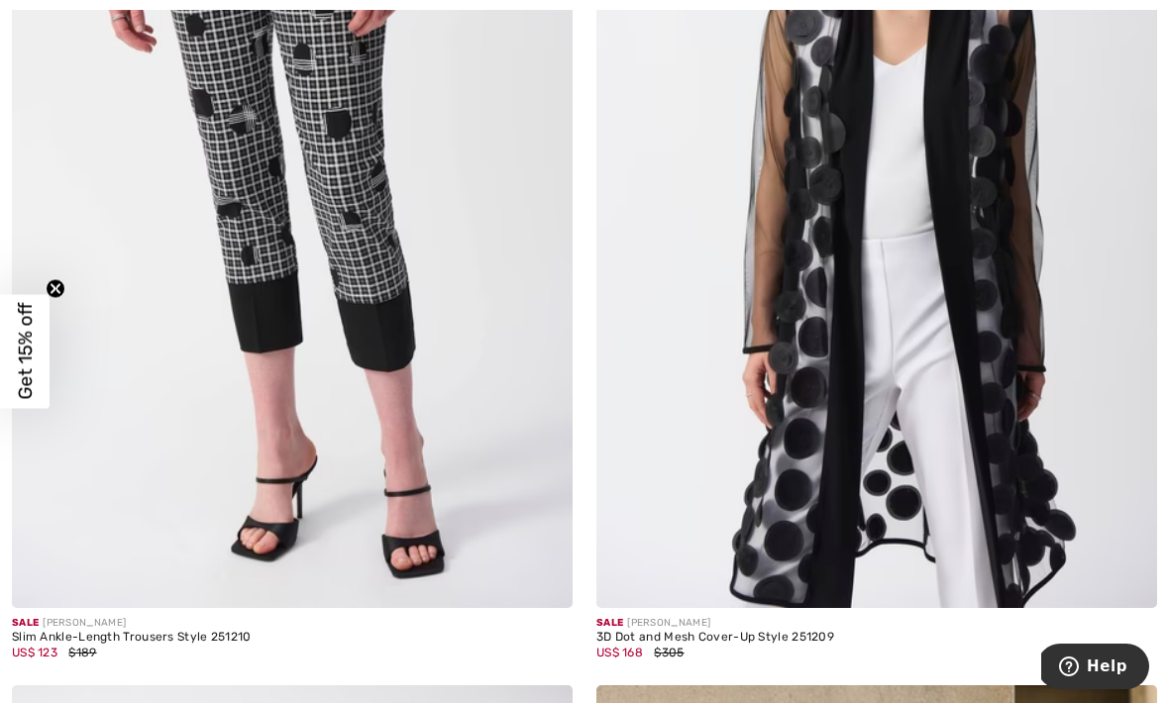
scroll to position [9126, 0]
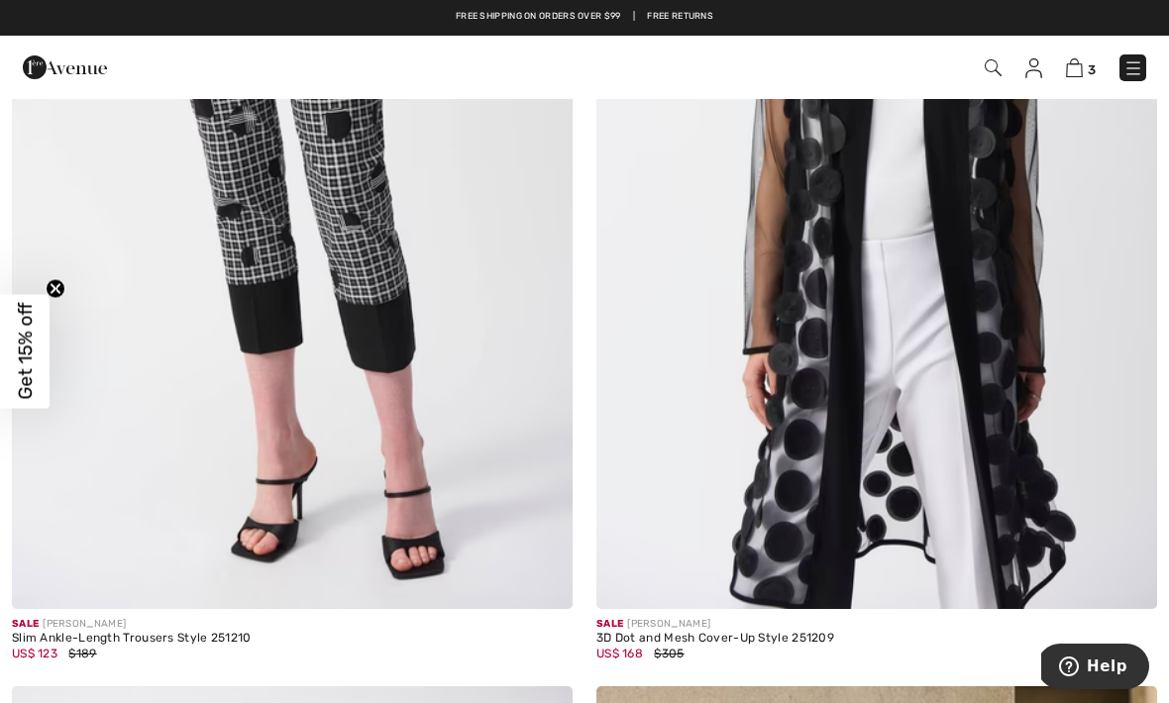
click at [1120, 580] on img at bounding box center [1127, 580] width 18 height 18
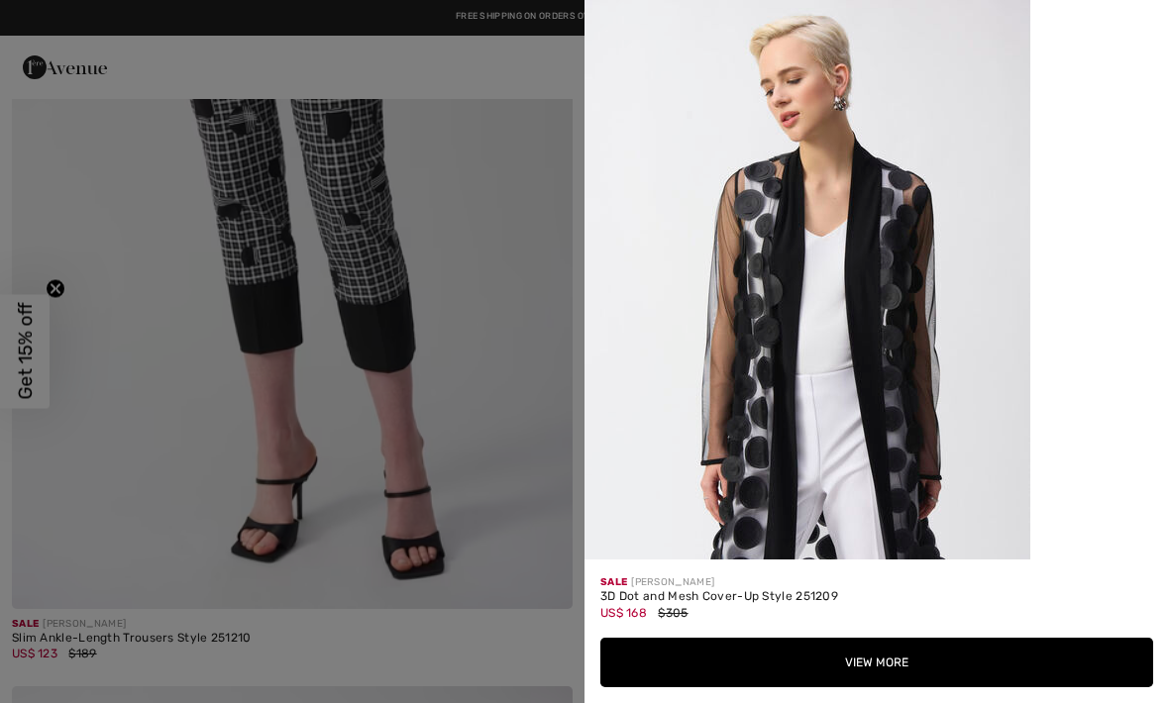
click at [939, 688] on button "View More" at bounding box center [876, 663] width 553 height 50
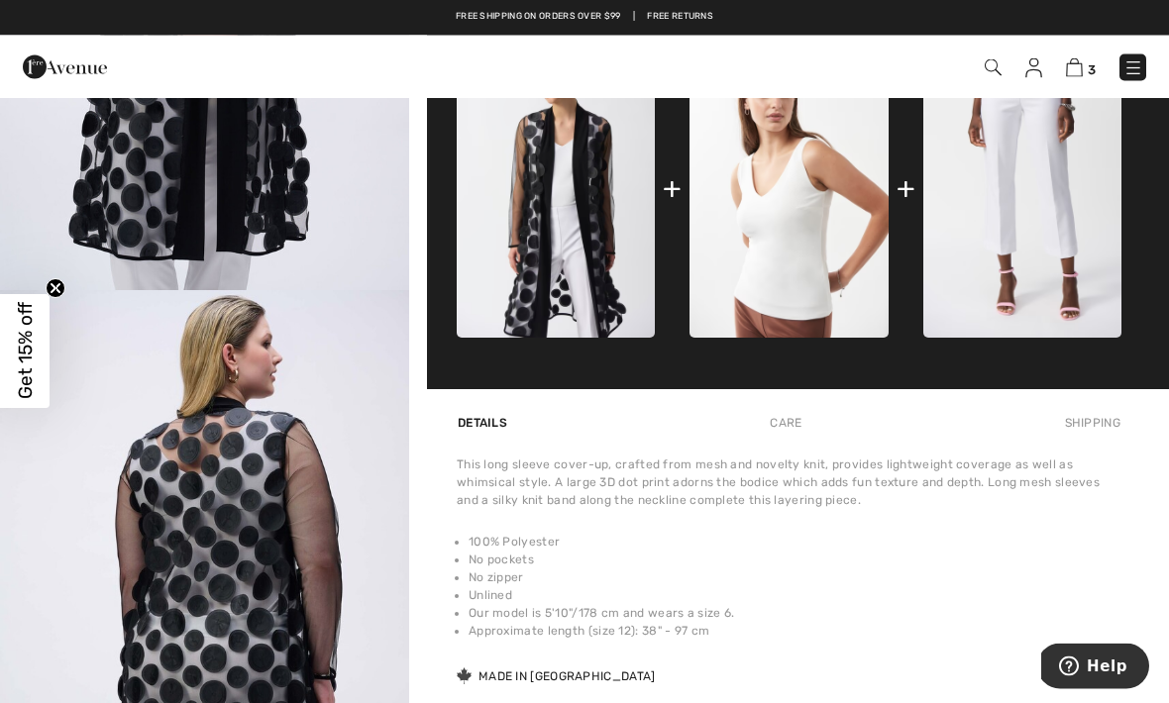
scroll to position [828, 0]
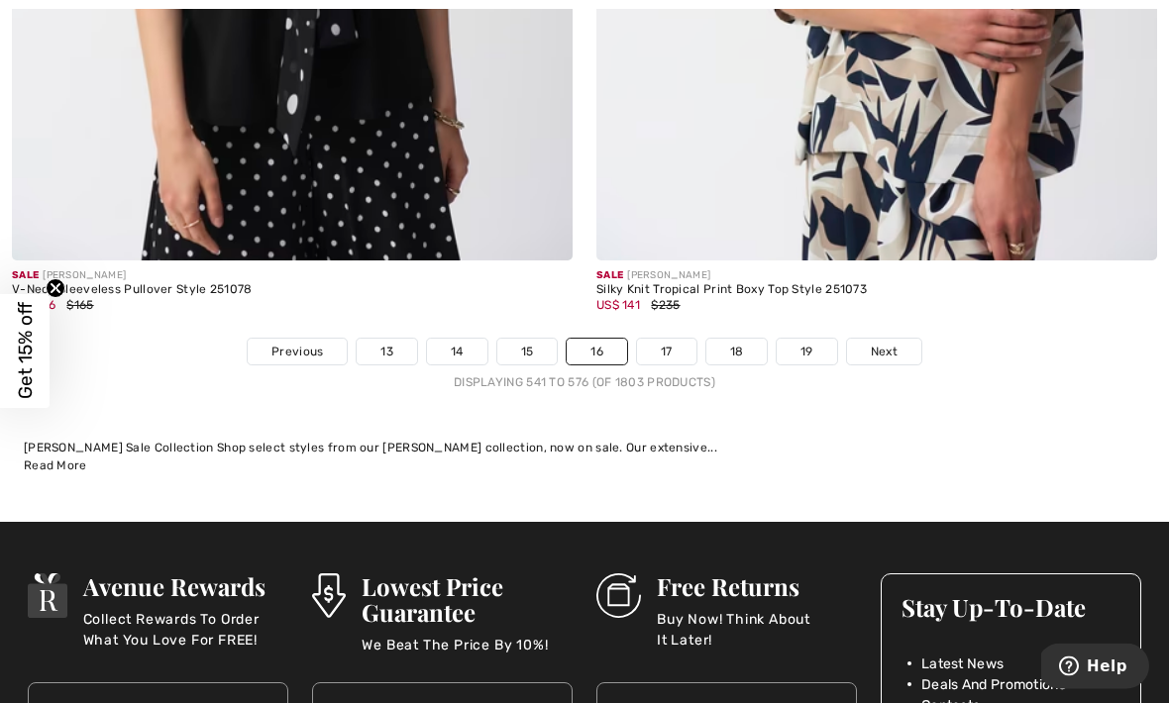
scroll to position [17083, 0]
click at [885, 343] on span "Next" at bounding box center [884, 352] width 27 height 18
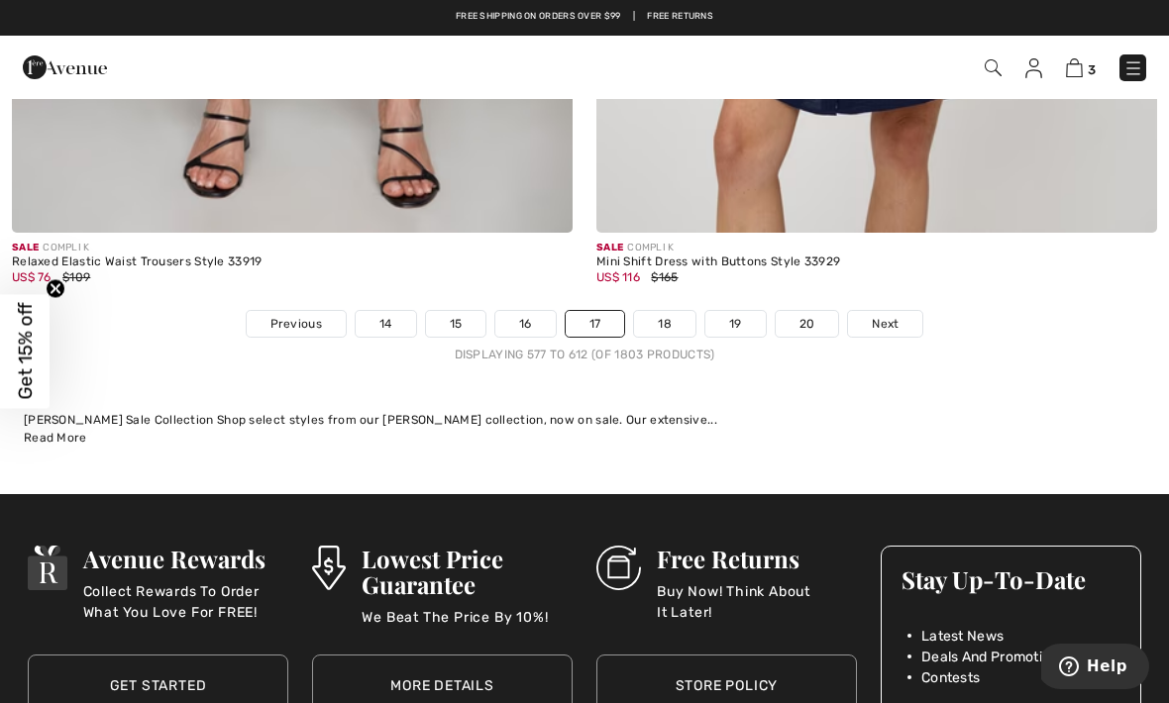
scroll to position [17310, 0]
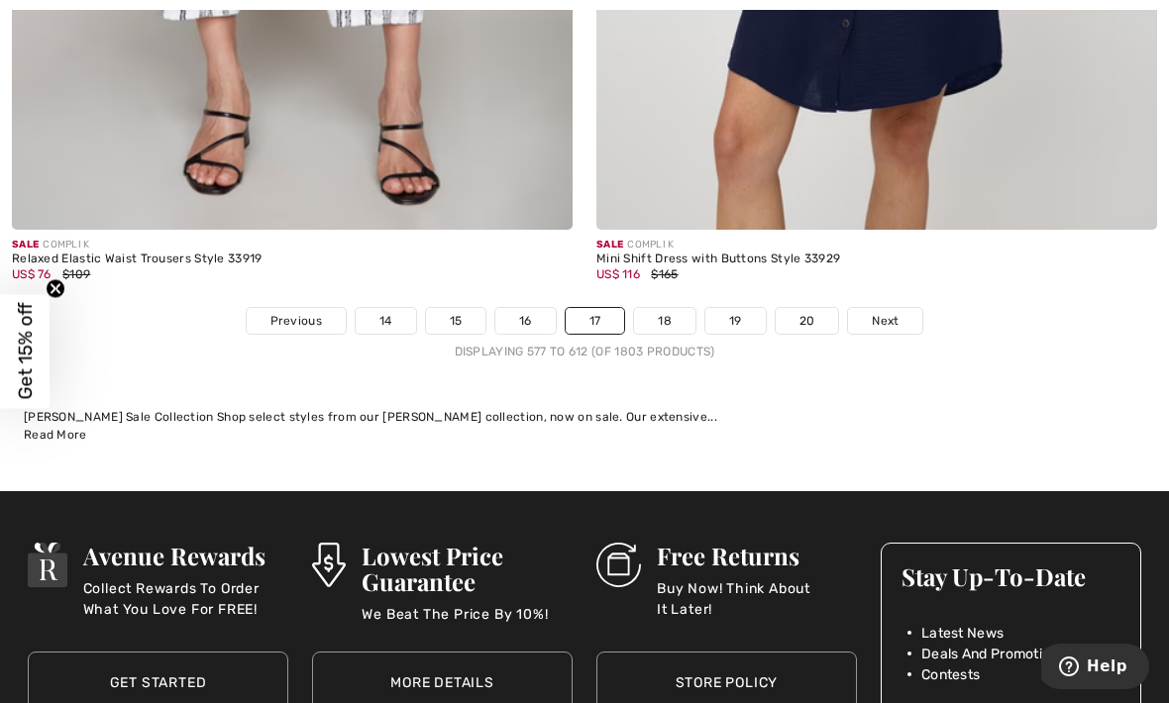
click at [884, 316] on link "Next" at bounding box center [885, 321] width 74 height 26
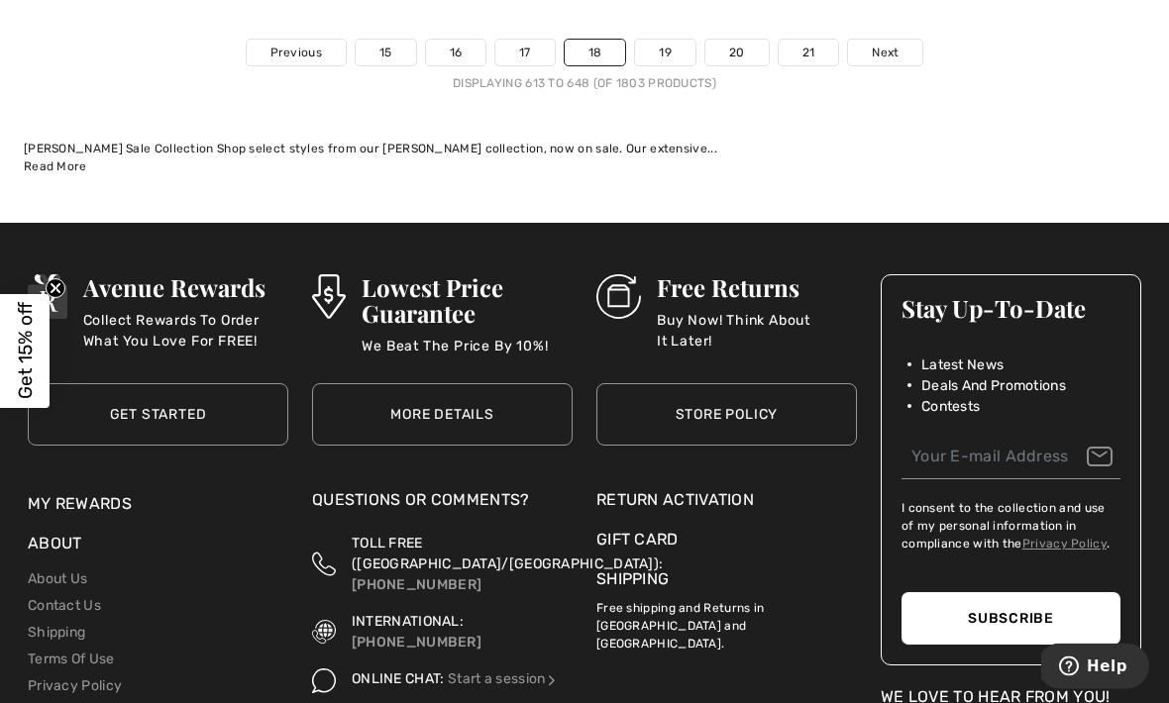
scroll to position [17448, 0]
click at [902, 45] on link "Next" at bounding box center [885, 53] width 74 height 26
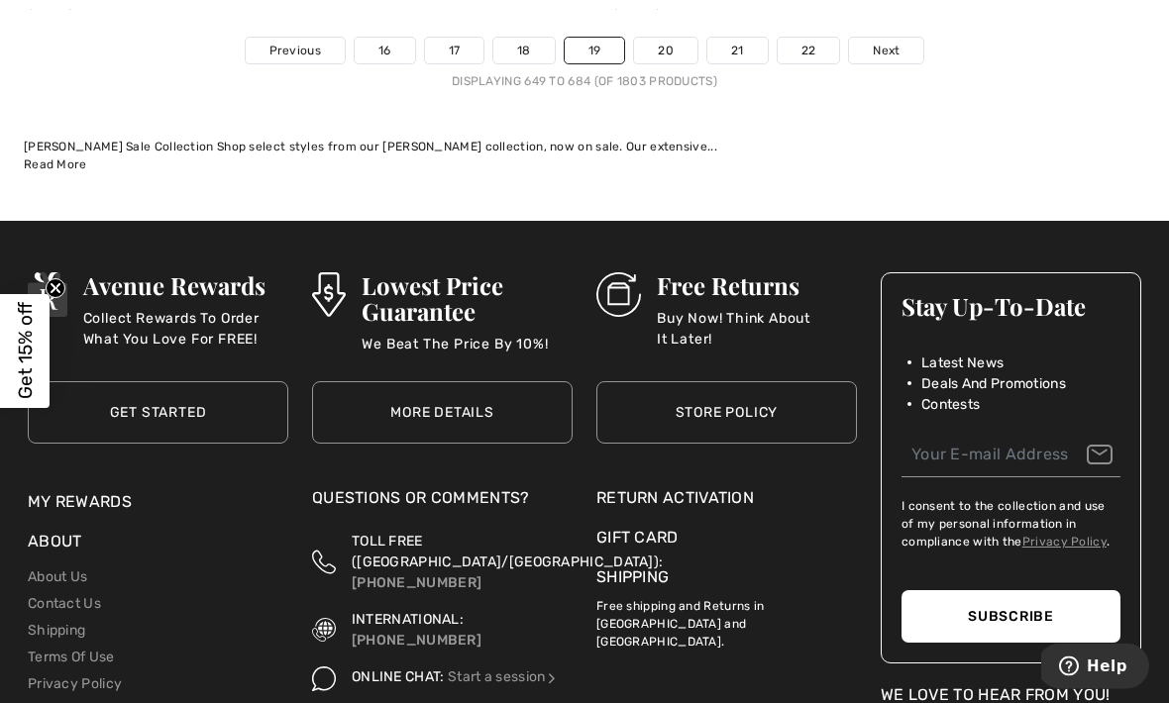
scroll to position [17352, 0]
click at [905, 45] on link "Next" at bounding box center [886, 51] width 74 height 26
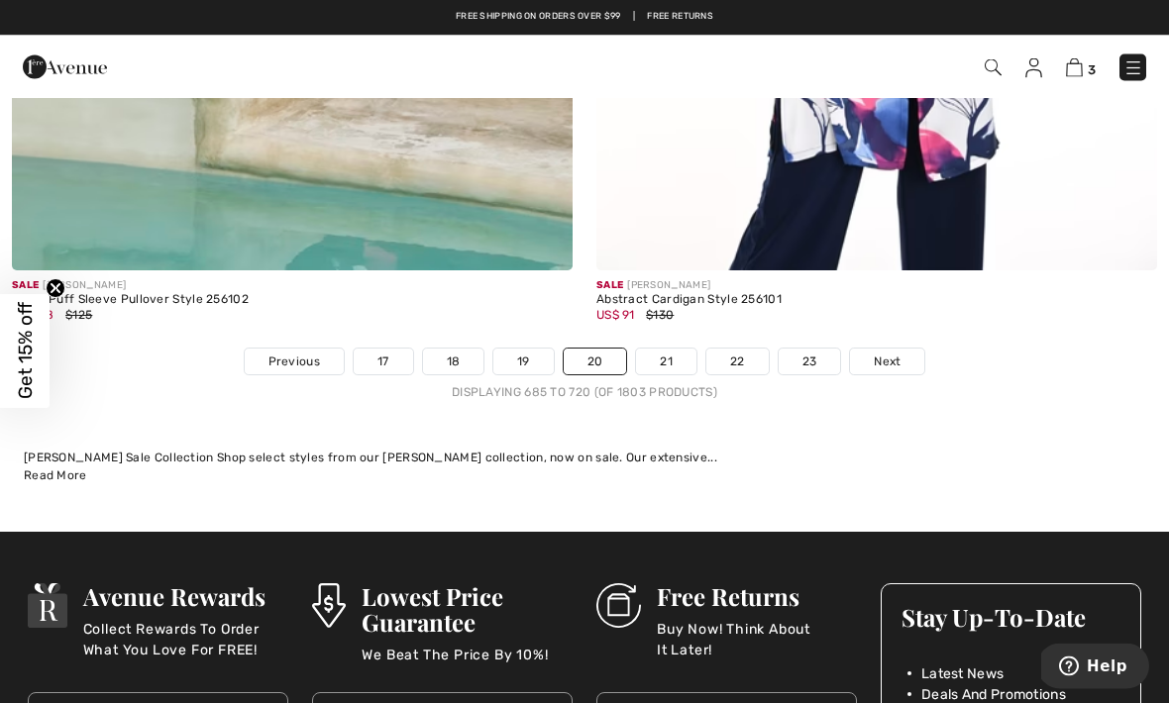
scroll to position [17172, 0]
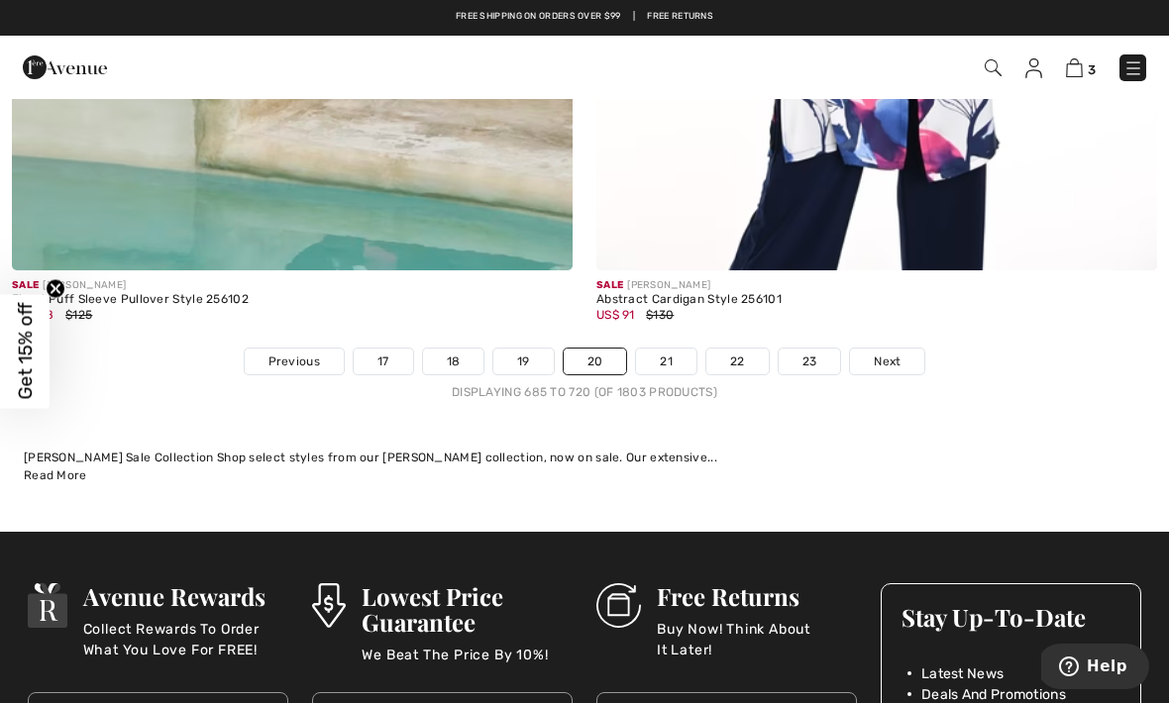
click at [893, 353] on span "Next" at bounding box center [887, 362] width 27 height 18
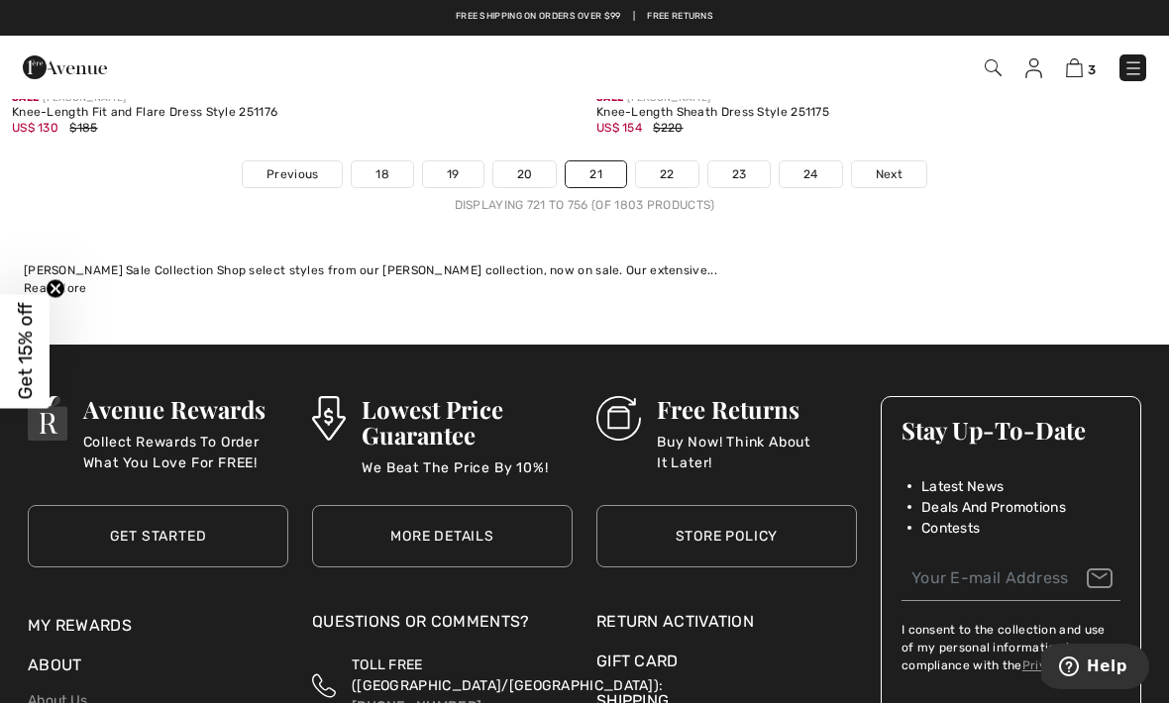
scroll to position [17317, 0]
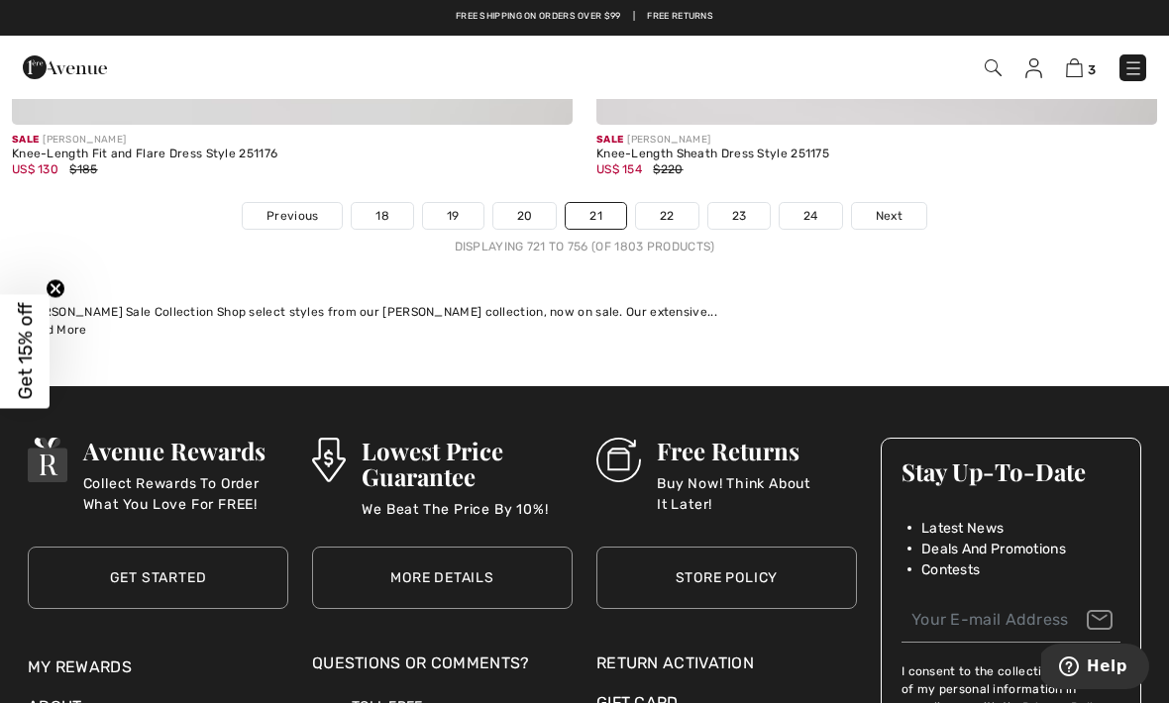
click at [894, 208] on span "Next" at bounding box center [889, 216] width 27 height 18
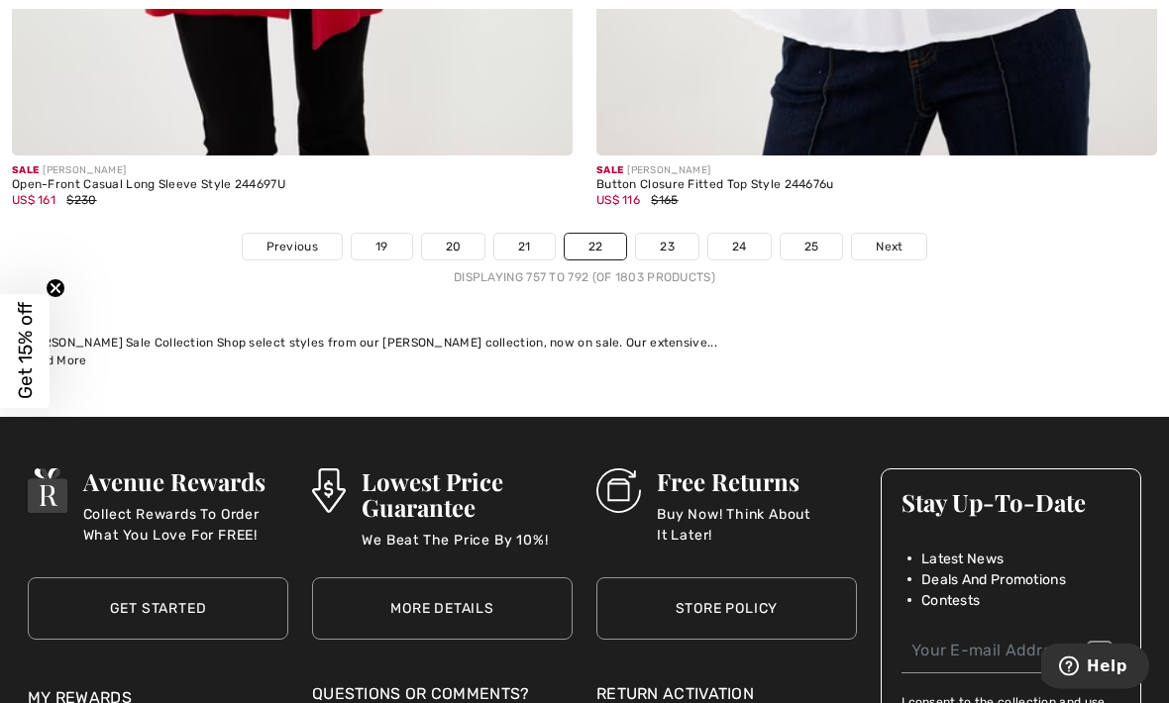
scroll to position [17409, 0]
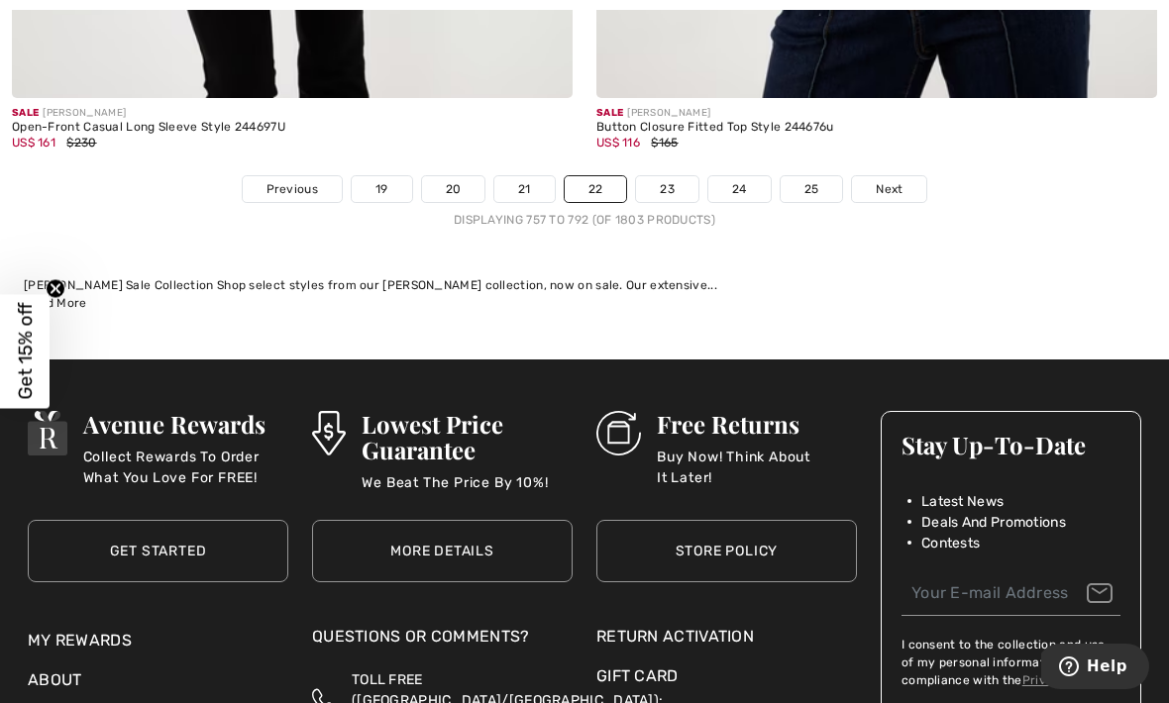
click at [889, 180] on span "Next" at bounding box center [889, 189] width 27 height 18
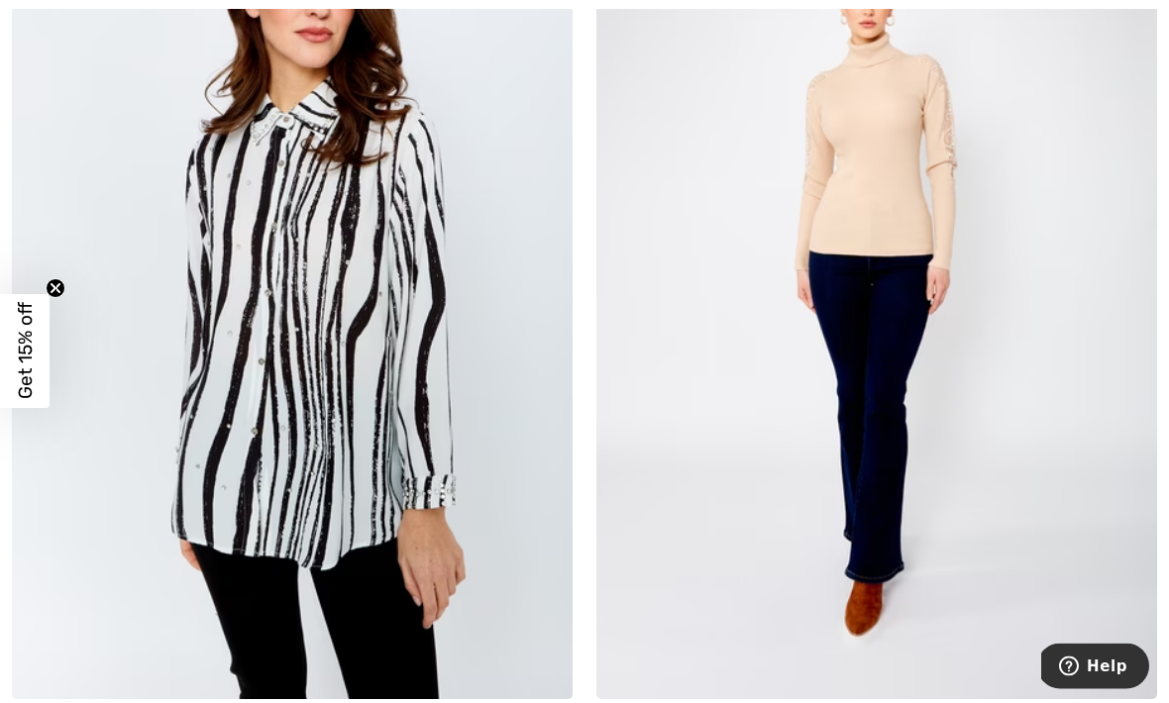
scroll to position [4224, 0]
click at [548, 671] on img at bounding box center [543, 670] width 18 height 18
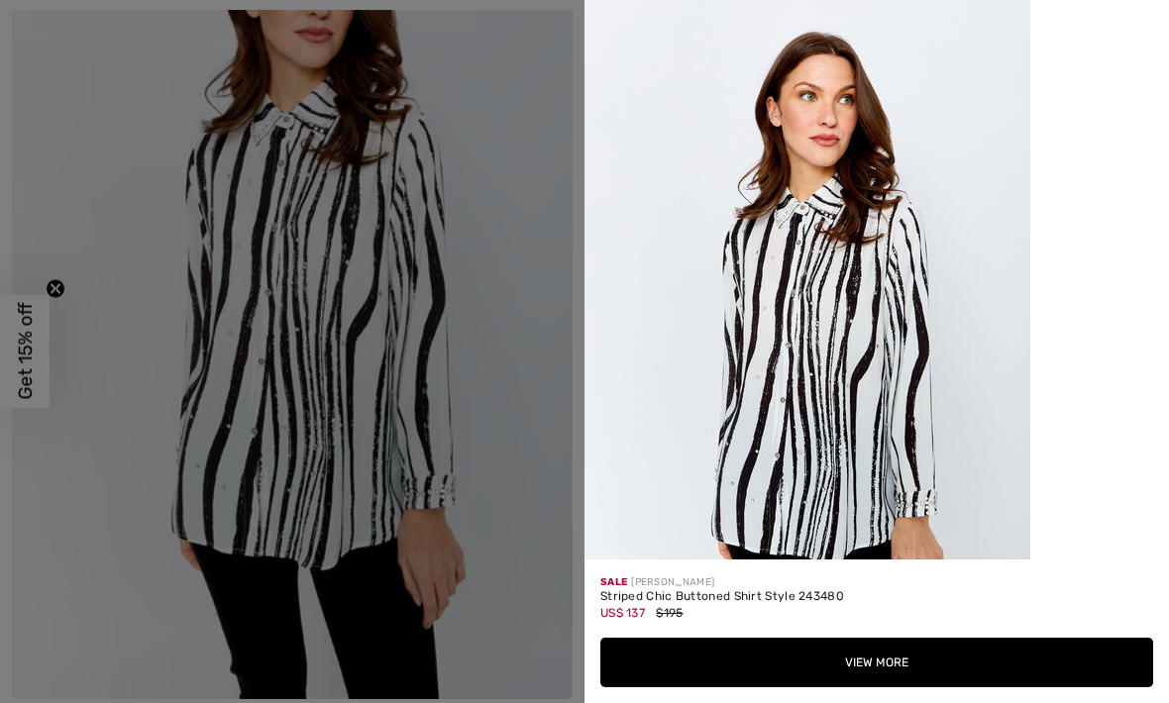
click at [999, 688] on button "View More" at bounding box center [876, 663] width 553 height 50
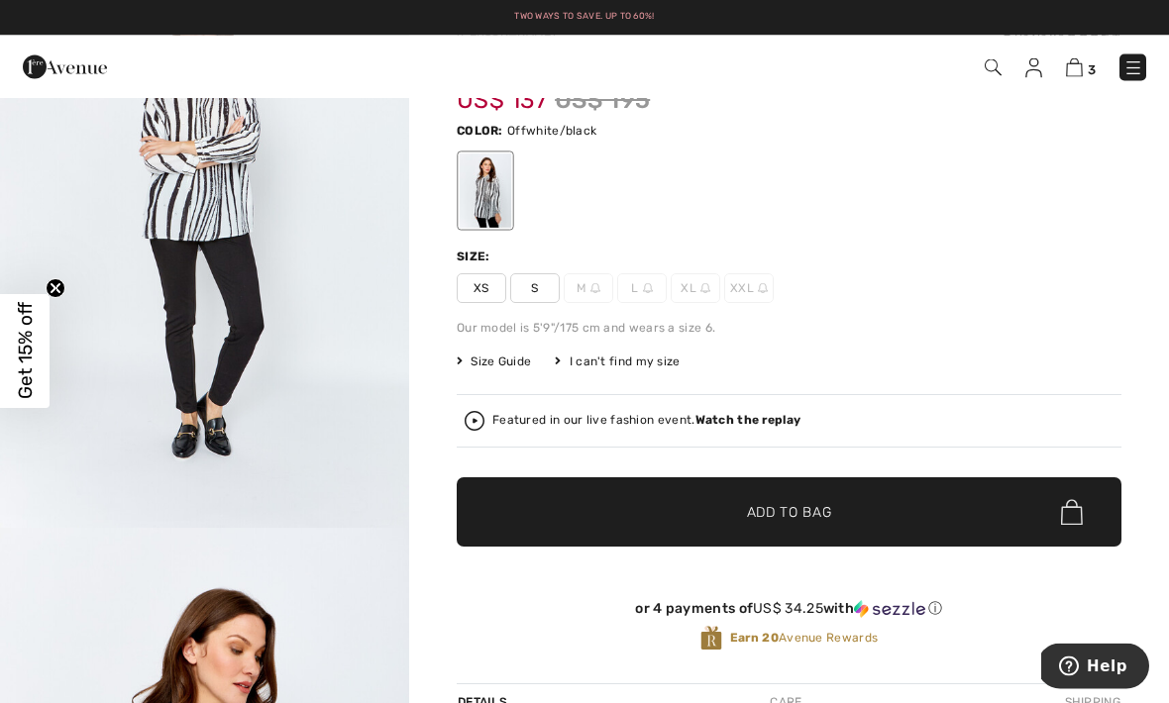
scroll to position [57, 0]
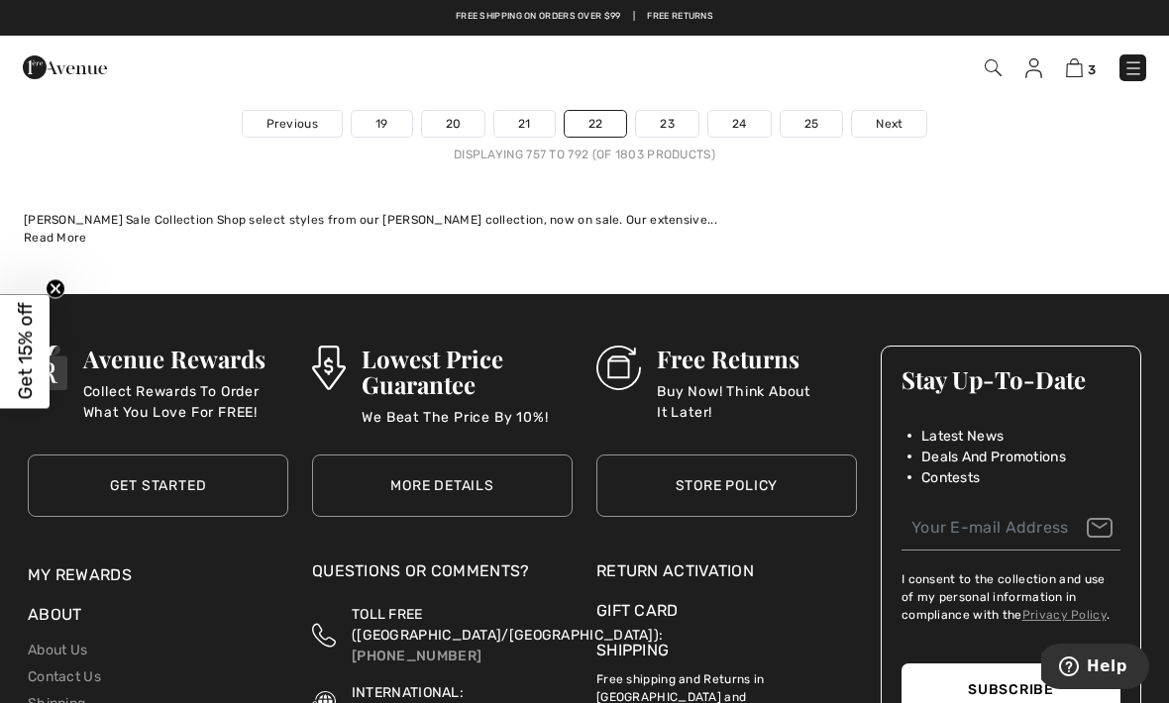
click at [891, 116] on span "Next" at bounding box center [889, 124] width 27 height 18
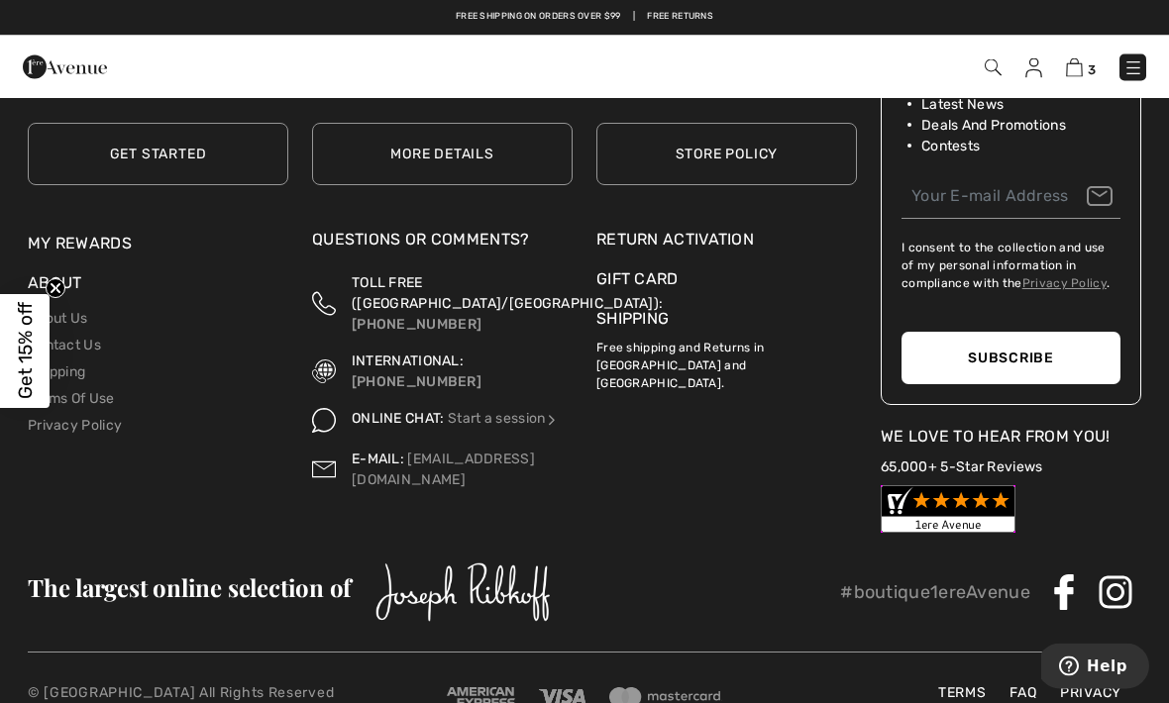
scroll to position [17675, 0]
